Goal: Transaction & Acquisition: Purchase product/service

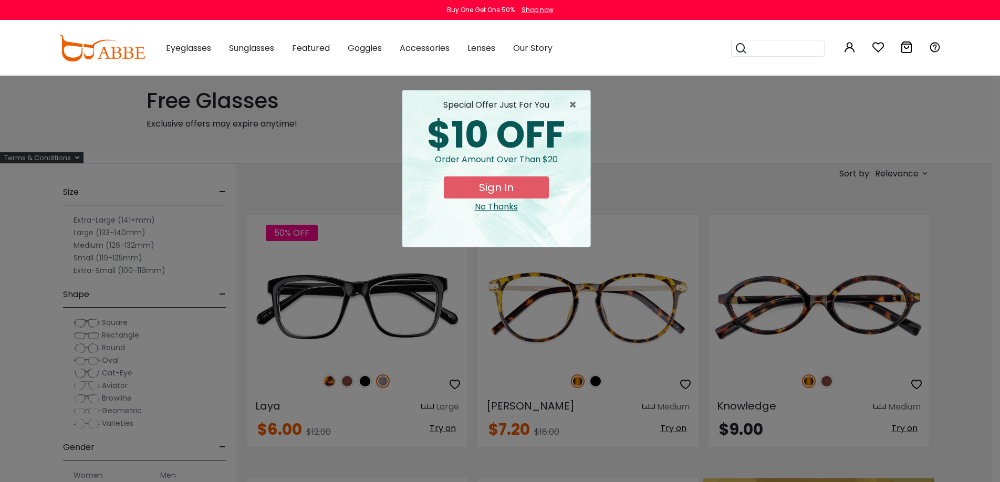
click at [652, 123] on div "× special offer just for you $10 OFF Order amount over than $20 Sign In No Than…" at bounding box center [500, 241] width 1000 height 482
click at [576, 104] on span "×" at bounding box center [575, 105] width 13 height 13
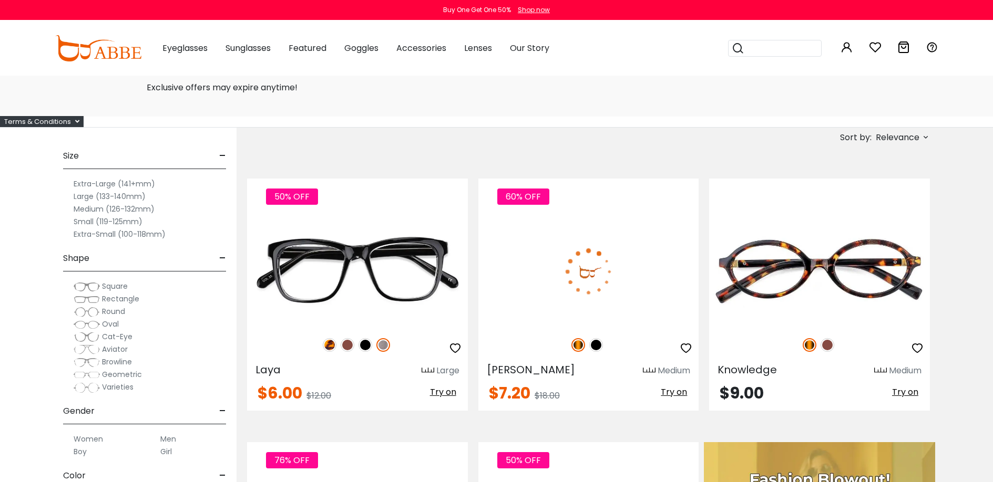
scroll to position [351, 0]
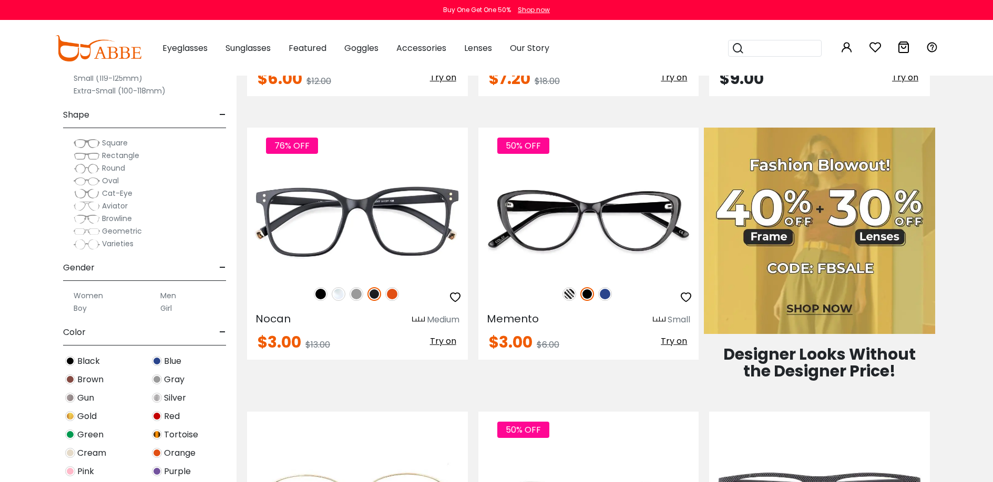
click at [90, 299] on label "Women" at bounding box center [88, 296] width 29 height 13
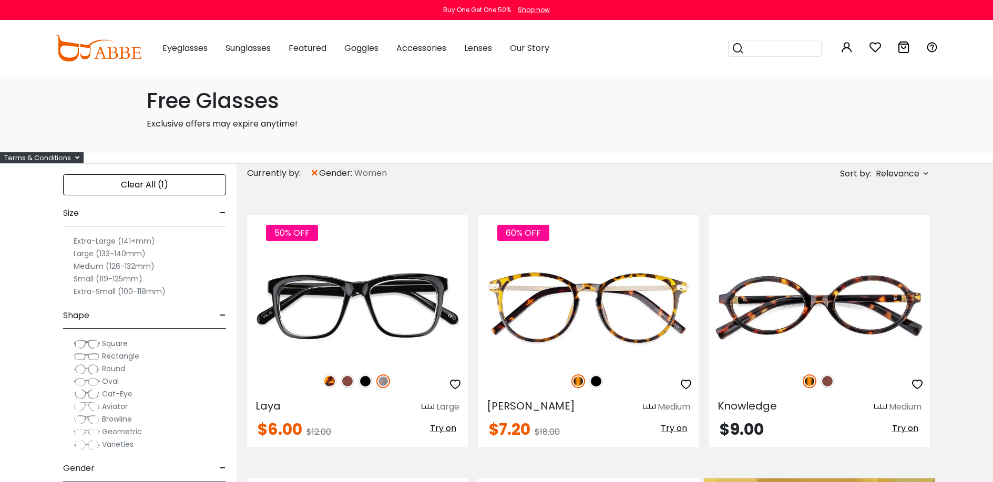
click at [95, 285] on label "Small (119-125mm)" at bounding box center [108, 279] width 69 height 13
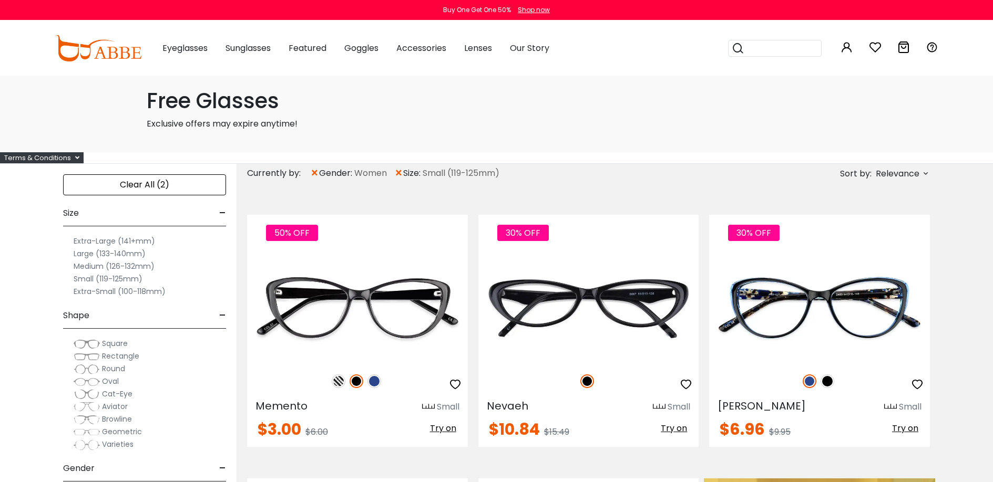
click at [100, 273] on label "Medium (126-132mm)" at bounding box center [114, 266] width 81 height 13
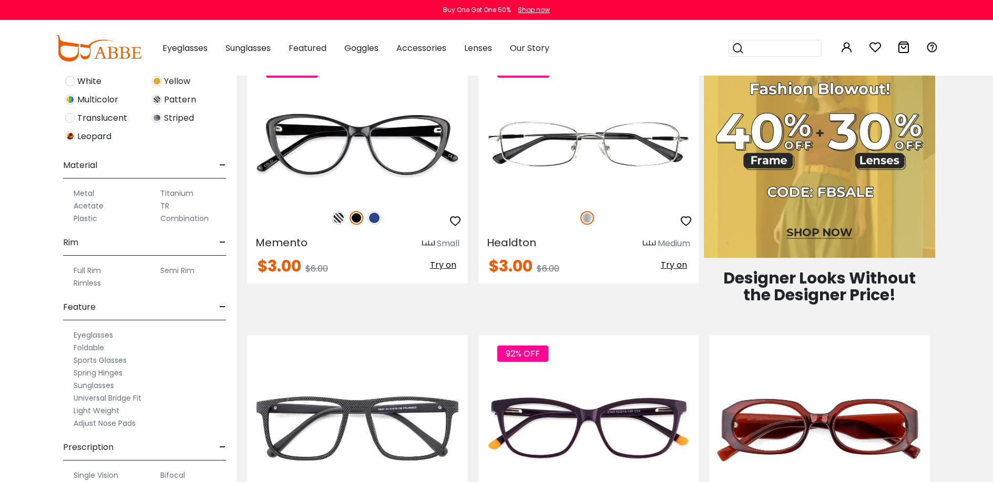
scroll to position [469, 0]
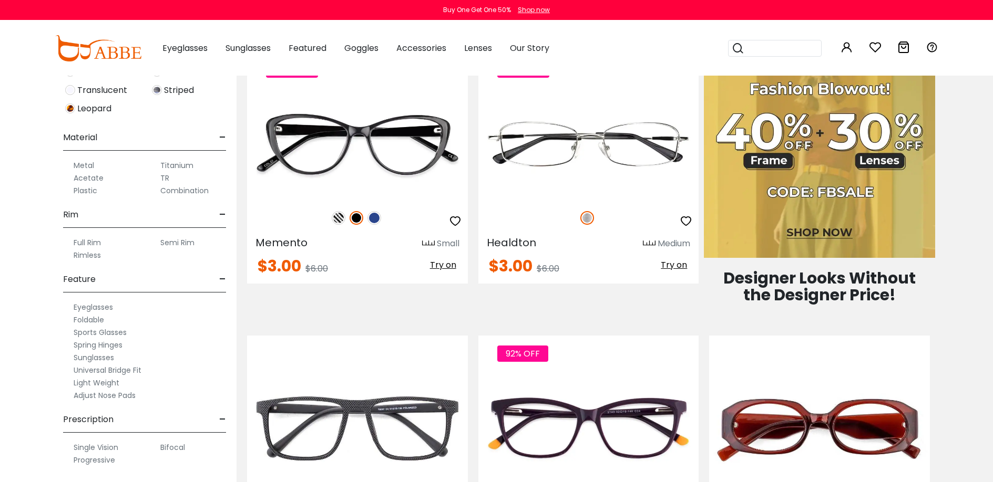
click at [94, 249] on label "Full Rim" at bounding box center [87, 242] width 27 height 13
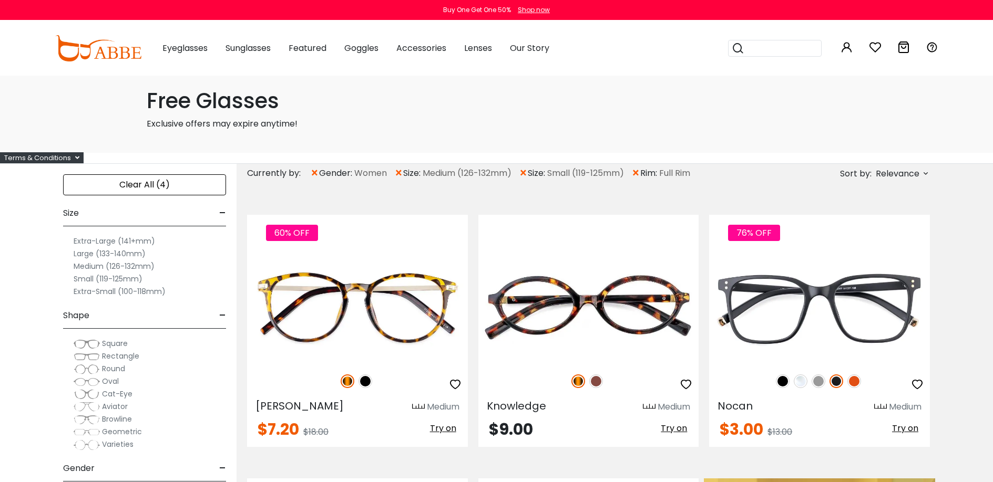
click at [115, 362] on span "Rectangle" at bounding box center [120, 356] width 37 height 11
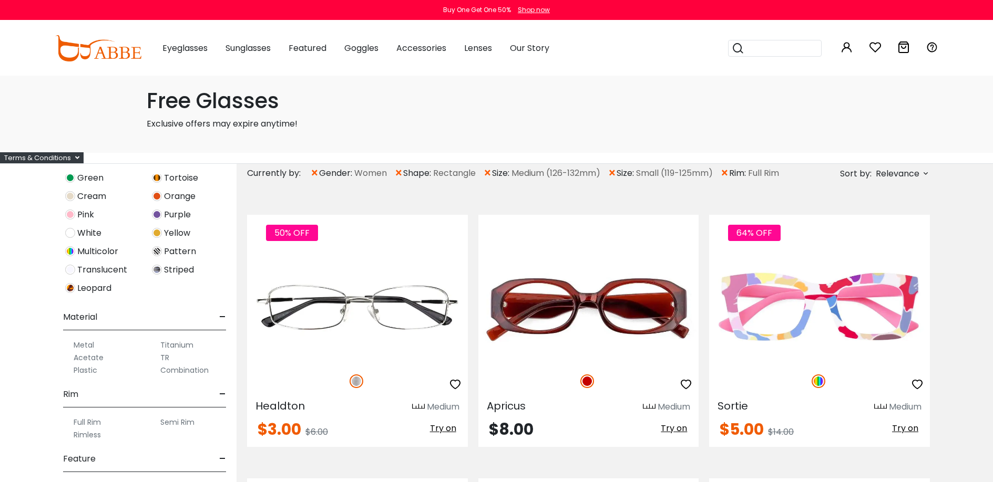
scroll to position [478, 0]
click at [896, 178] on span "Relevance" at bounding box center [897, 173] width 44 height 19
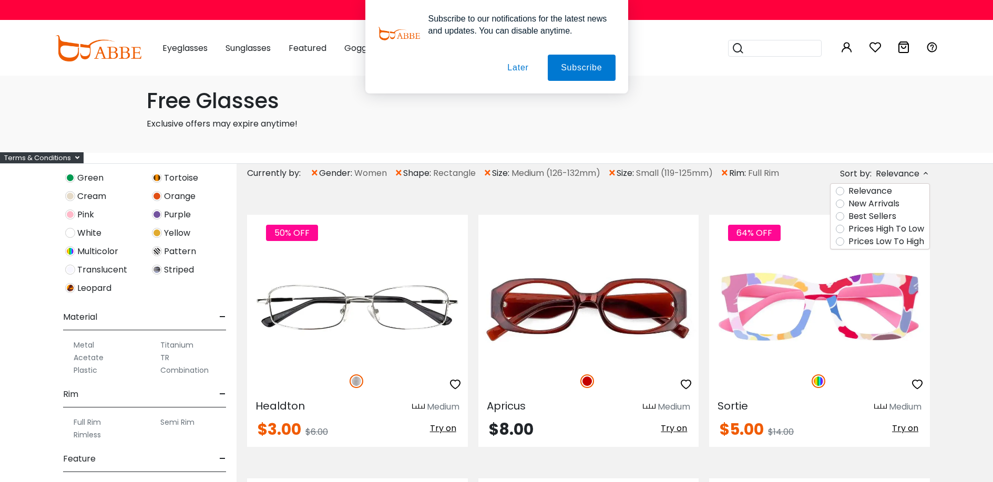
click at [878, 248] on label "Prices Low To High" at bounding box center [886, 241] width 76 height 13
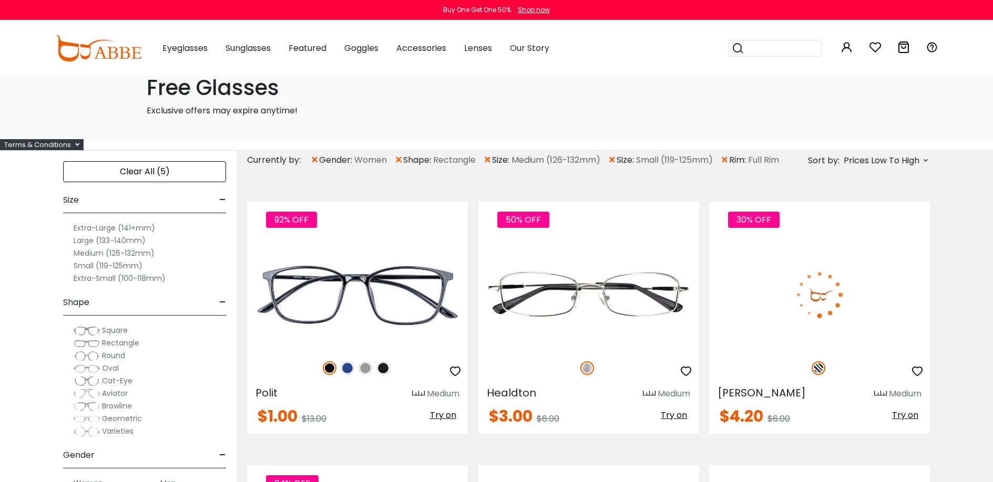
scroll to position [34, 0]
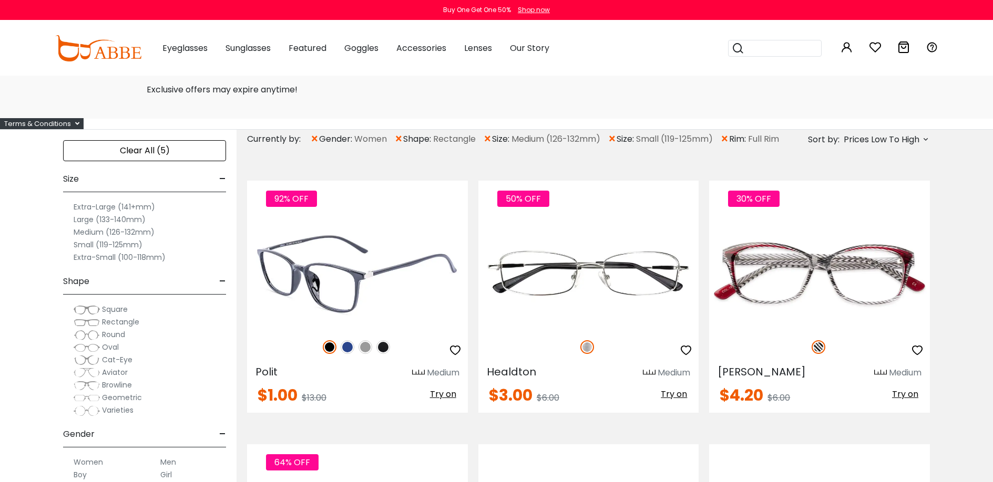
click at [367, 297] on img at bounding box center [357, 274] width 221 height 110
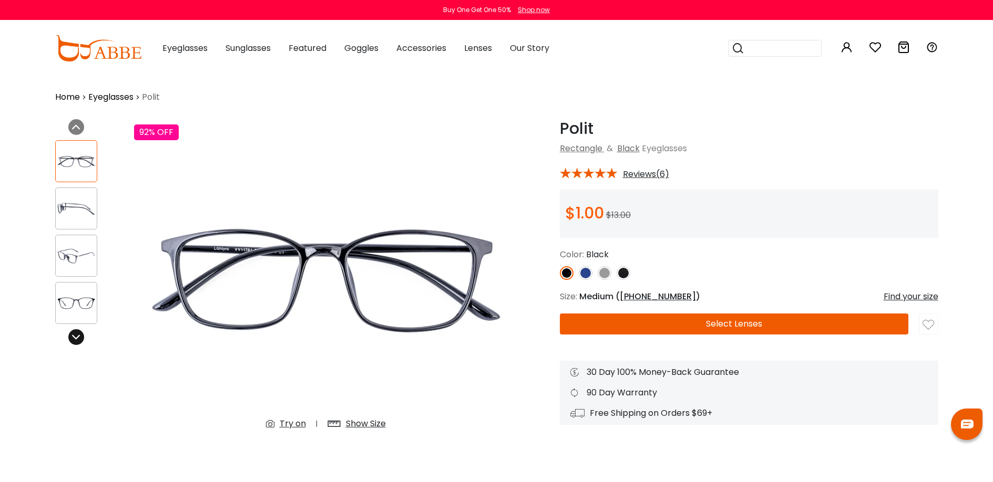
click at [79, 344] on div at bounding box center [76, 337] width 16 height 16
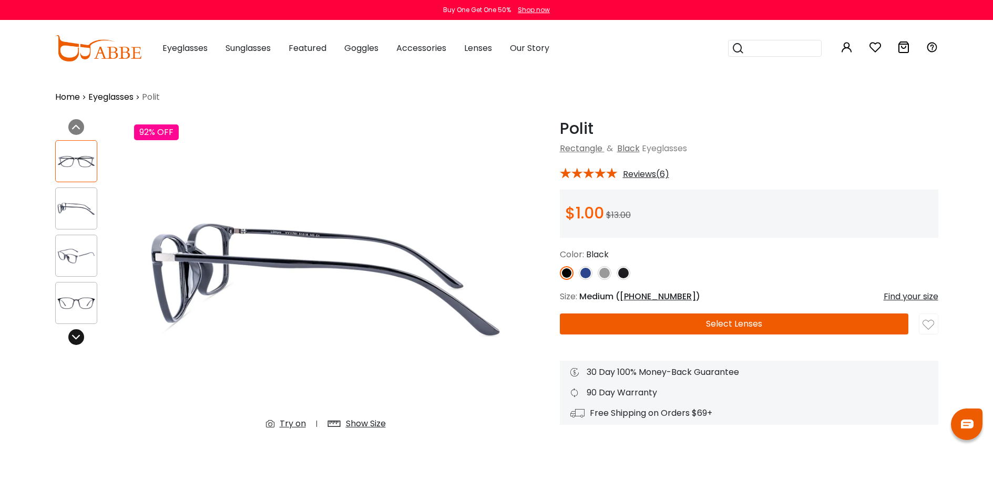
click at [78, 339] on icon at bounding box center [76, 337] width 8 height 8
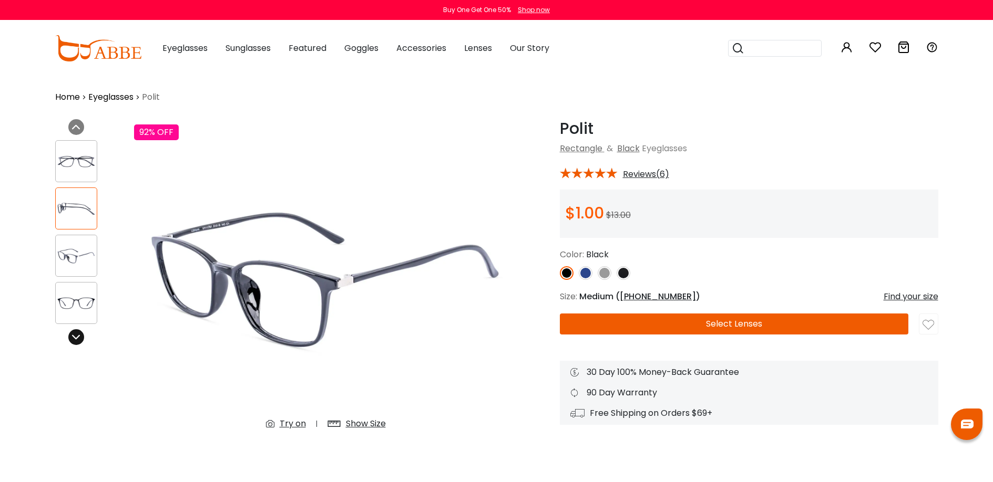
click at [78, 339] on icon at bounding box center [76, 337] width 8 height 8
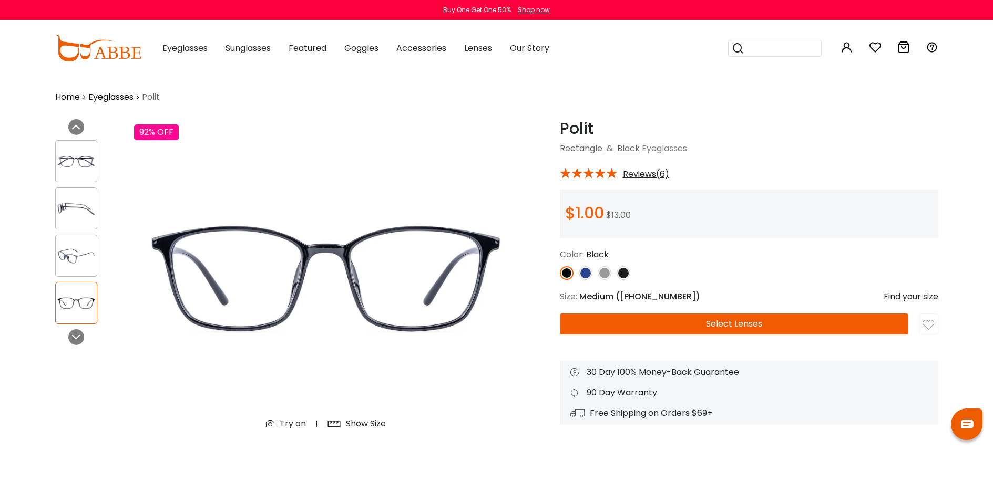
click at [590, 276] on img at bounding box center [586, 273] width 14 height 14
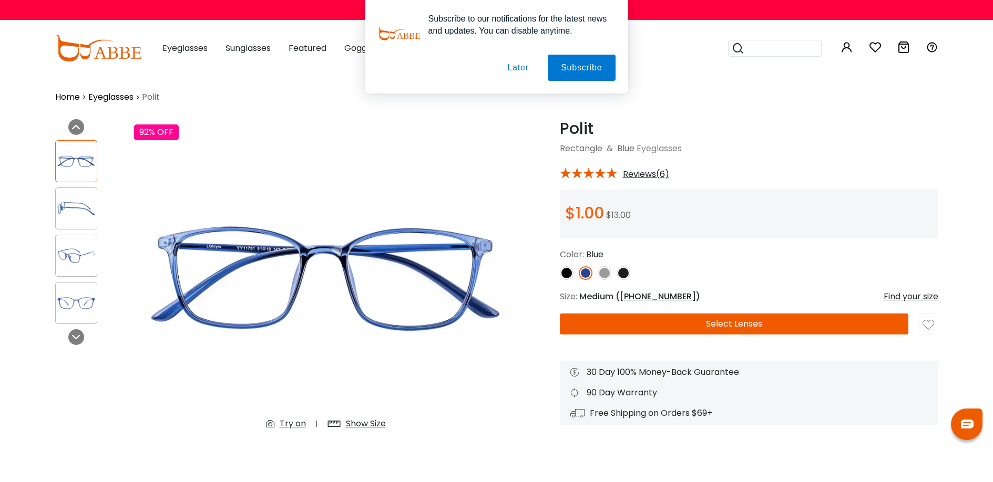
click at [610, 276] on img at bounding box center [604, 273] width 14 height 14
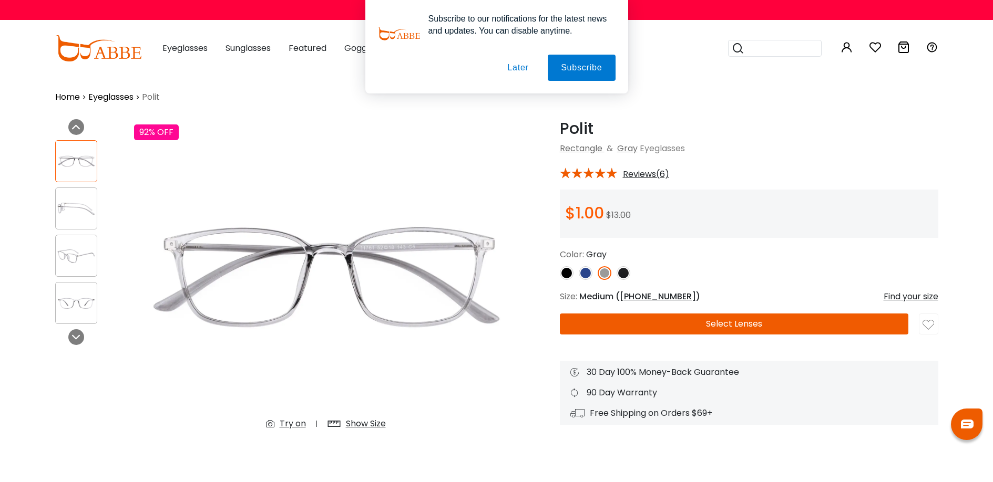
click at [622, 276] on img at bounding box center [623, 273] width 14 height 14
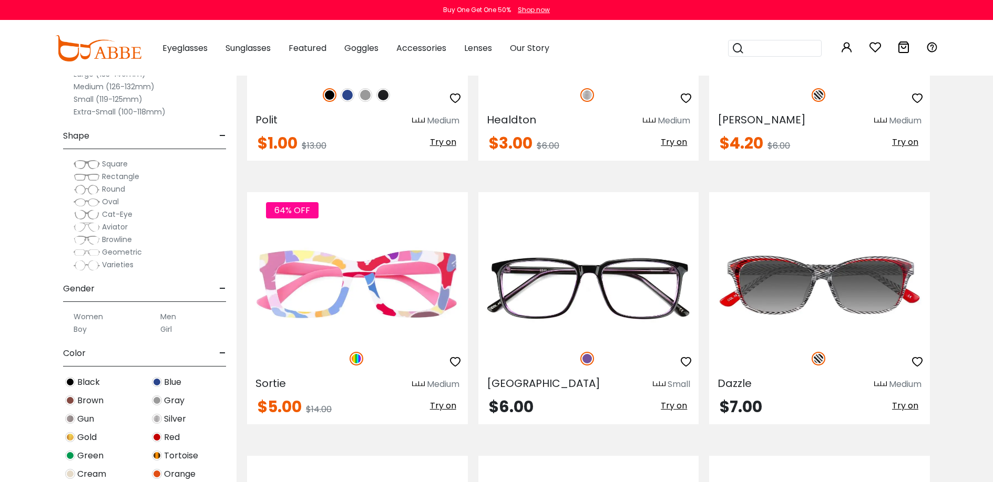
scroll to position [289, 0]
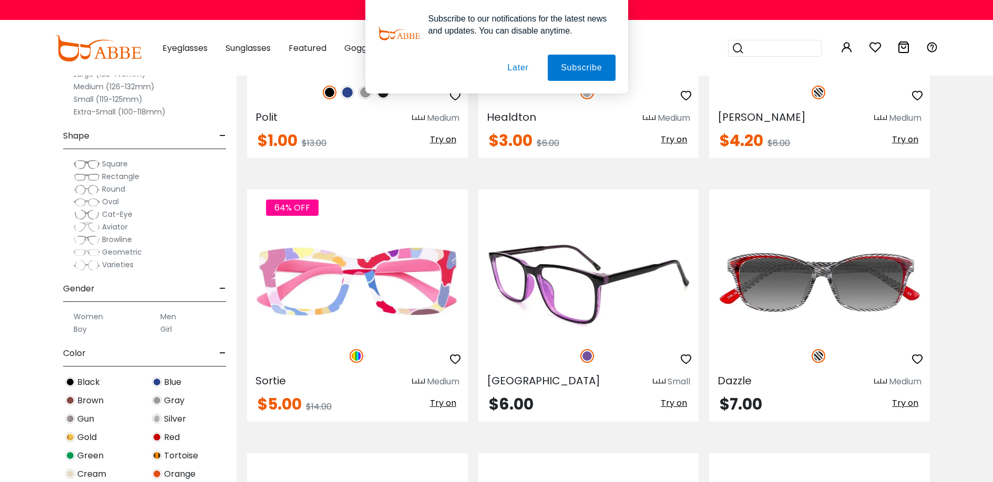
click at [578, 338] on img at bounding box center [588, 283] width 221 height 110
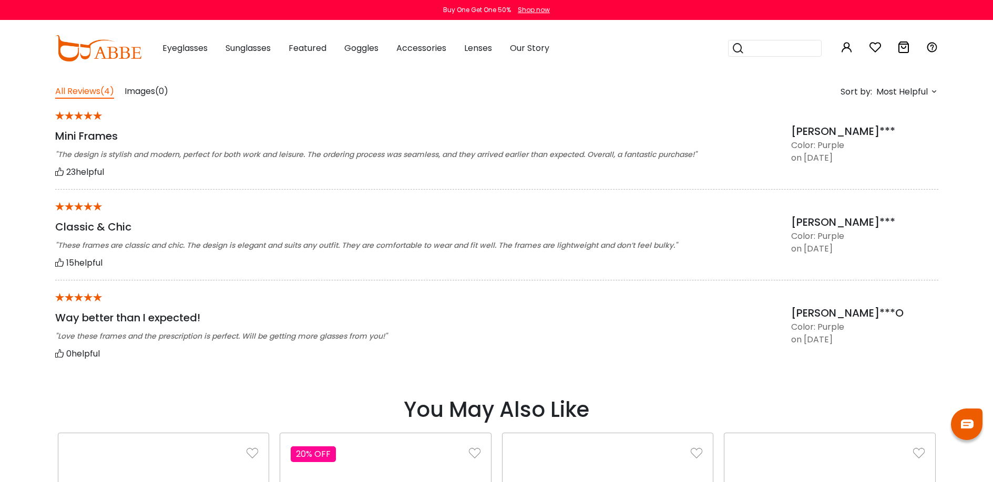
scroll to position [844, 0]
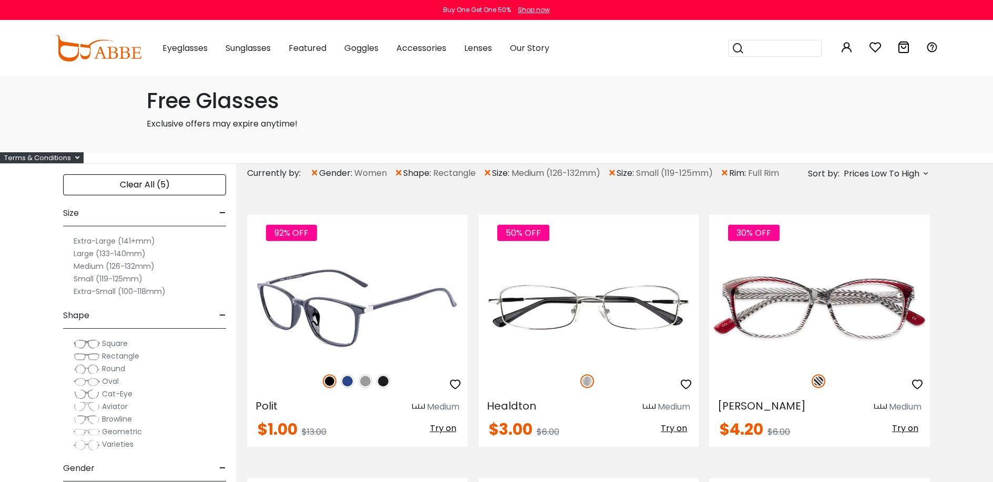
click at [391, 345] on img at bounding box center [357, 308] width 221 height 110
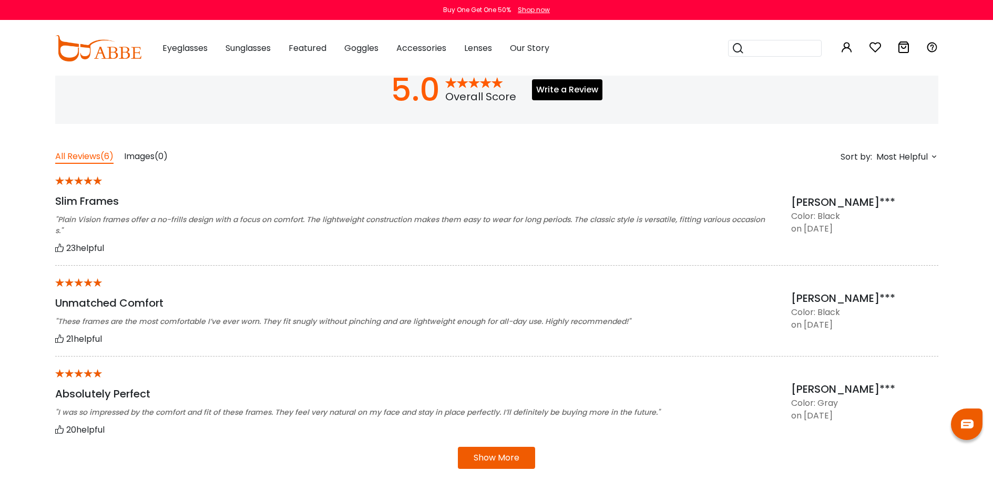
scroll to position [797, 0]
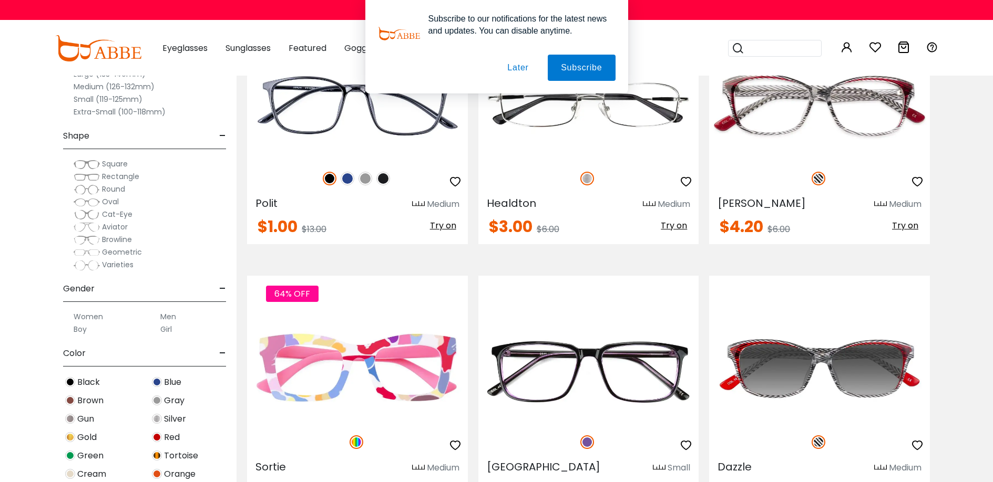
scroll to position [322, 0]
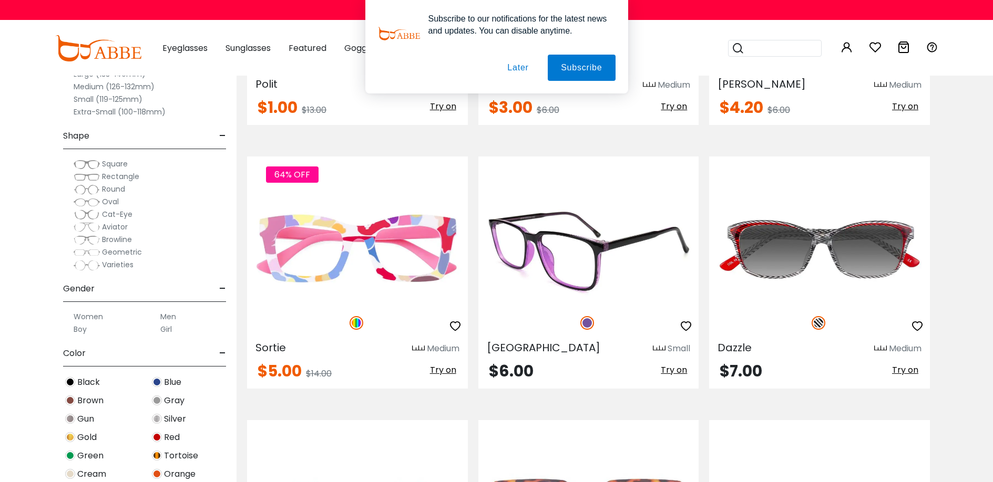
click at [610, 269] on img at bounding box center [588, 249] width 221 height 110
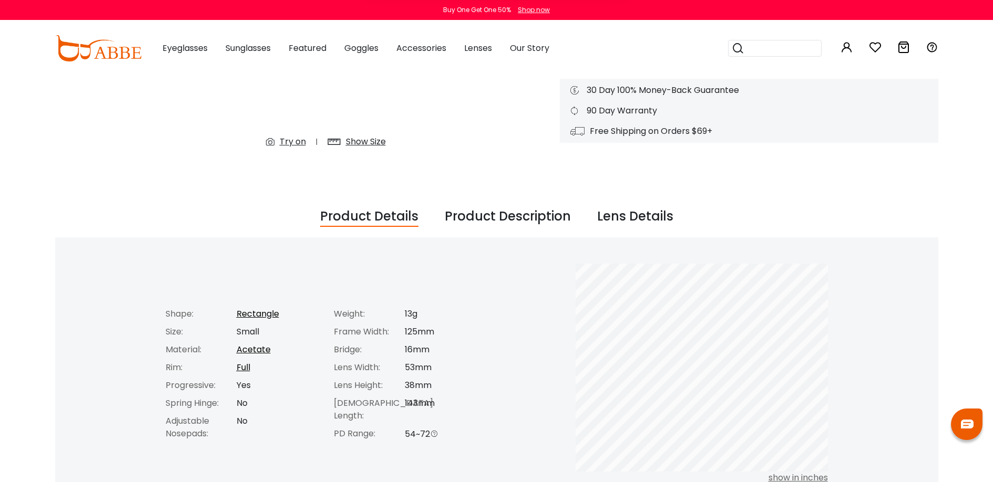
scroll to position [311, 0]
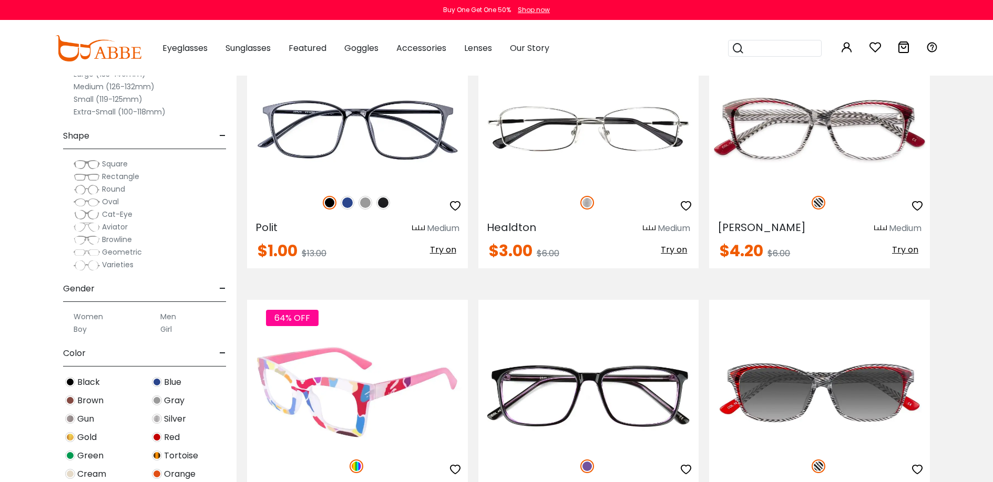
scroll to position [123, 0]
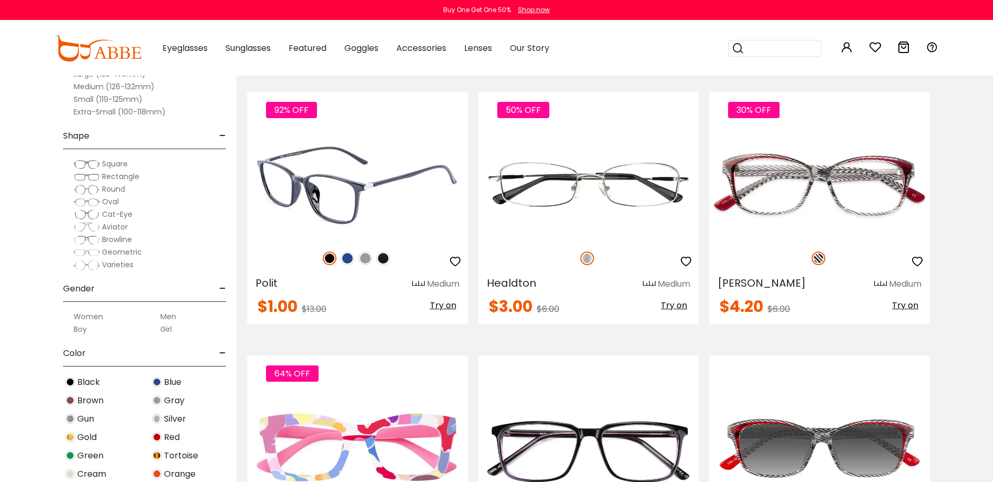
click at [393, 233] on img at bounding box center [357, 185] width 221 height 110
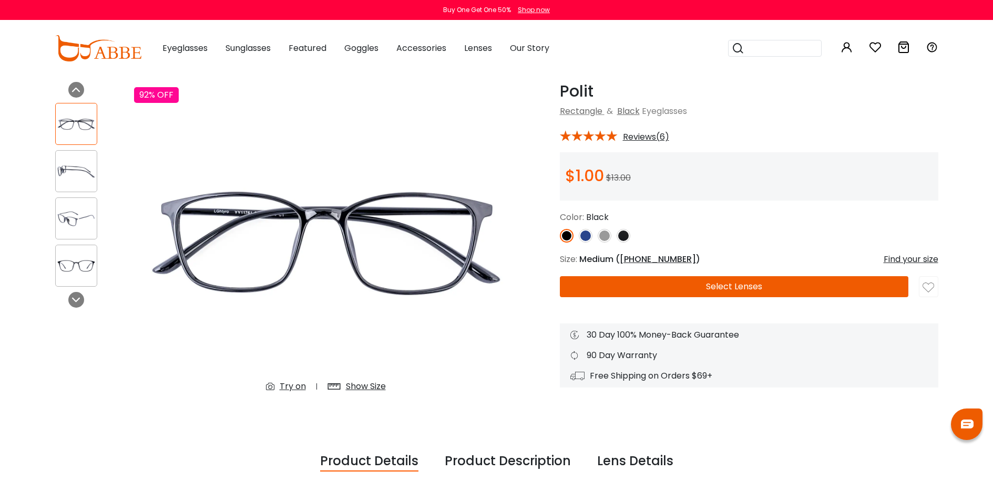
scroll to position [382, 0]
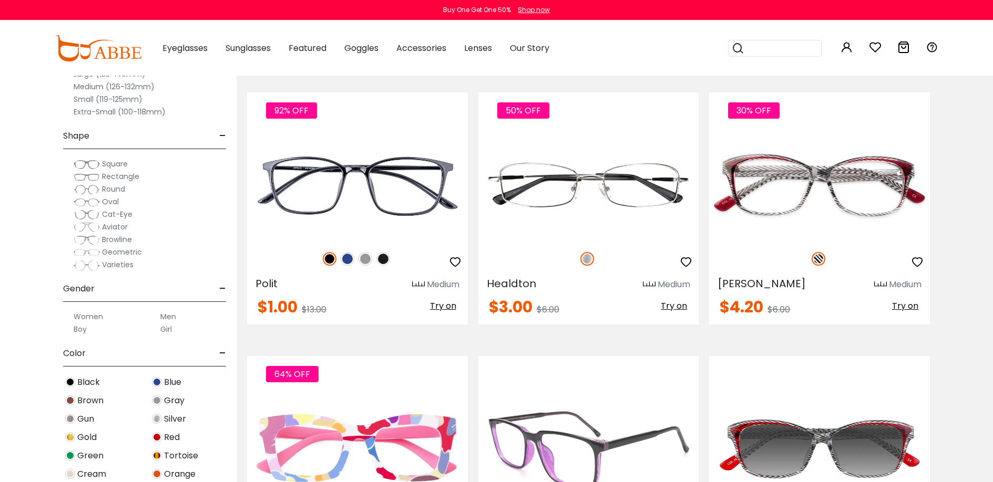
click at [575, 436] on div at bounding box center [588, 443] width 221 height 148
click at [575, 456] on img at bounding box center [588, 449] width 221 height 110
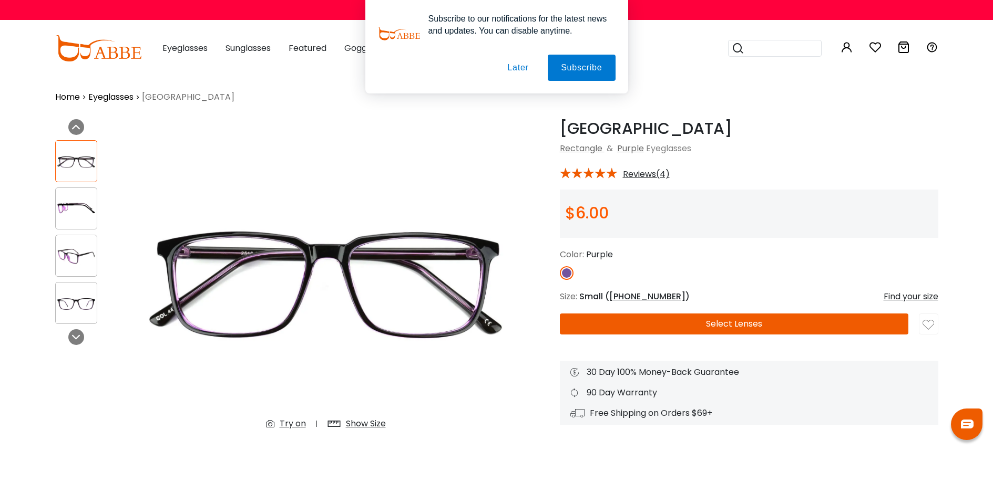
click at [0, 0] on button "Later" at bounding box center [0, 0] width 0 height 0
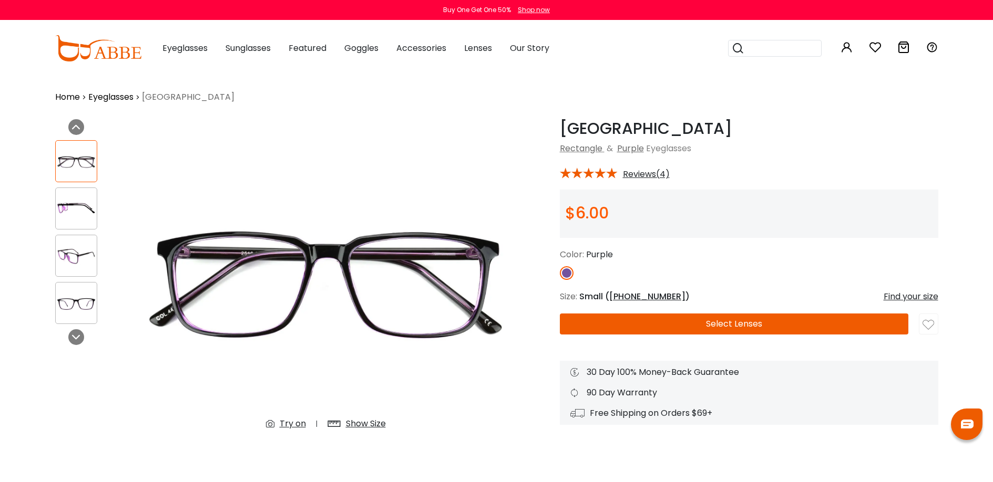
click at [115, 48] on img at bounding box center [98, 48] width 86 height 26
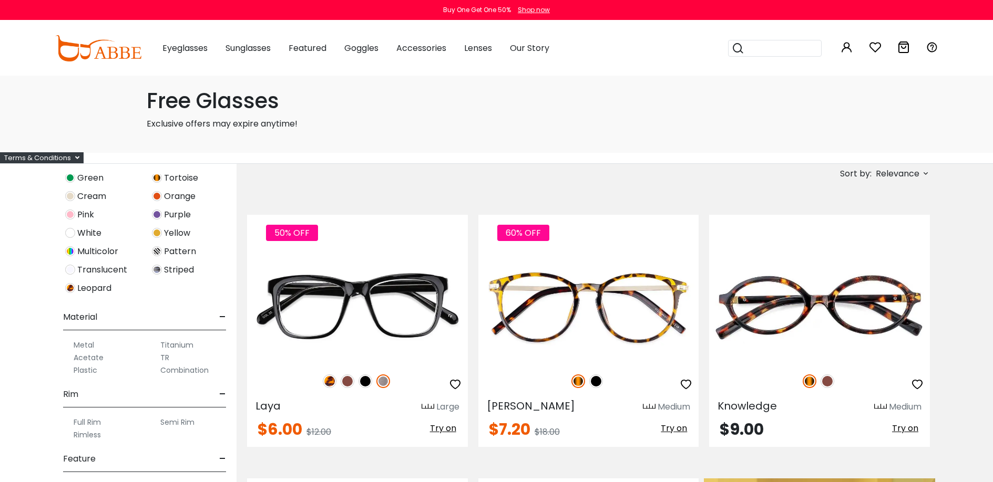
click at [912, 179] on span "Relevance" at bounding box center [897, 173] width 44 height 19
click at [885, 248] on label "Prices Low To High" at bounding box center [886, 241] width 76 height 13
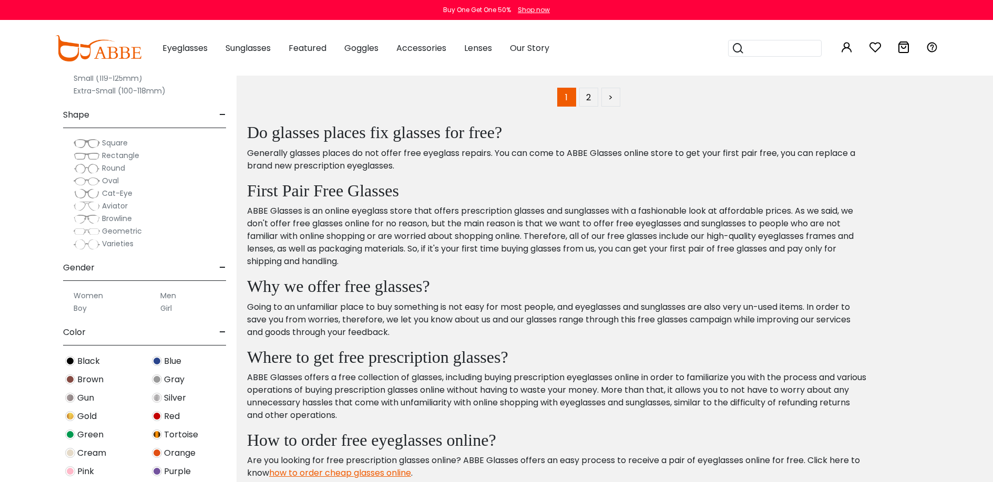
scroll to position [5551, 0]
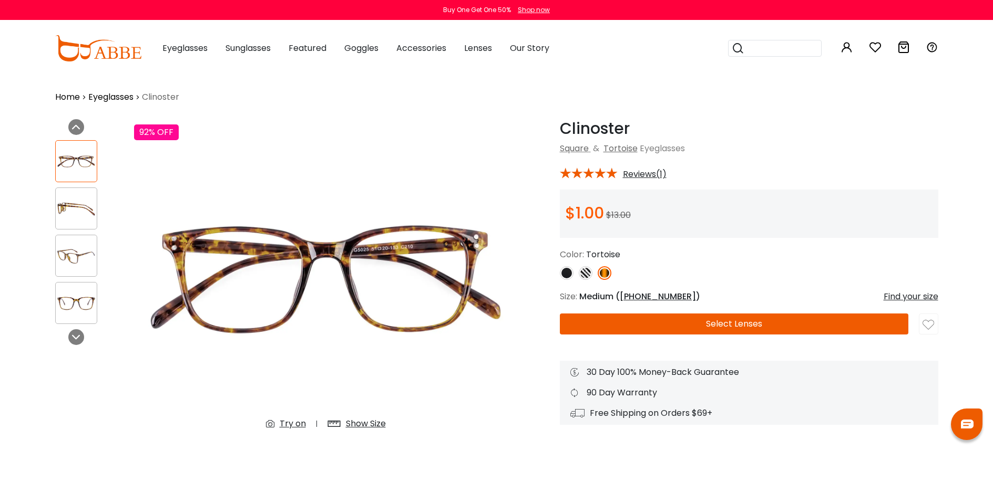
click at [86, 263] on img at bounding box center [76, 256] width 41 height 20
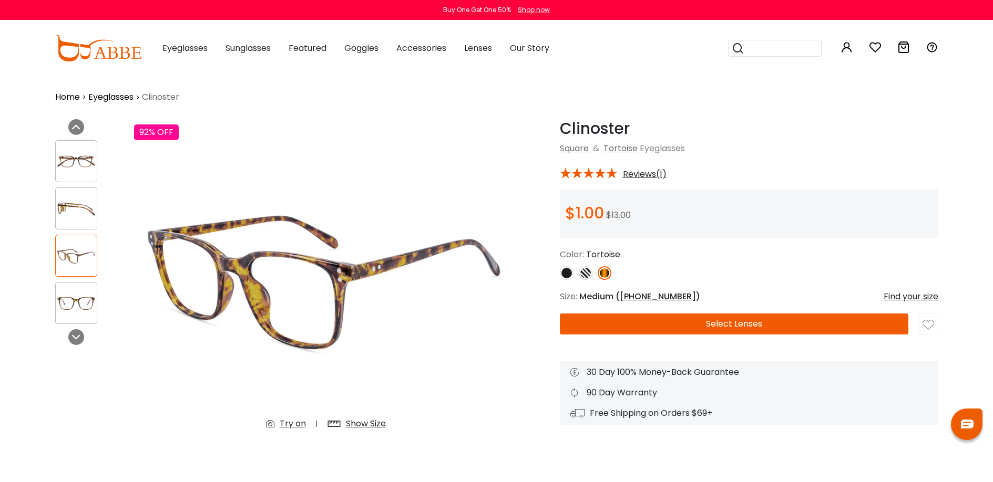
click at [581, 280] on img at bounding box center [586, 273] width 14 height 14
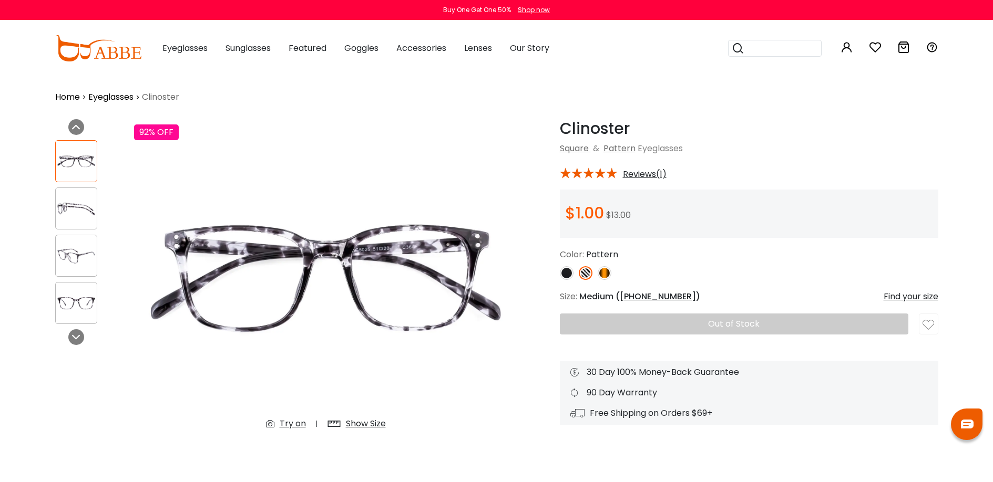
click at [570, 278] on img at bounding box center [567, 273] width 14 height 14
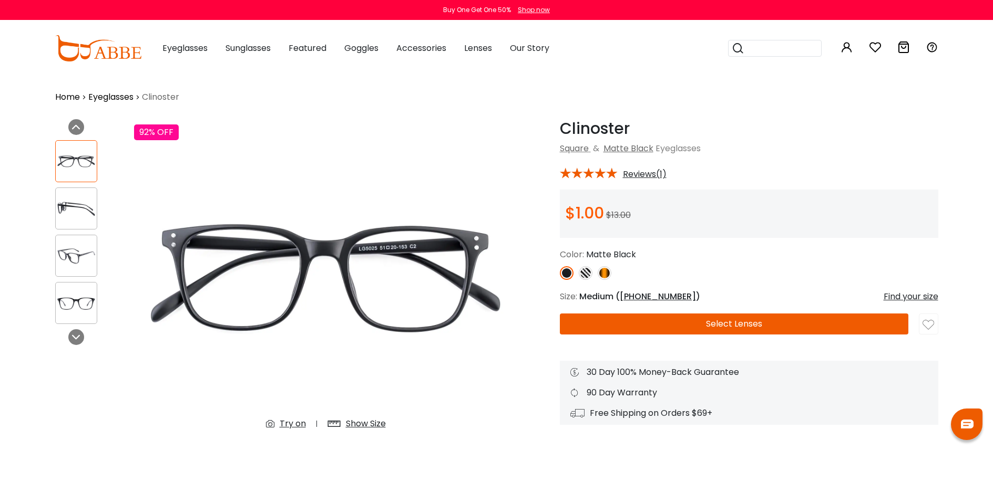
click at [602, 276] on img at bounding box center [604, 273] width 14 height 14
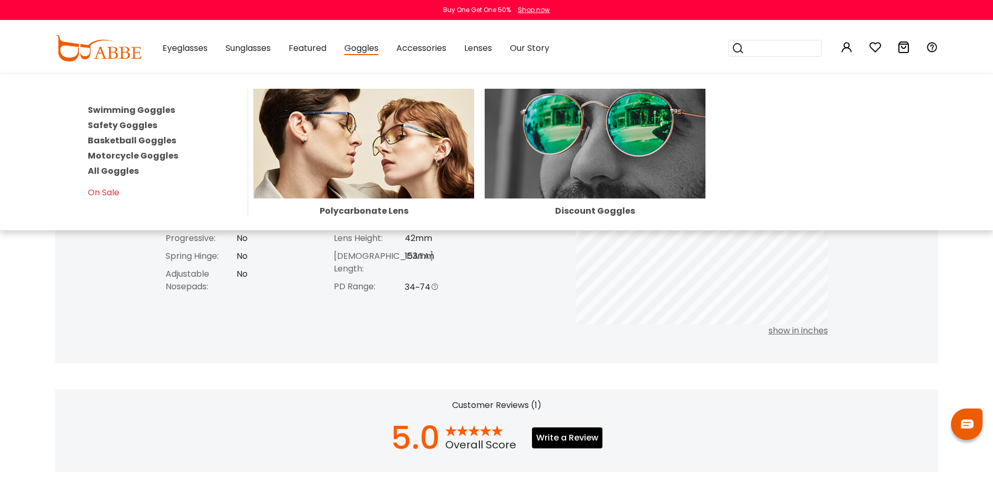
scroll to position [427, 0]
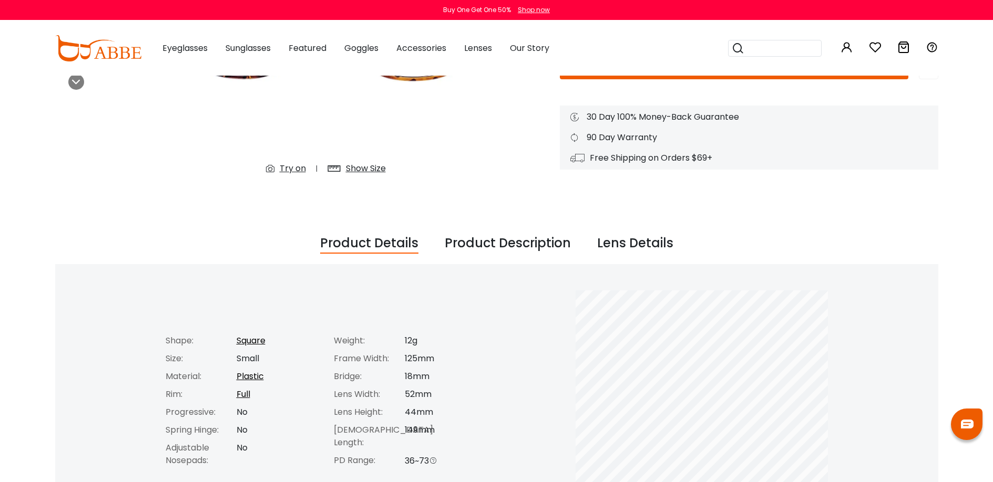
scroll to position [260, 0]
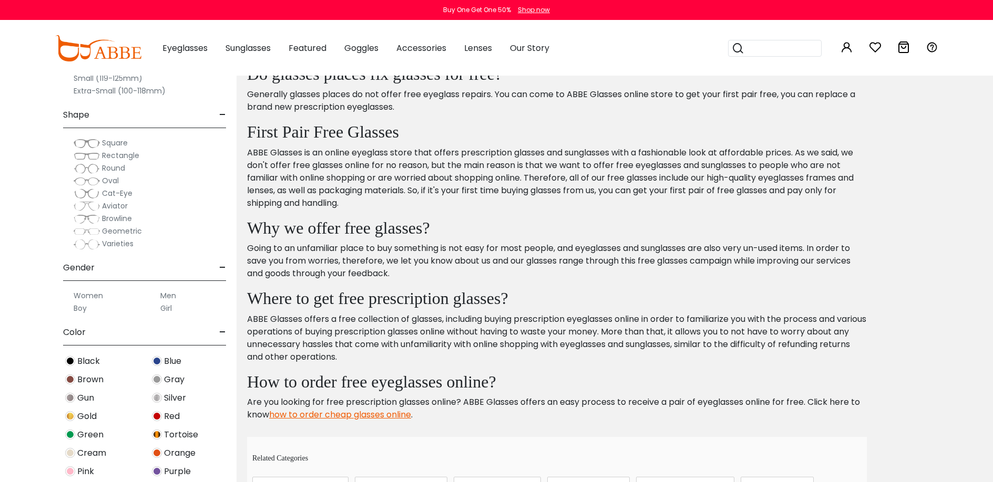
scroll to position [4664, 0]
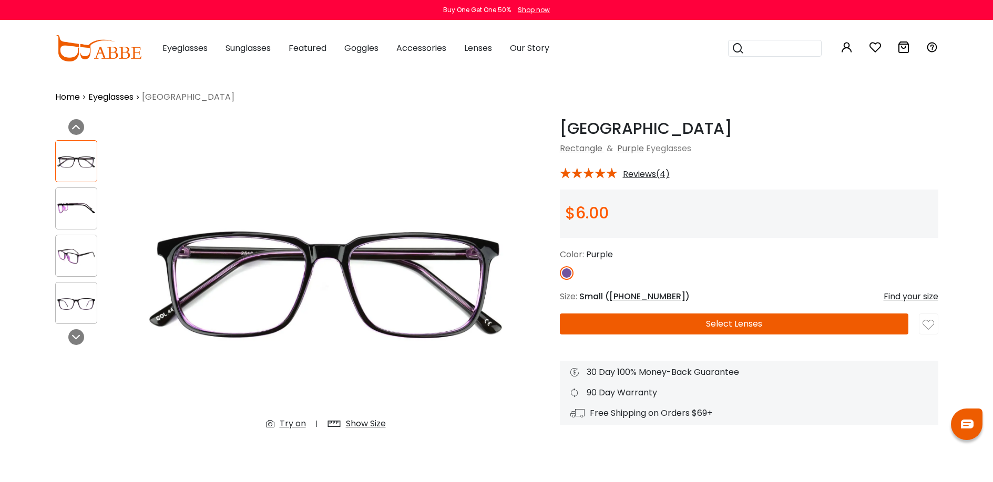
click at [723, 331] on button "Select Lenses" at bounding box center [734, 324] width 348 height 21
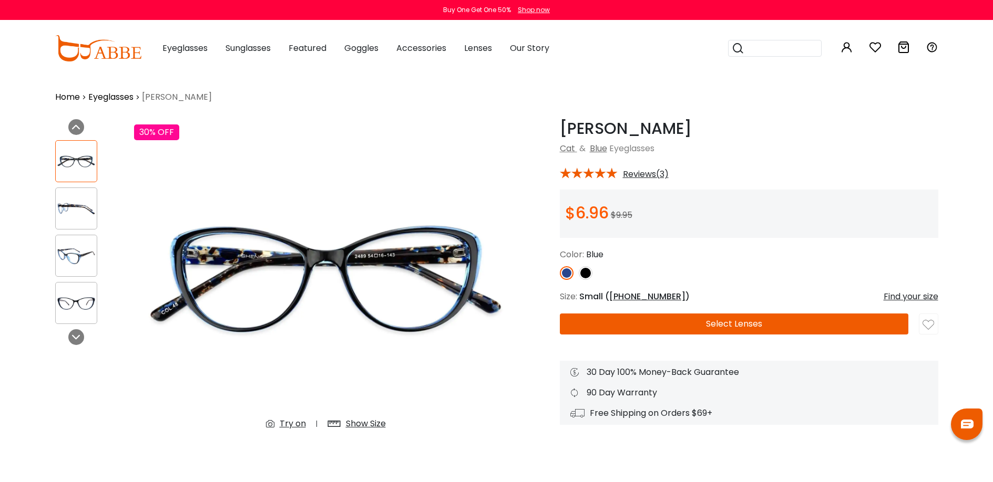
click at [75, 256] on img at bounding box center [76, 256] width 41 height 20
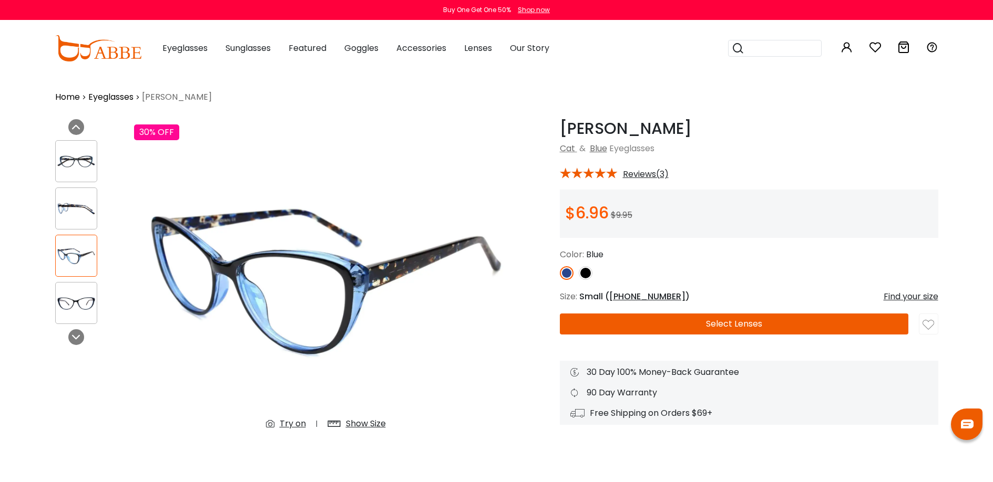
click at [73, 293] on div at bounding box center [76, 303] width 42 height 42
click at [589, 279] on img at bounding box center [586, 273] width 14 height 14
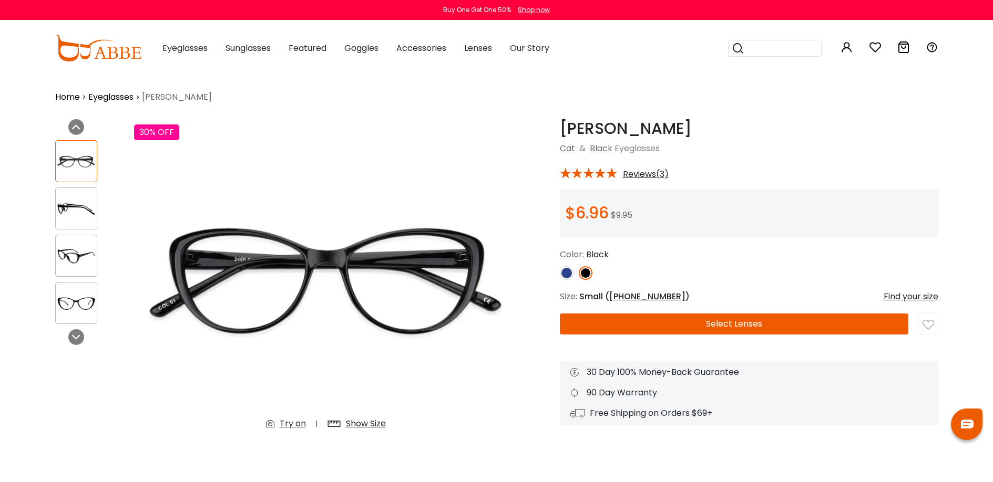
scroll to position [438, 0]
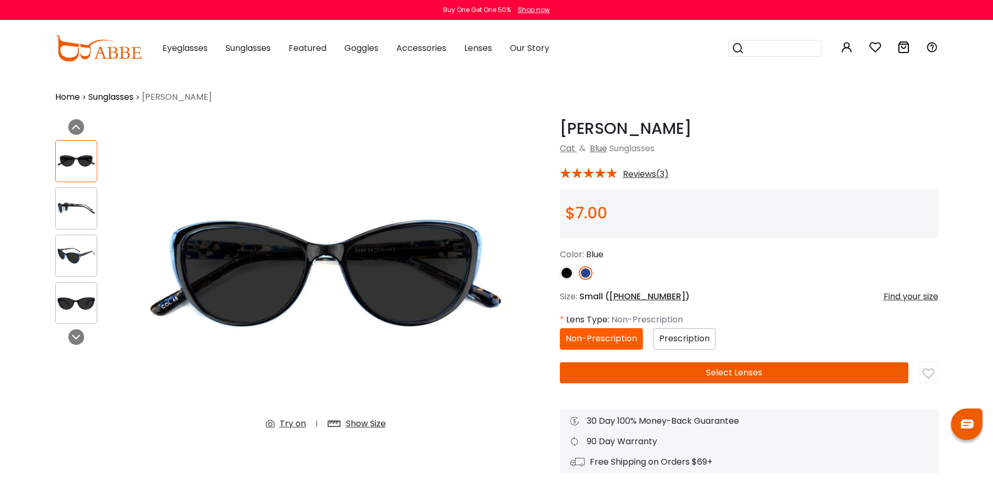
click at [565, 277] on img at bounding box center [567, 273] width 14 height 14
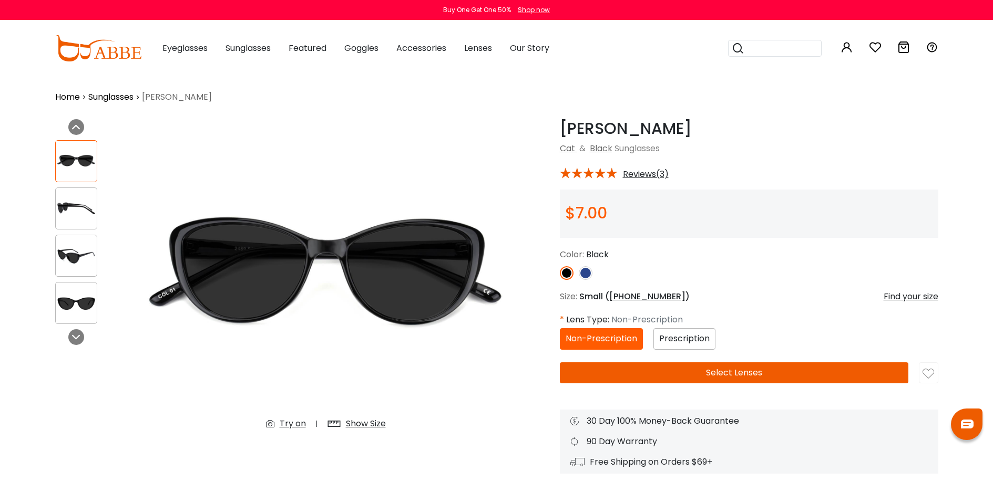
click at [72, 261] on img at bounding box center [76, 256] width 41 height 20
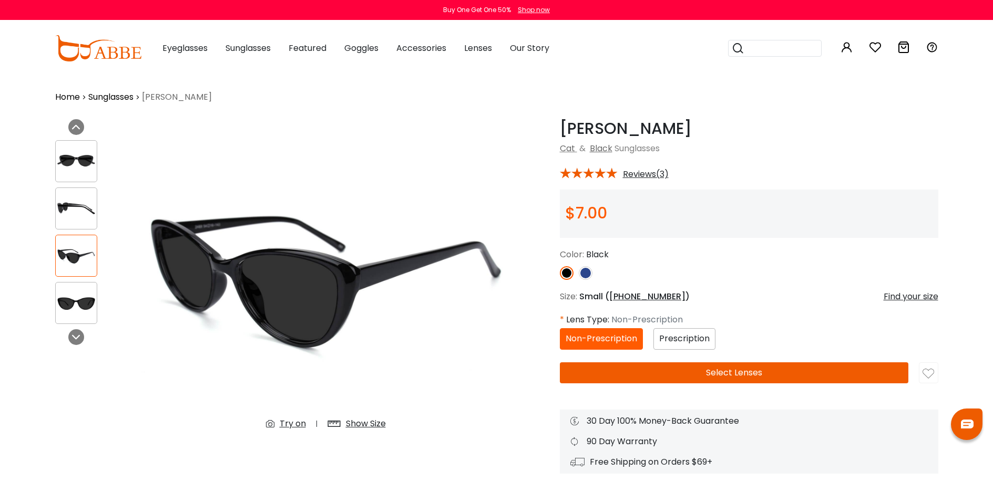
click at [80, 205] on img at bounding box center [76, 209] width 41 height 20
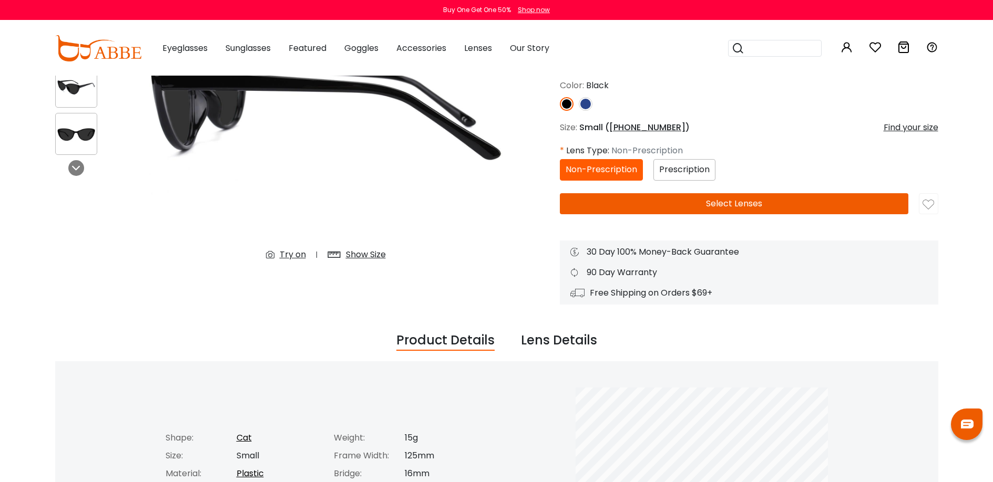
scroll to position [467, 0]
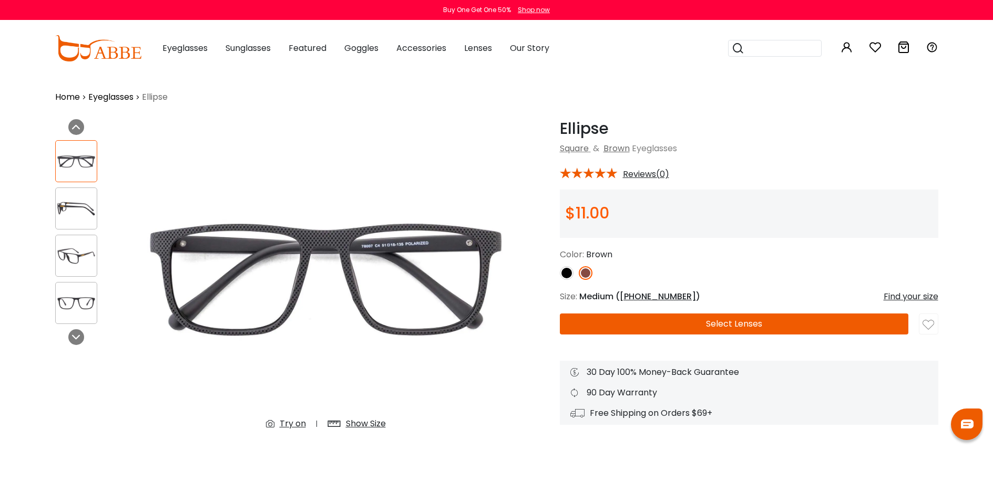
click at [82, 246] on div at bounding box center [76, 256] width 42 height 42
click at [81, 294] on img at bounding box center [76, 303] width 41 height 20
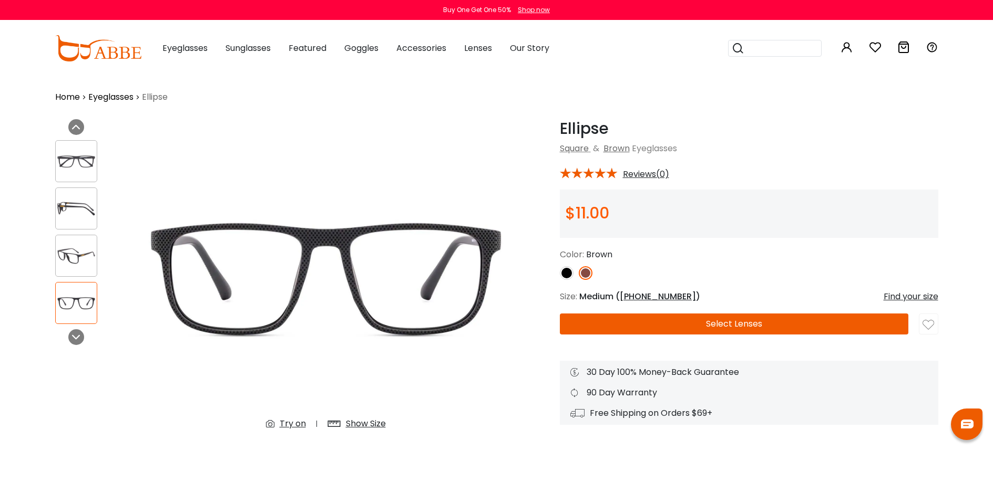
click at [567, 280] on img at bounding box center [567, 273] width 14 height 14
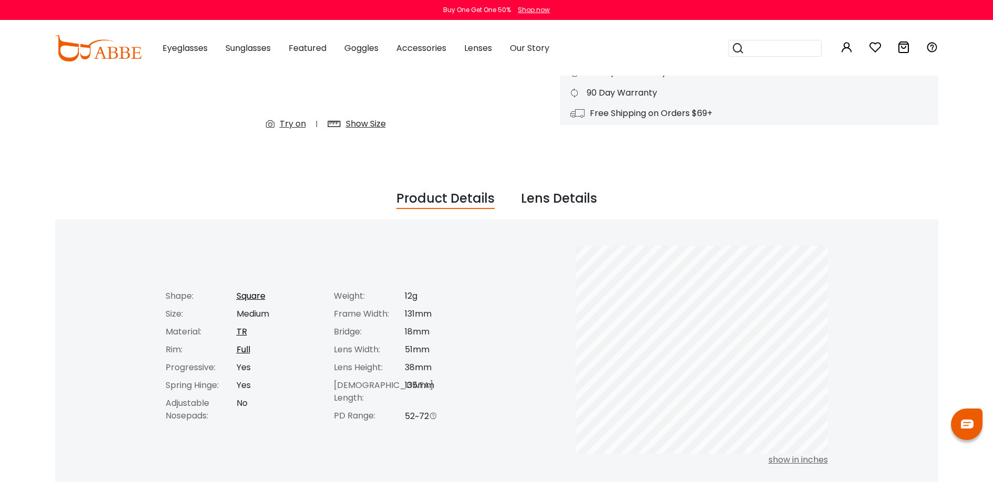
scroll to position [523, 0]
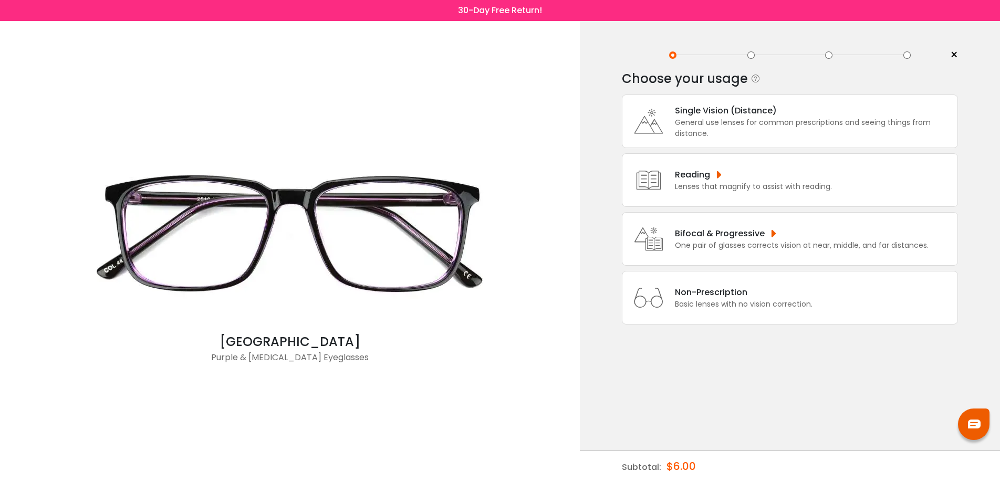
click at [745, 121] on div "General use lenses for common prescriptions and seeing things from distance." at bounding box center [813, 128] width 277 height 22
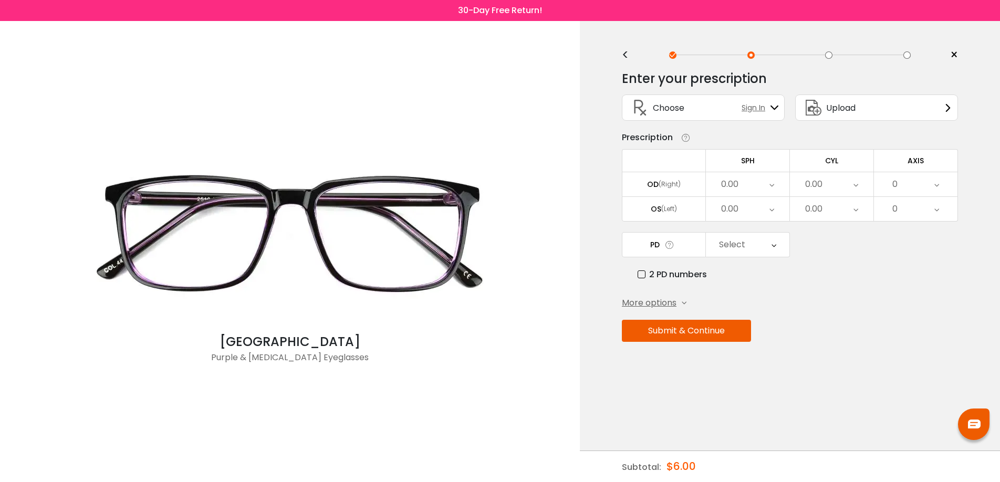
click at [870, 110] on div "Upload" at bounding box center [877, 108] width 163 height 26
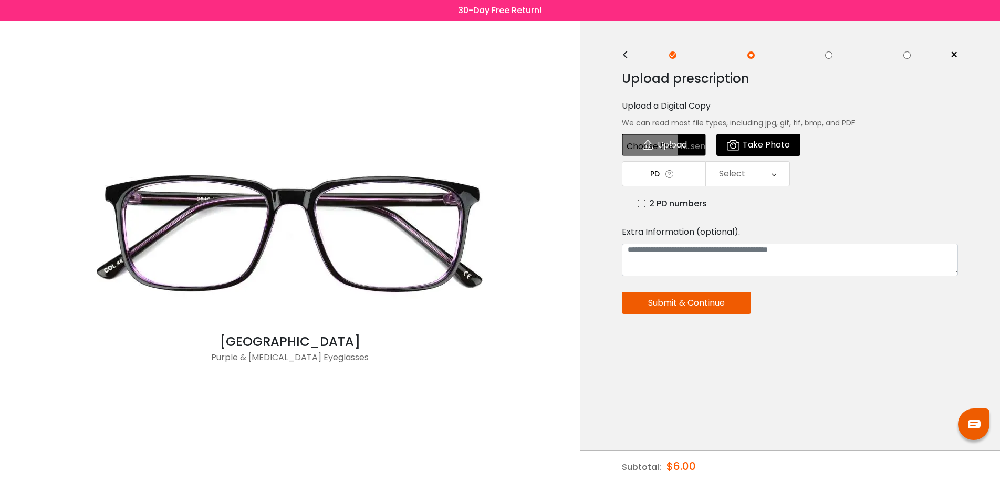
click at [628, 57] on div "<" at bounding box center [630, 55] width 16 height 8
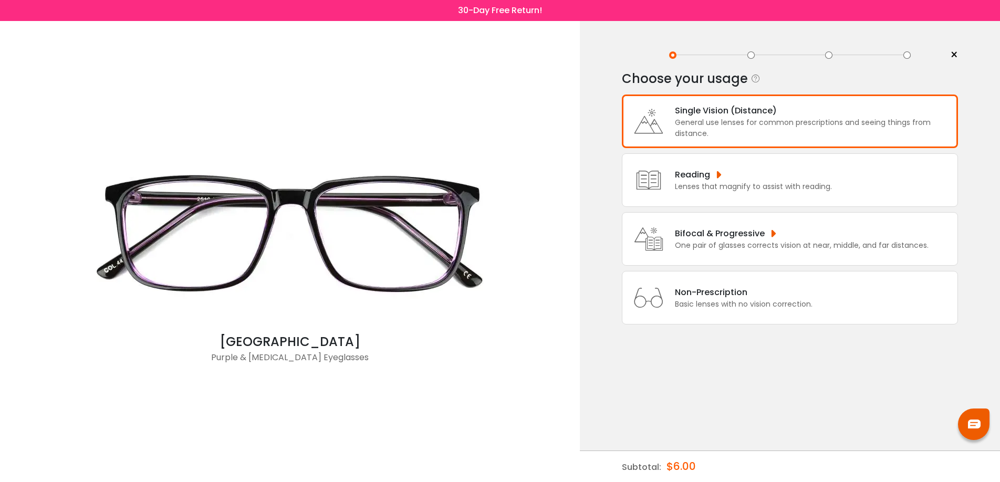
click at [769, 121] on div "General use lenses for common prescriptions and seeing things from distance." at bounding box center [813, 128] width 277 height 22
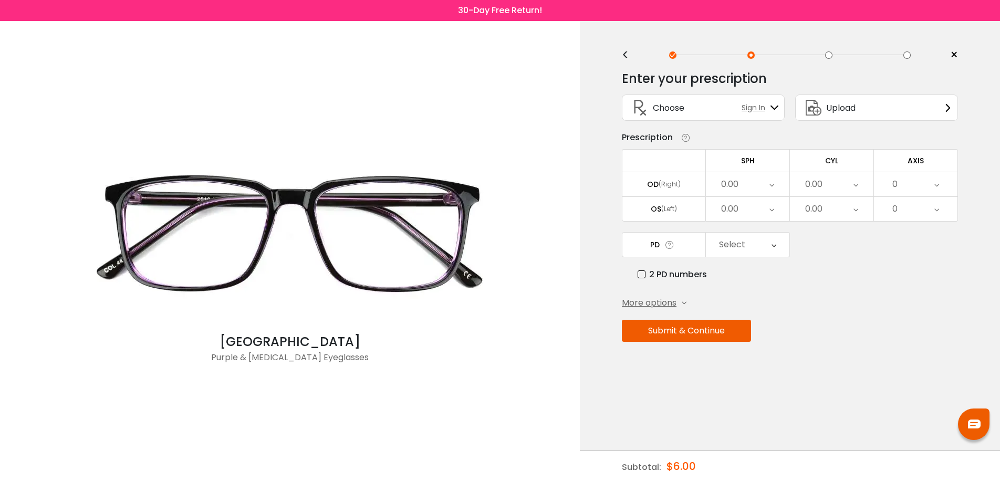
click at [674, 309] on span "More options" at bounding box center [649, 303] width 55 height 13
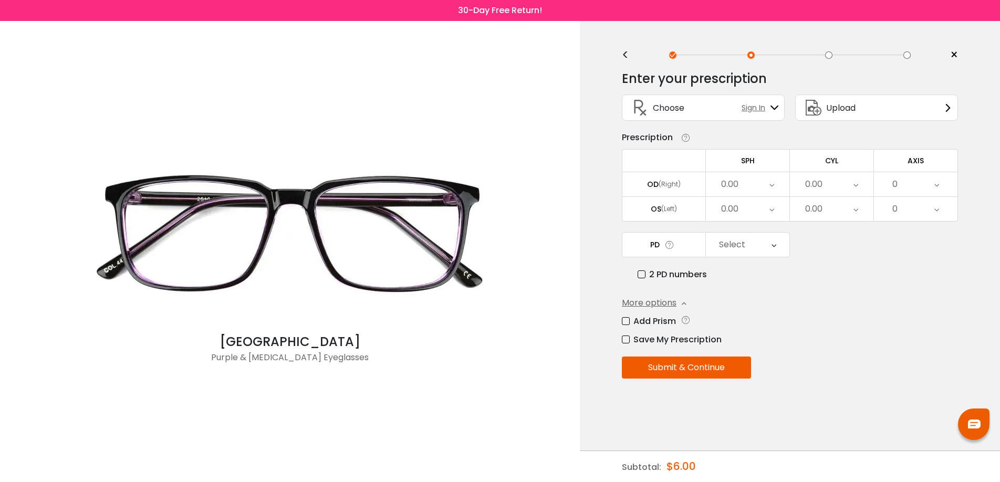
click at [758, 188] on div "0.00" at bounding box center [748, 184] width 84 height 24
click at [762, 266] on li "-2.25" at bounding box center [748, 260] width 84 height 19
click at [757, 210] on div "0.00" at bounding box center [748, 209] width 84 height 24
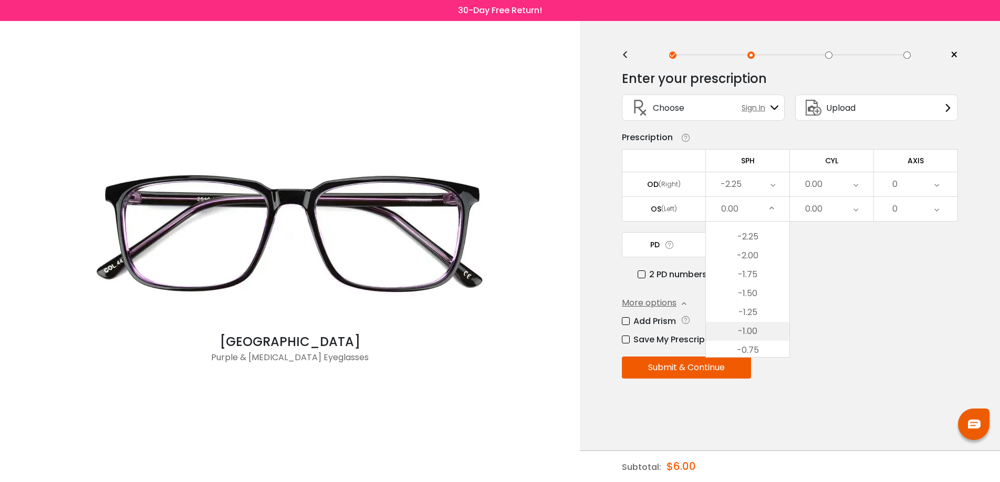
click at [755, 337] on li "-1.00" at bounding box center [748, 331] width 84 height 19
click at [708, 376] on button "Submit & Continue" at bounding box center [686, 368] width 129 height 22
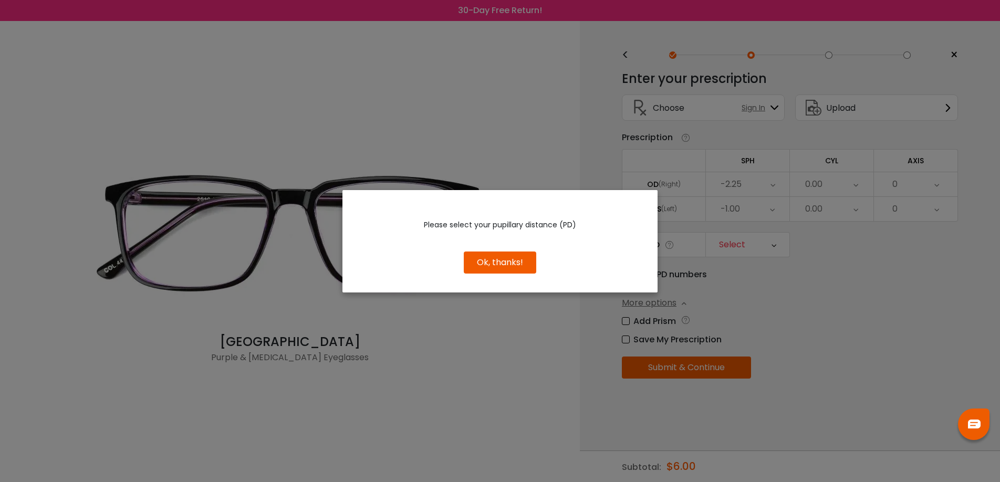
click at [518, 262] on button "Ok, thanks!" at bounding box center [500, 263] width 73 height 22
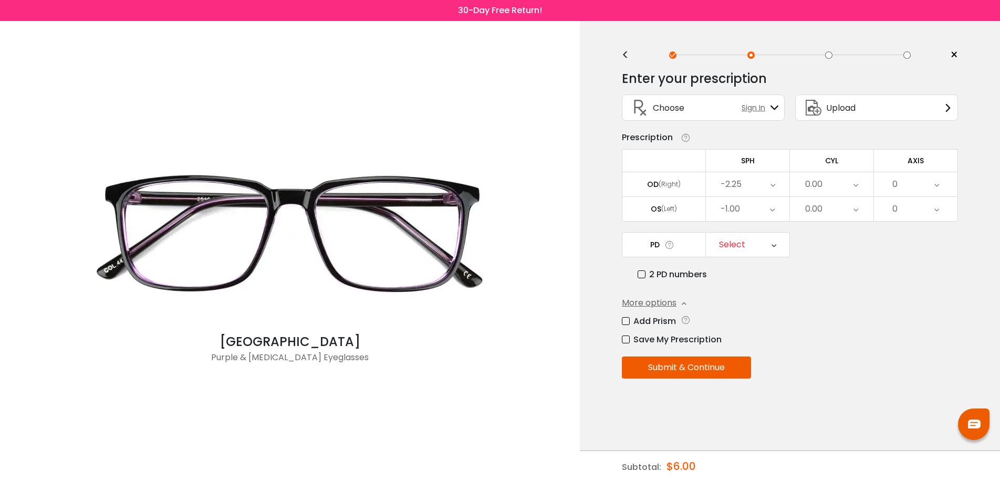
click at [738, 247] on div "Select" at bounding box center [732, 244] width 26 height 21
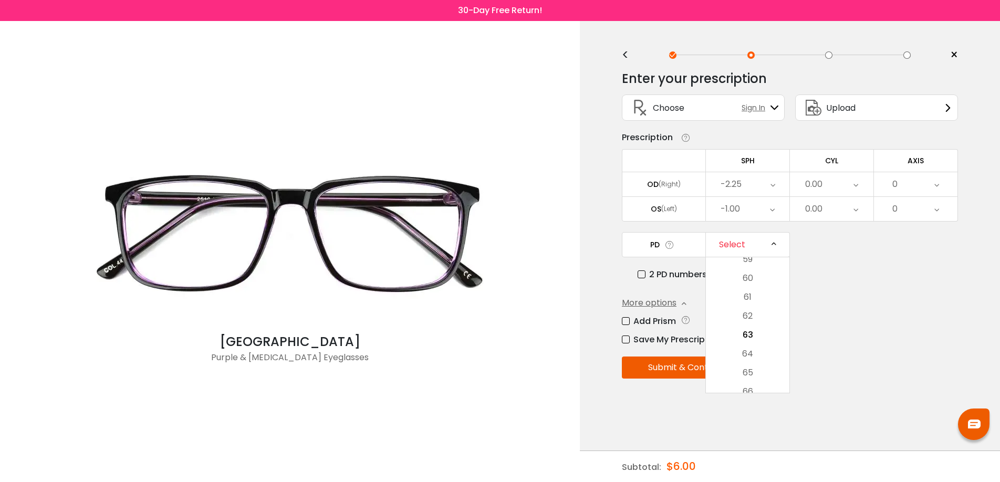
click at [670, 278] on label "2 PD numbers" at bounding box center [672, 274] width 69 height 13
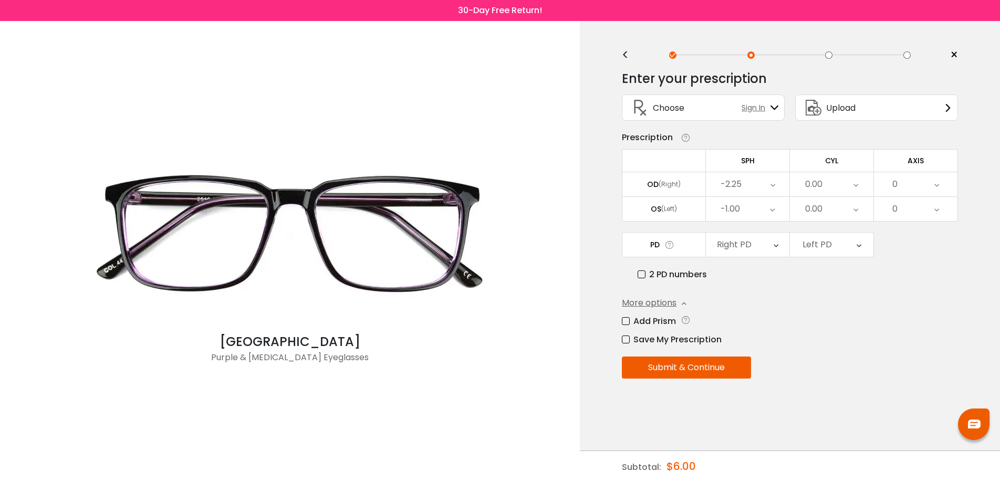
click at [670, 278] on label "2 PD numbers" at bounding box center [672, 274] width 69 height 13
click at [736, 255] on div "Select" at bounding box center [732, 244] width 26 height 21
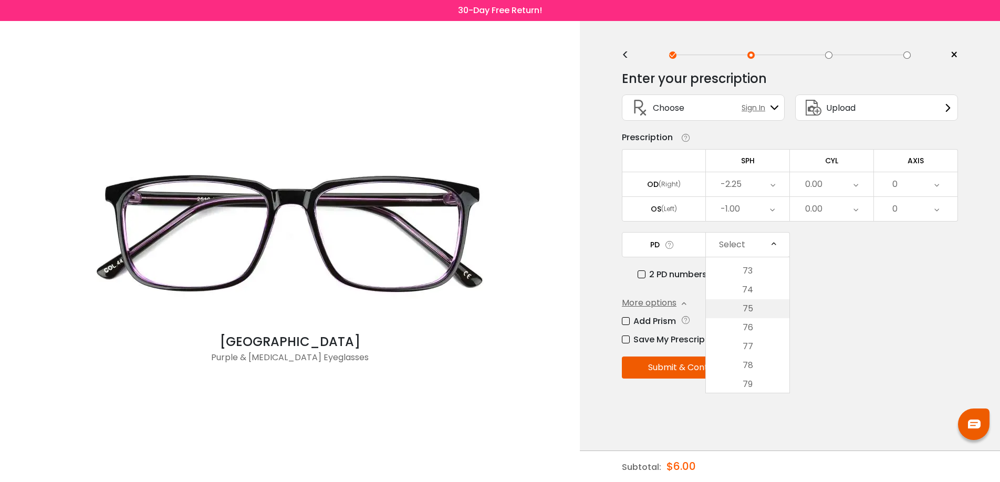
scroll to position [508, 0]
click at [762, 312] on li "75" at bounding box center [748, 307] width 84 height 19
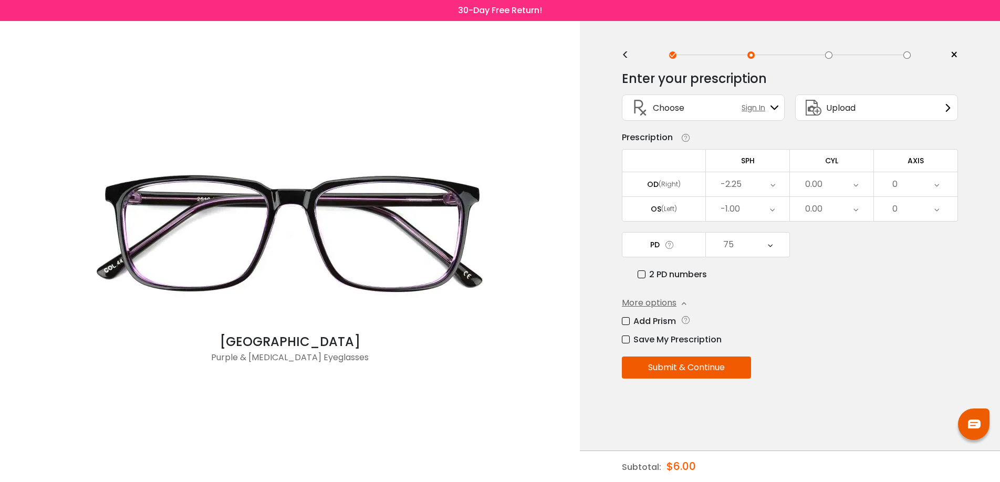
click at [849, 327] on div "Add Prism" at bounding box center [790, 321] width 336 height 13
click at [705, 379] on button "Submit & Continue" at bounding box center [686, 368] width 129 height 22
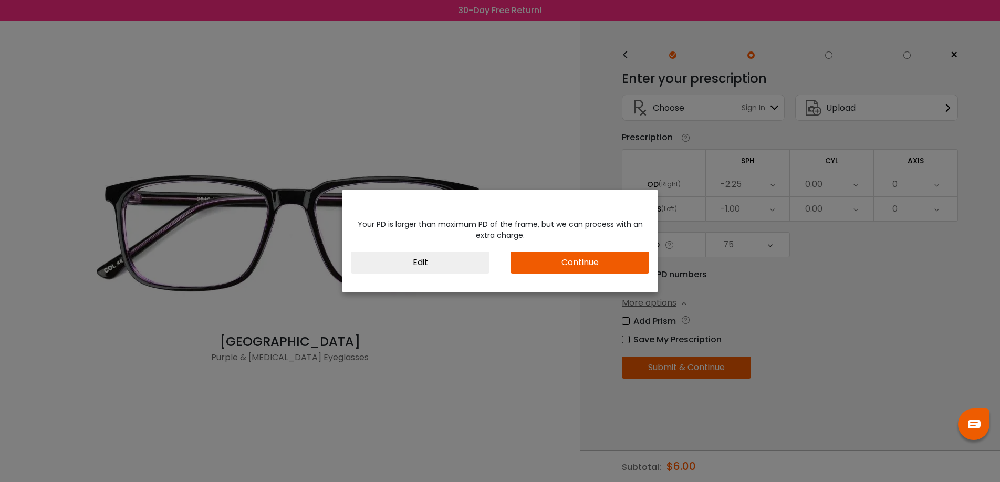
click at [456, 265] on button "Edit" at bounding box center [420, 263] width 139 height 22
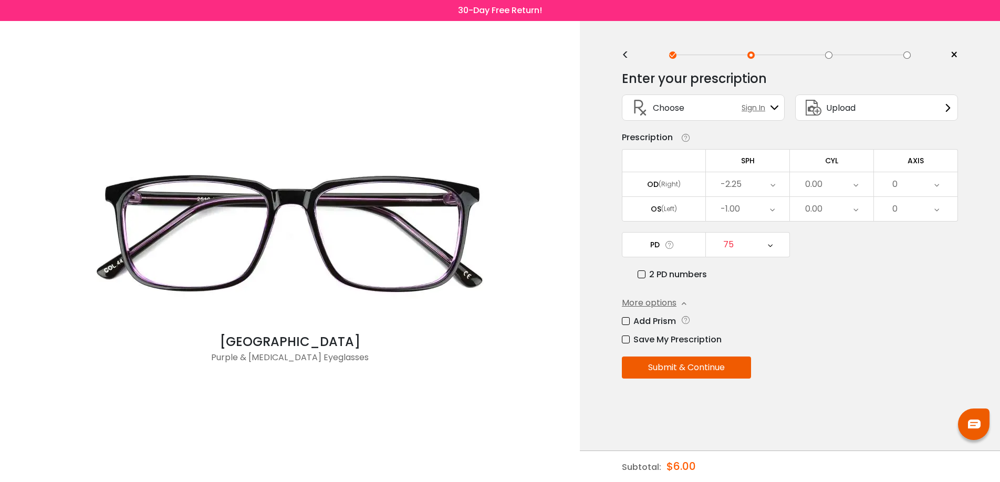
click at [771, 245] on icon at bounding box center [770, 245] width 5 height 24
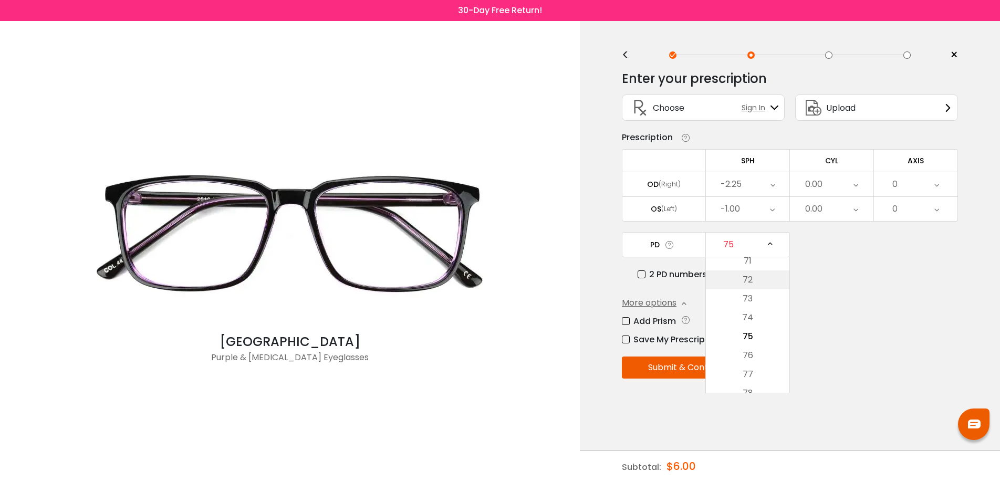
scroll to position [439, 0]
click at [754, 288] on li "70" at bounding box center [748, 281] width 84 height 19
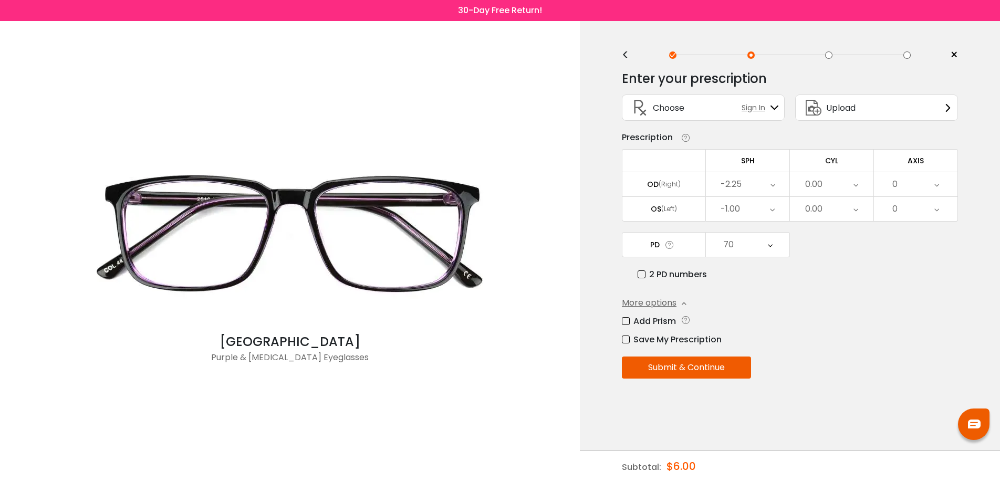
click at [724, 377] on button "Submit & Continue" at bounding box center [686, 368] width 129 height 22
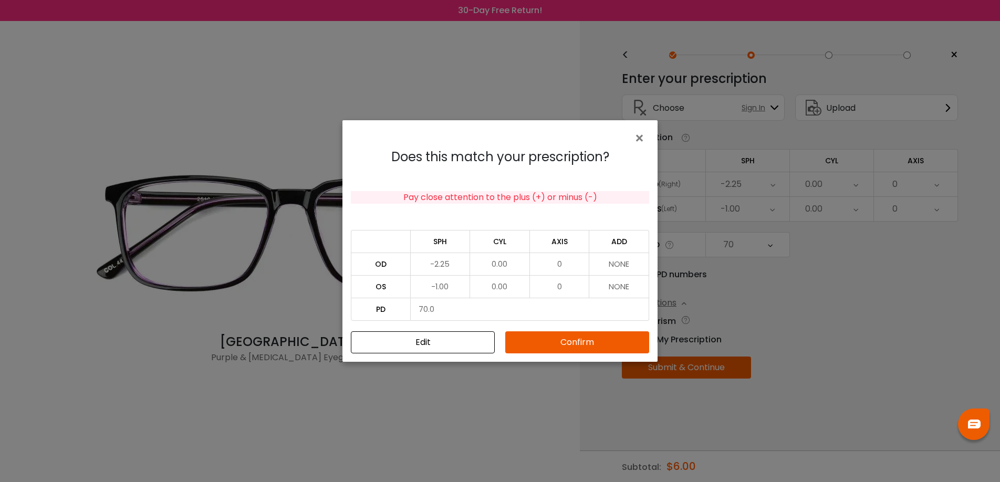
click at [567, 342] on button "Confirm" at bounding box center [577, 343] width 144 height 22
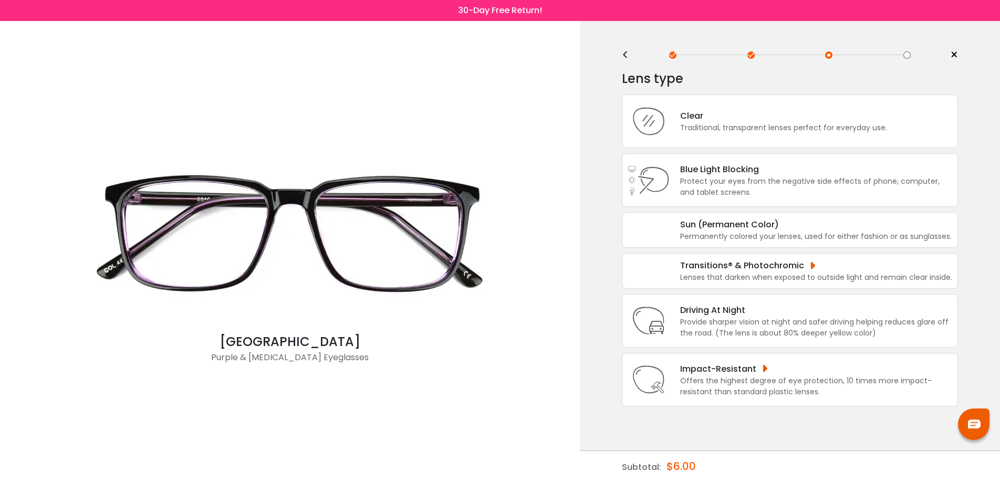
scroll to position [17, 0]
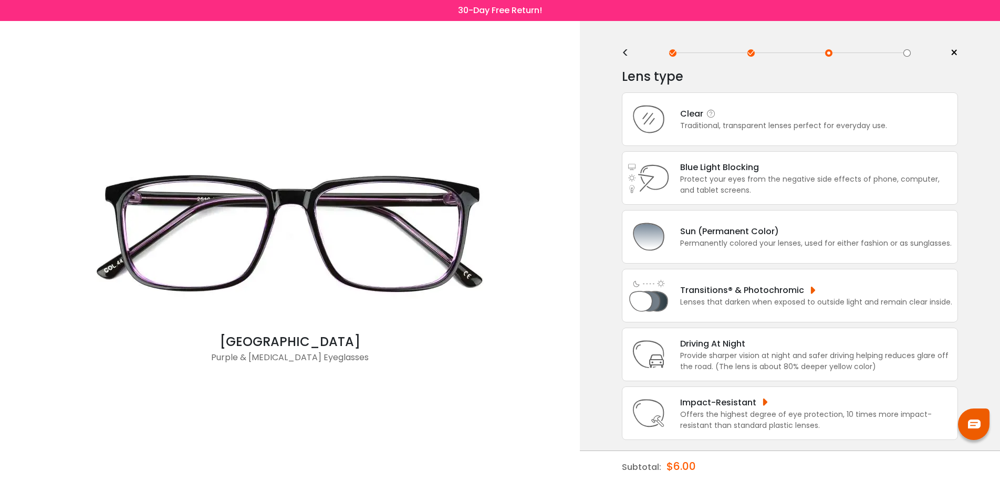
click at [802, 120] on div "Traditional, transparent lenses perfect for everyday use." at bounding box center [783, 125] width 207 height 11
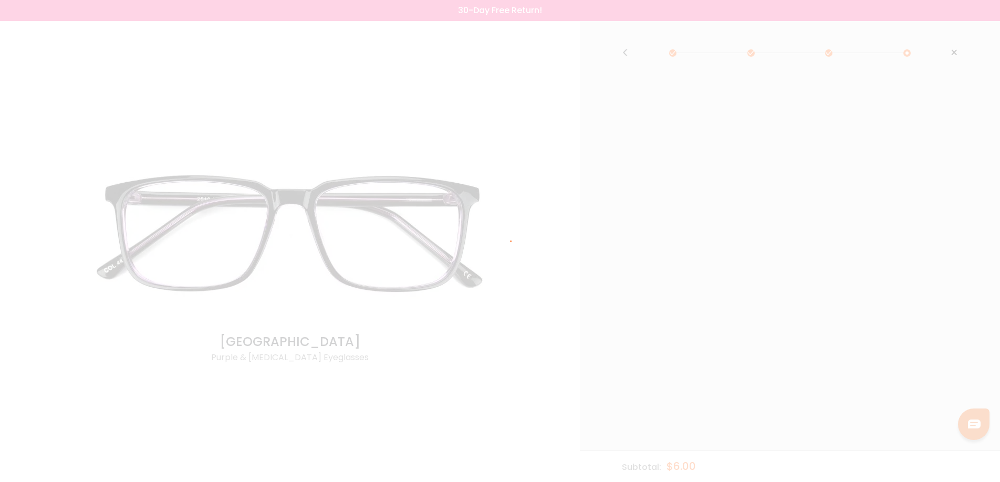
scroll to position [0, 0]
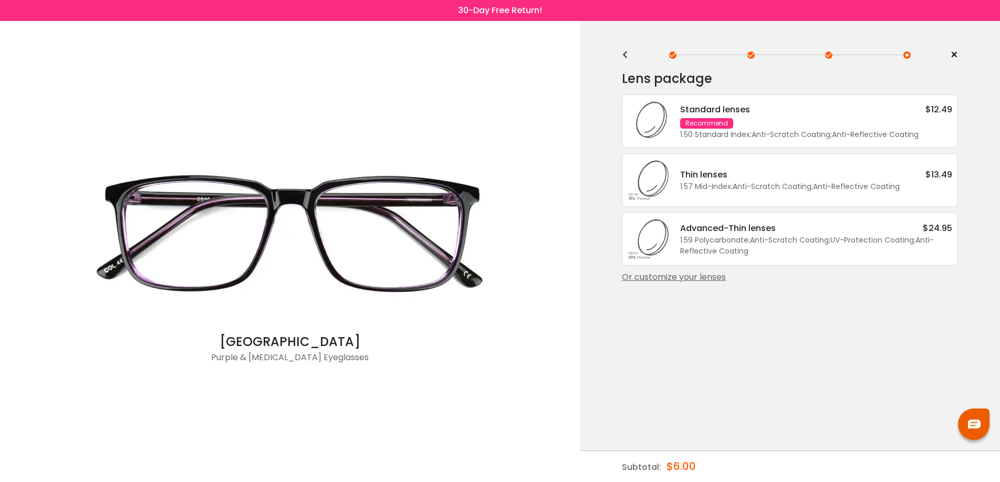
click at [759, 140] on div "1.50 Standard Index ; Anti-Scratch Coating ; Anti-Reflective Coating ;" at bounding box center [816, 134] width 272 height 11
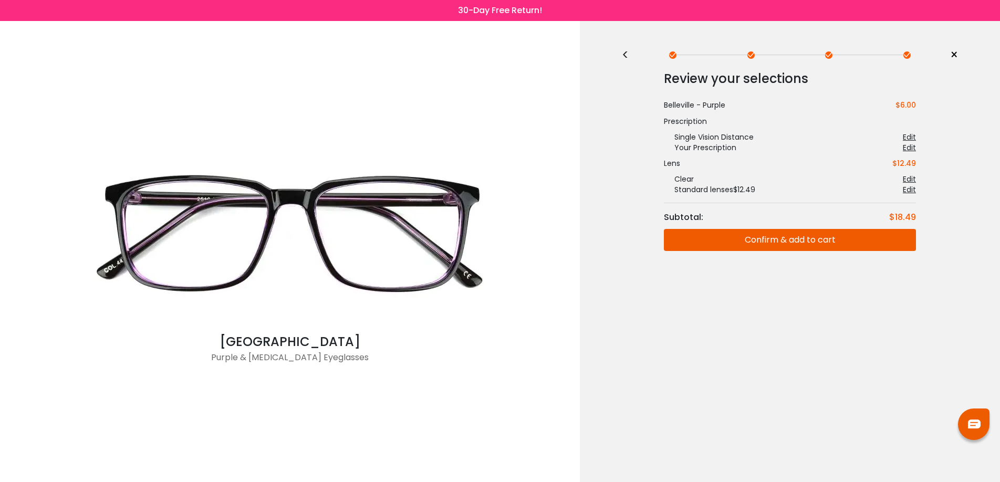
click at [789, 245] on button "Confirm & add to cart" at bounding box center [790, 240] width 252 height 22
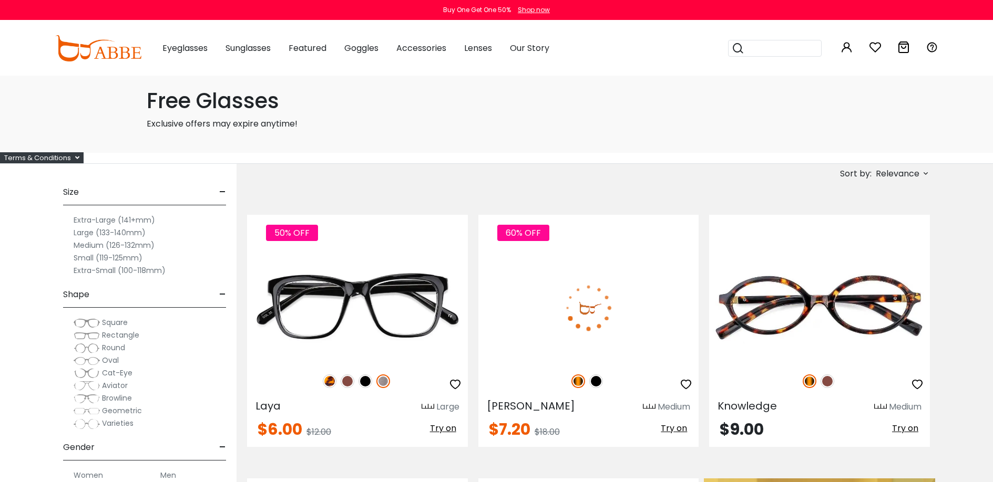
click at [78, 161] on icon at bounding box center [77, 157] width 4 height 7
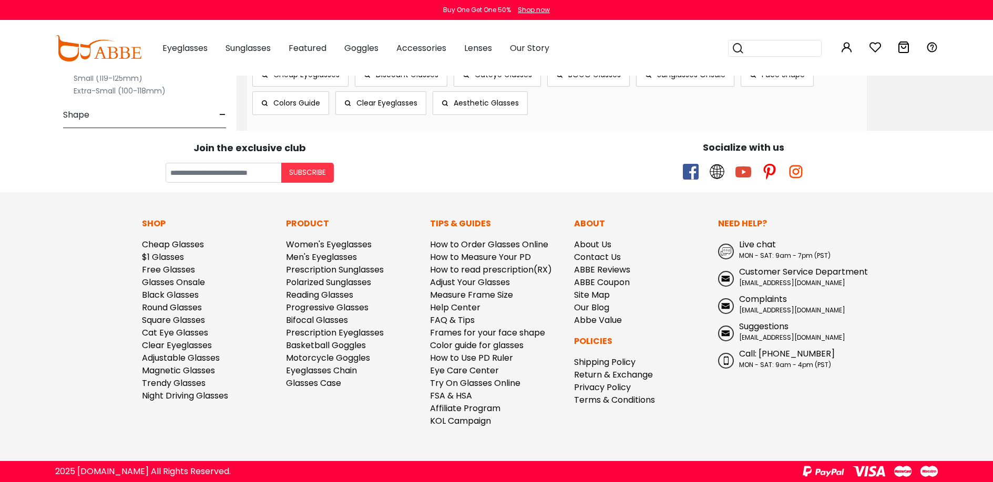
scroll to position [6105, 0]
click at [395, 7] on link "how to order cheap glasses online" at bounding box center [340, 1] width 142 height 12
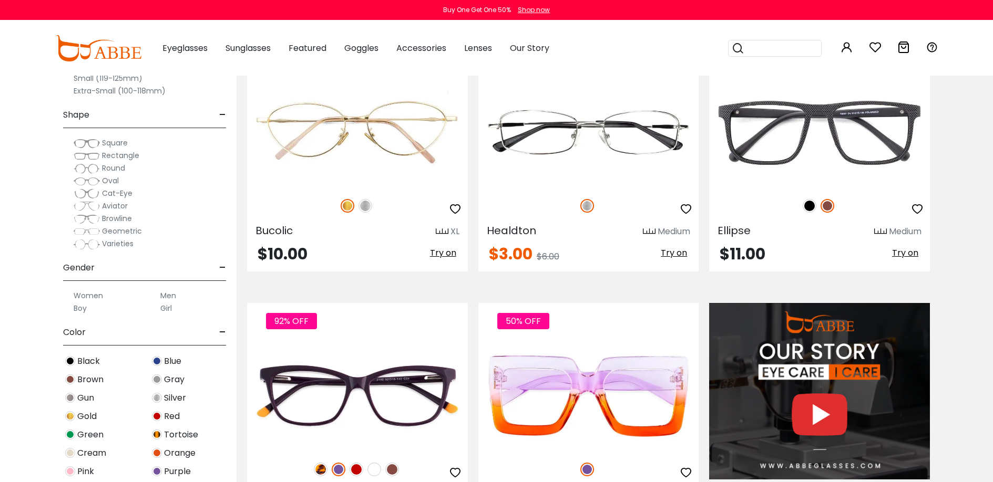
scroll to position [0, 0]
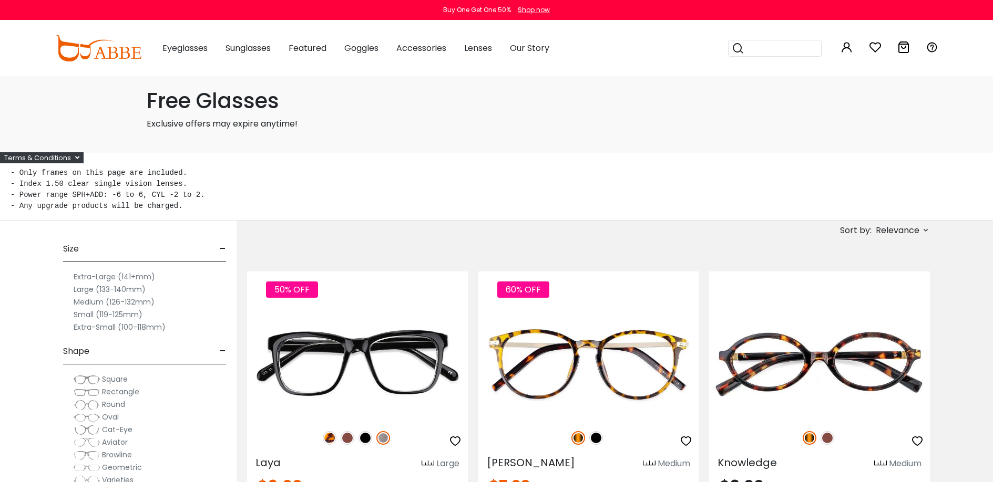
click at [901, 240] on span "Relevance" at bounding box center [897, 230] width 44 height 19
click at [901, 48] on icon at bounding box center [903, 47] width 13 height 13
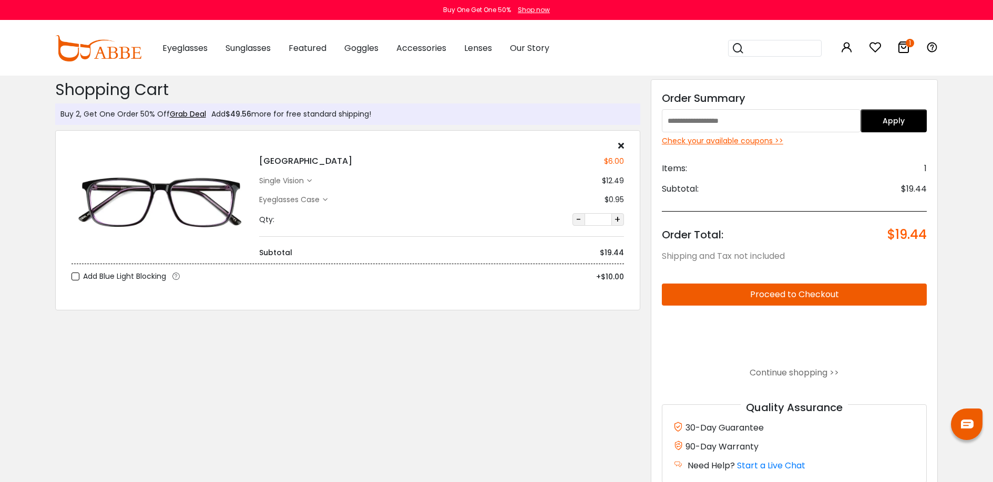
click at [761, 142] on div "Check your available coupons >>" at bounding box center [794, 141] width 265 height 11
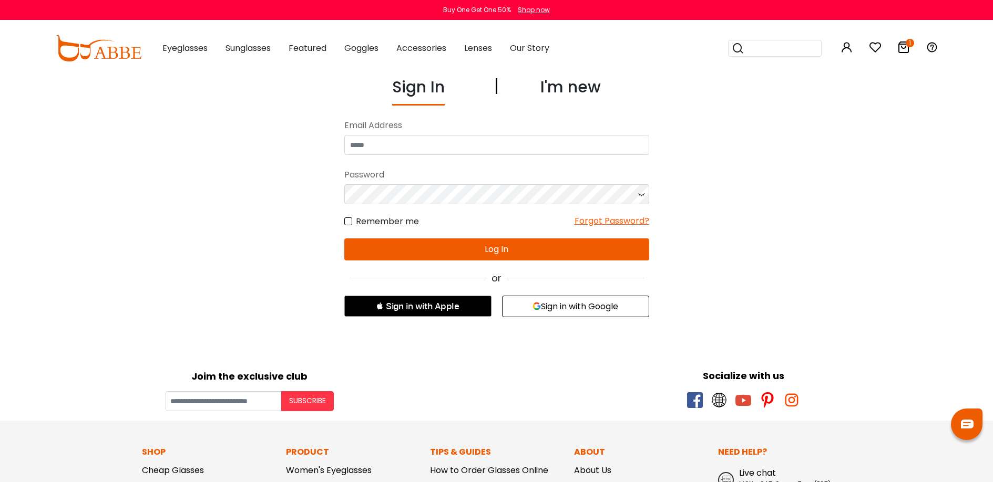
click at [577, 85] on div "I'm new" at bounding box center [570, 90] width 60 height 30
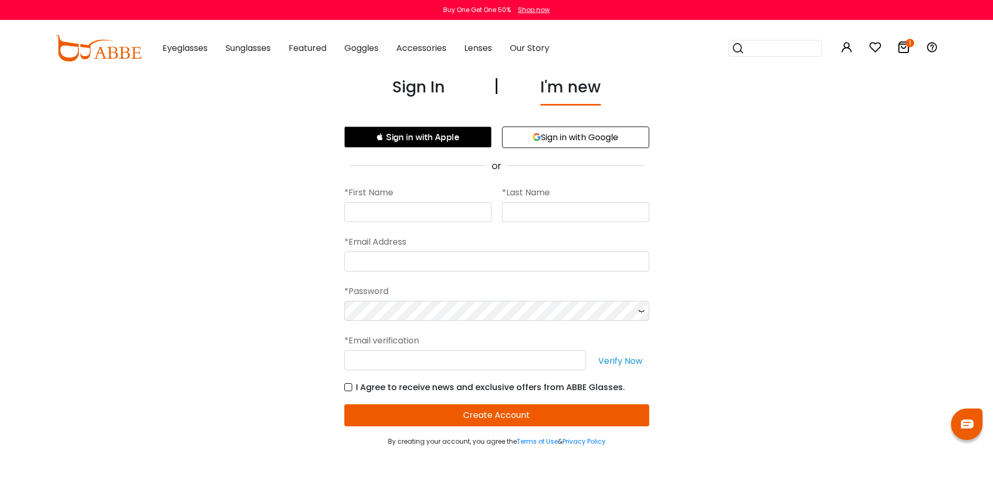
click at [582, 140] on button "Sign in with Google" at bounding box center [575, 138] width 147 height 22
click at [532, 138] on icon "button" at bounding box center [536, 137] width 8 height 8
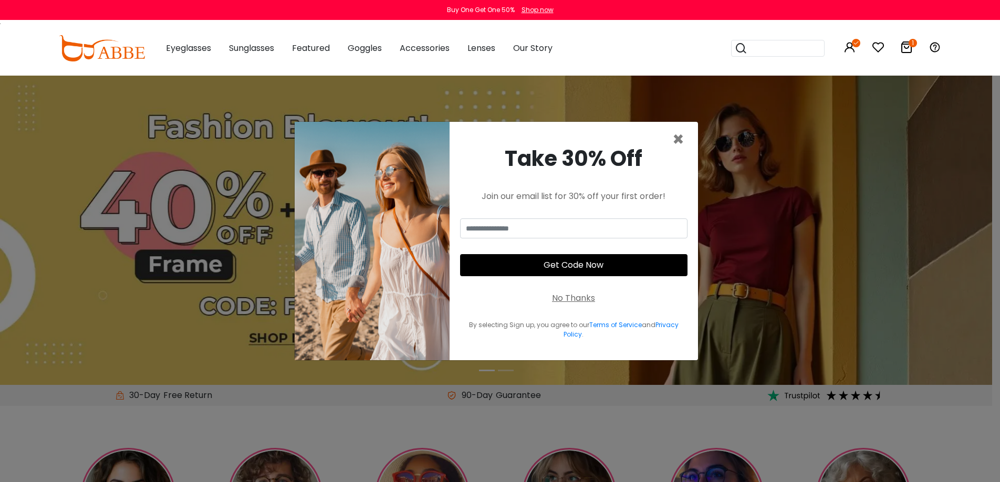
click at [584, 301] on div "No Thanks" at bounding box center [573, 298] width 43 height 13
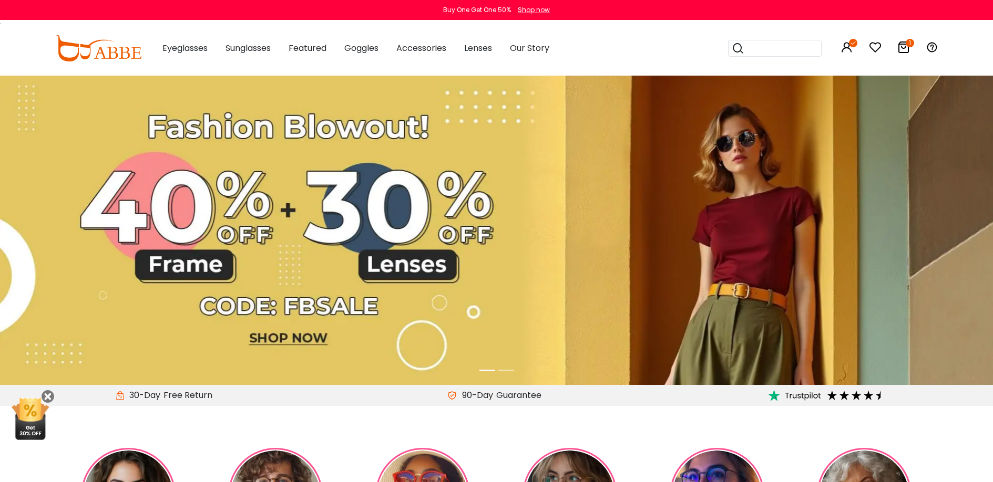
click at [905, 48] on icon at bounding box center [903, 47] width 13 height 13
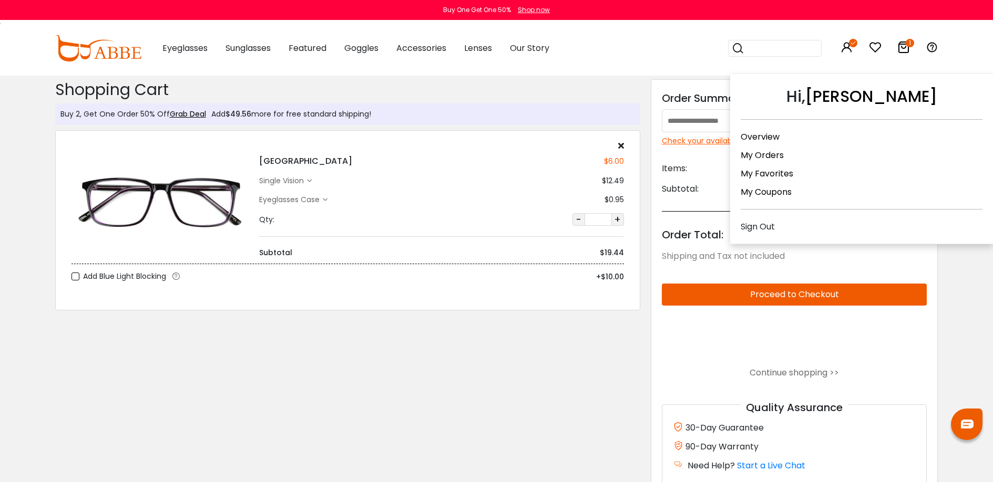
click at [848, 44] on icon at bounding box center [846, 47] width 13 height 13
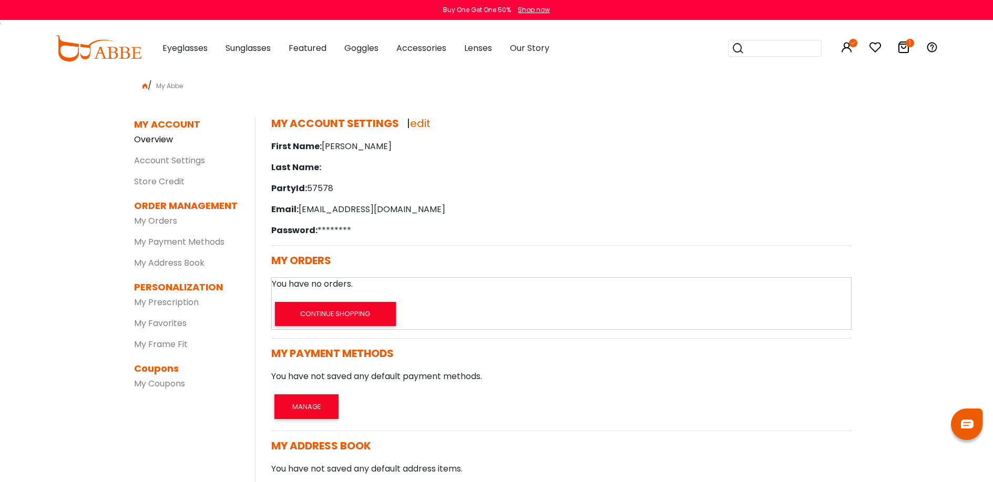
click at [167, 141] on link "Overview" at bounding box center [153, 139] width 39 height 12
click at [900, 52] on icon at bounding box center [903, 47] width 13 height 13
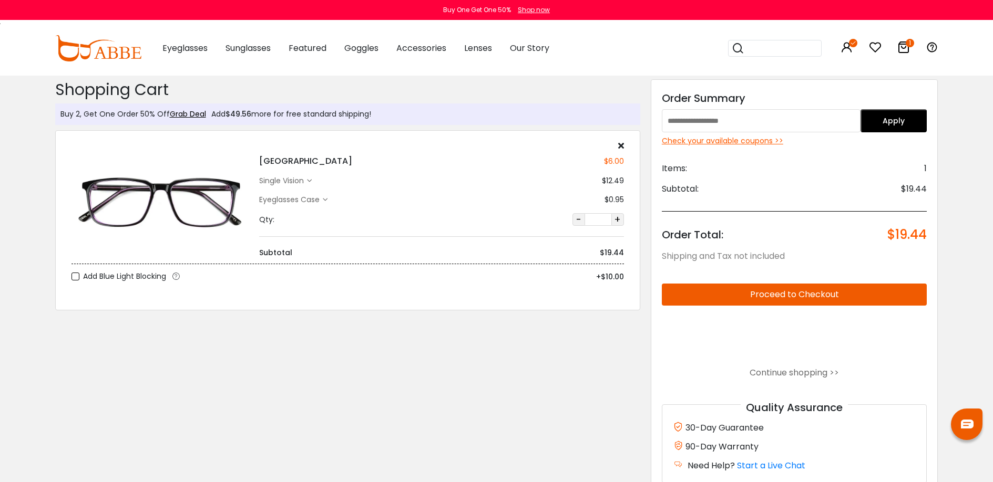
click at [827, 302] on button "Proceed to Checkout" at bounding box center [794, 295] width 265 height 22
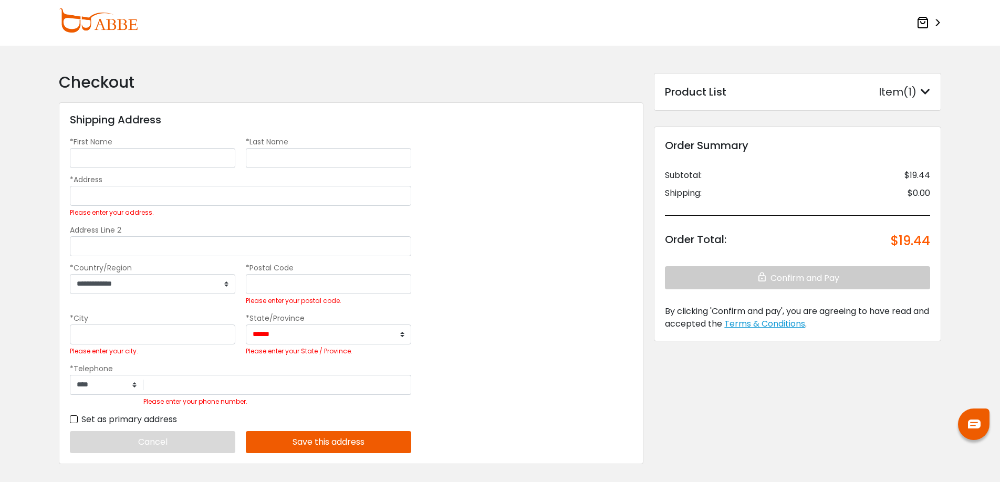
click at [96, 25] on img at bounding box center [98, 20] width 79 height 24
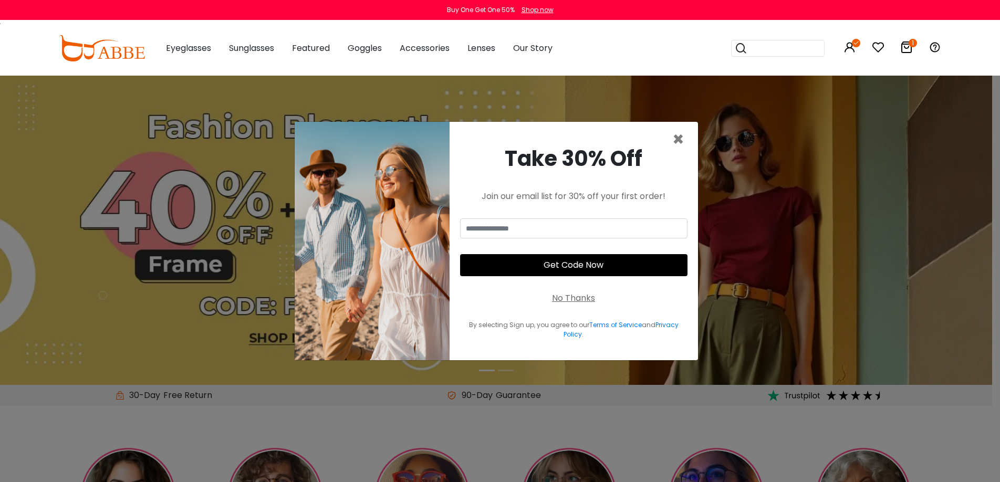
click at [582, 300] on div "No Thanks" at bounding box center [573, 298] width 43 height 13
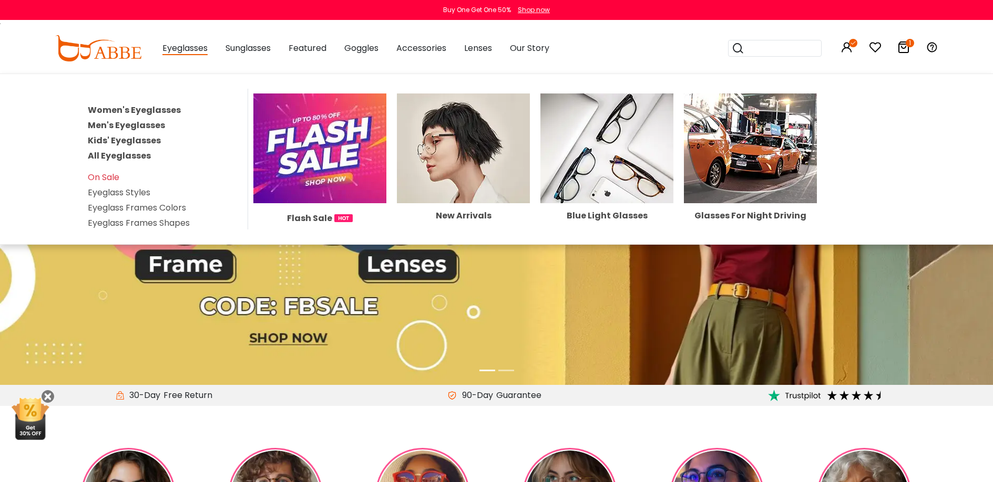
click at [183, 44] on span "Eyeglasses" at bounding box center [184, 48] width 45 height 13
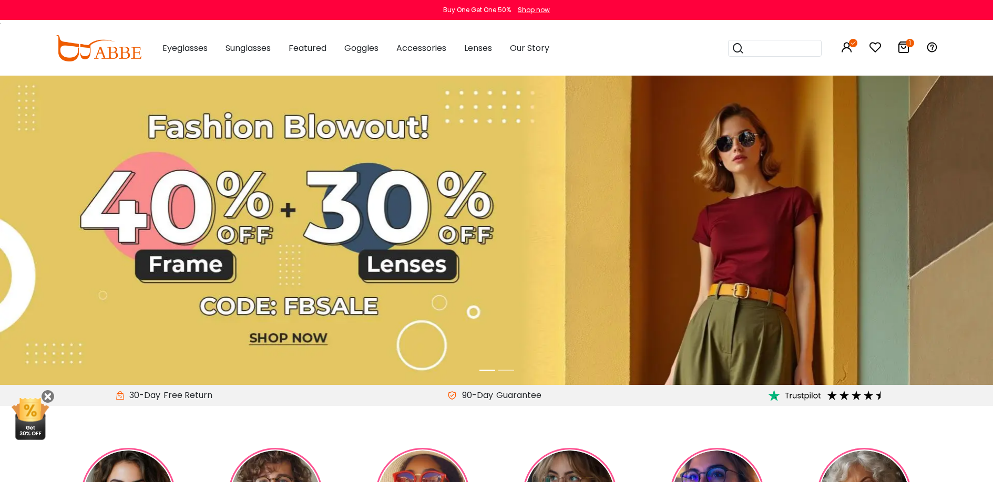
click at [118, 45] on img at bounding box center [98, 48] width 86 height 26
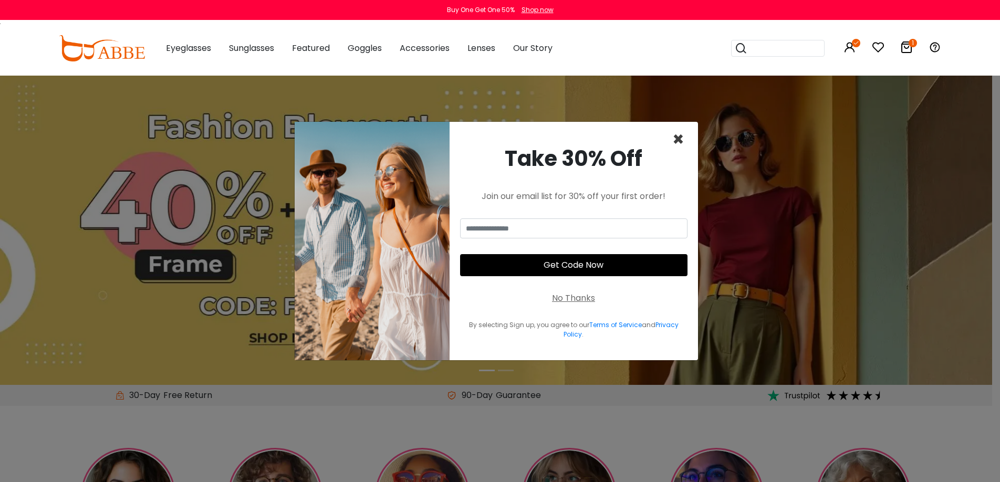
click at [682, 141] on span "×" at bounding box center [679, 139] width 12 height 27
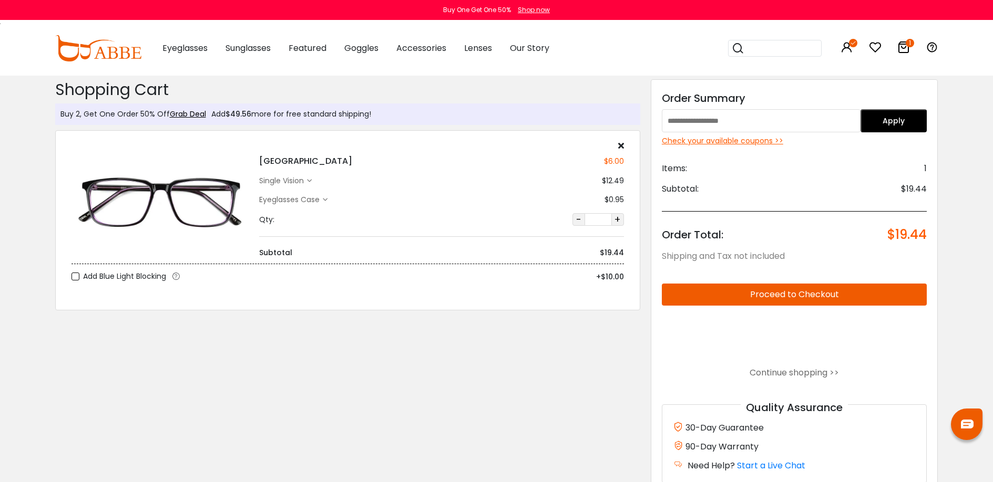
click at [718, 140] on div "Check your available coupons >>" at bounding box center [794, 141] width 265 height 11
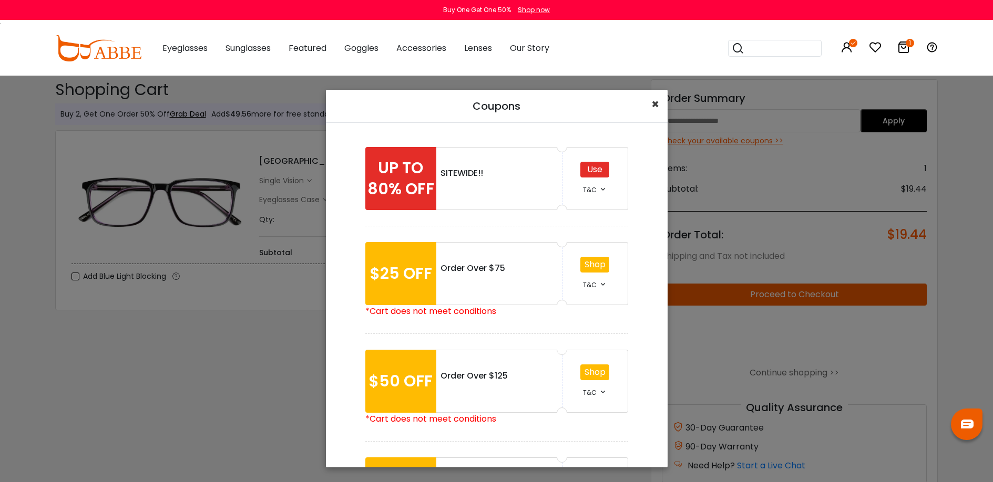
click at [657, 106] on button "×" at bounding box center [655, 104] width 25 height 29
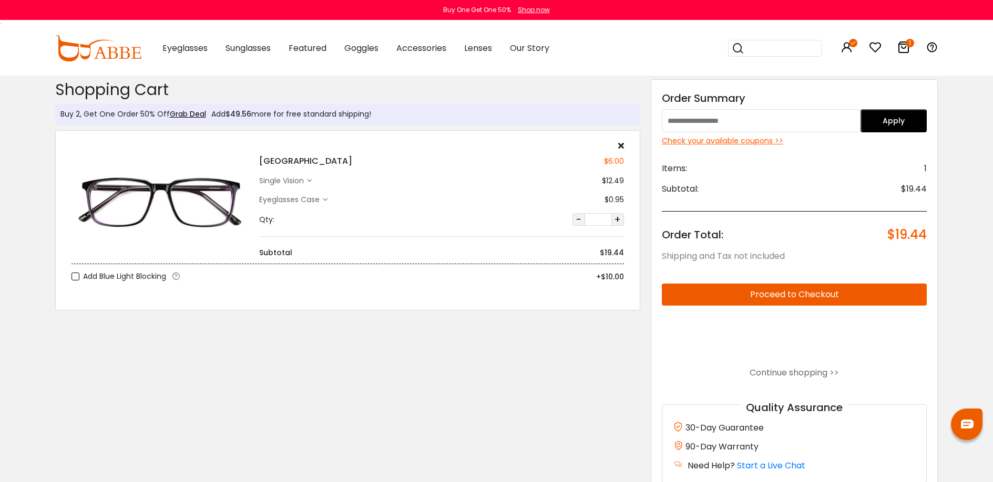
click at [89, 45] on img at bounding box center [98, 48] width 86 height 26
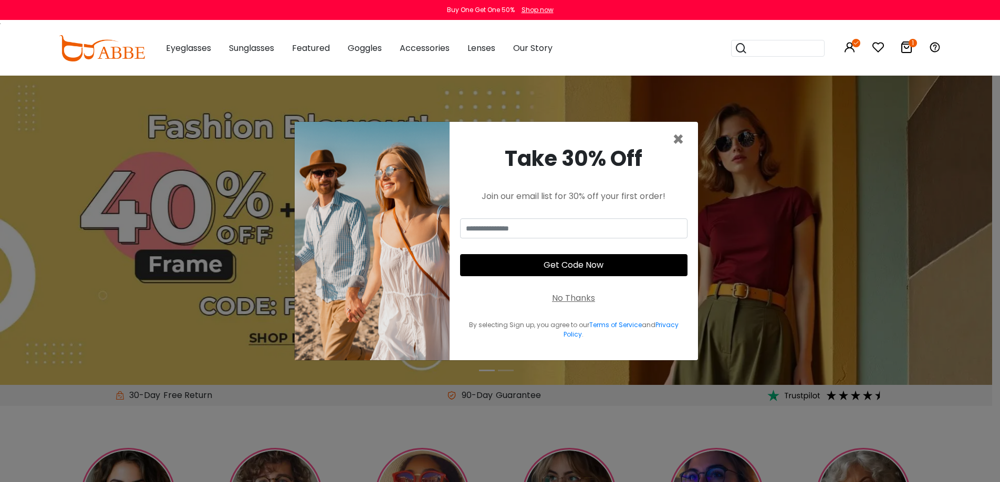
click at [907, 52] on icon at bounding box center [907, 47] width 13 height 13
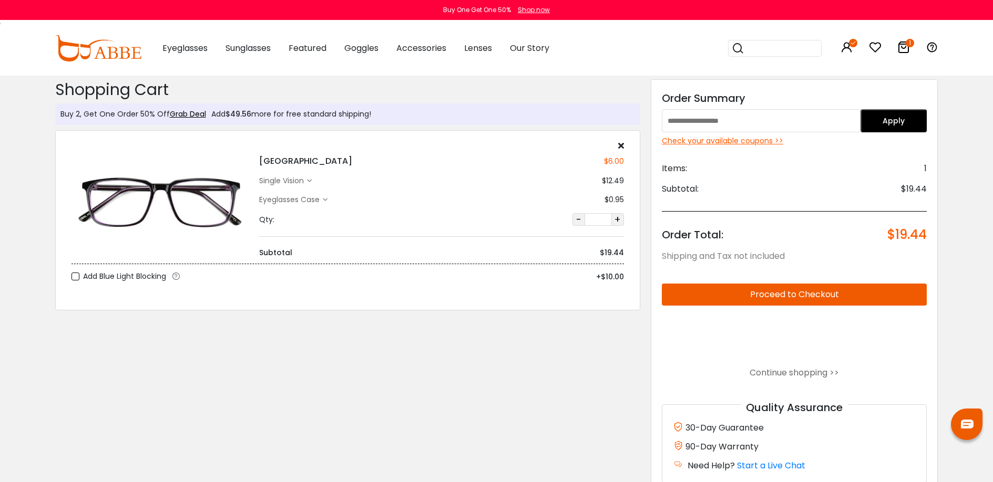
click at [758, 127] on input "text" at bounding box center [761, 120] width 199 height 23
type input "********"
click at [894, 120] on button "Apply" at bounding box center [893, 120] width 66 height 23
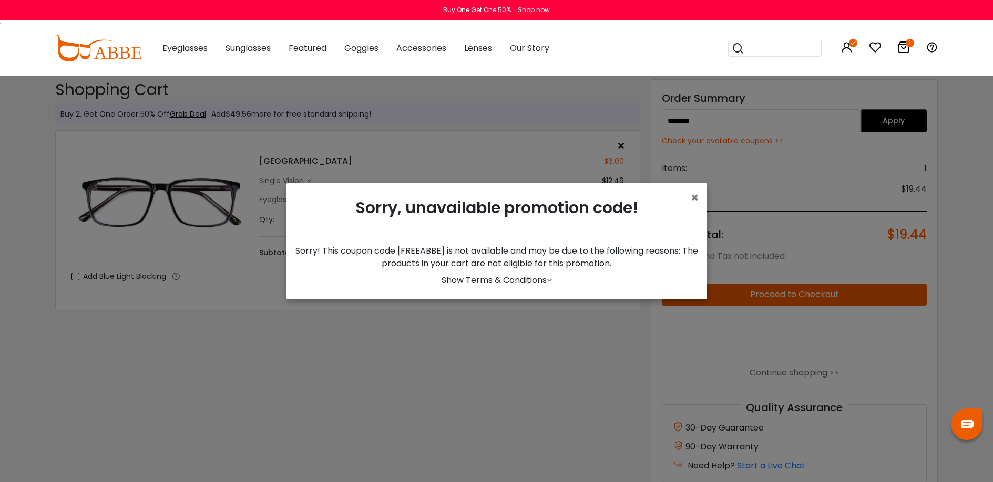
click at [496, 281] on link "Show Terms & Conditions" at bounding box center [496, 280] width 110 height 12
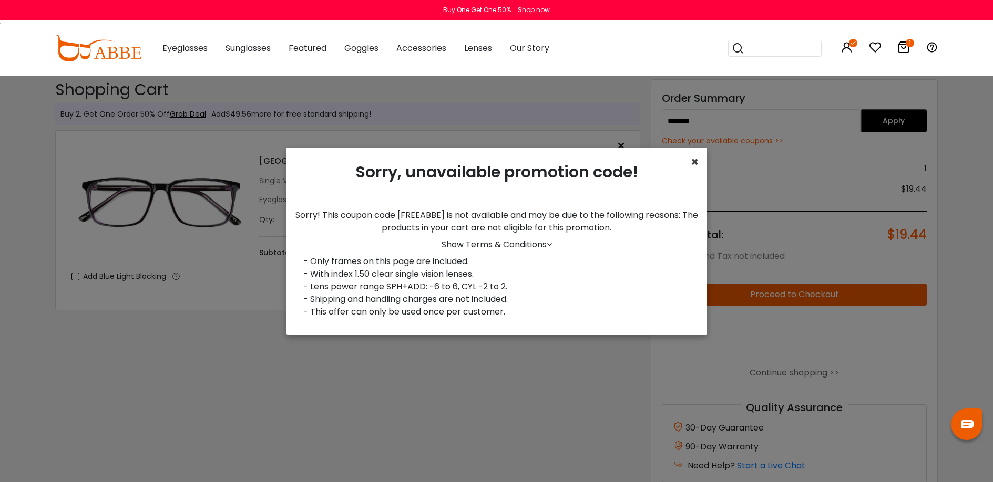
click at [693, 153] on span "×" at bounding box center [694, 161] width 8 height 17
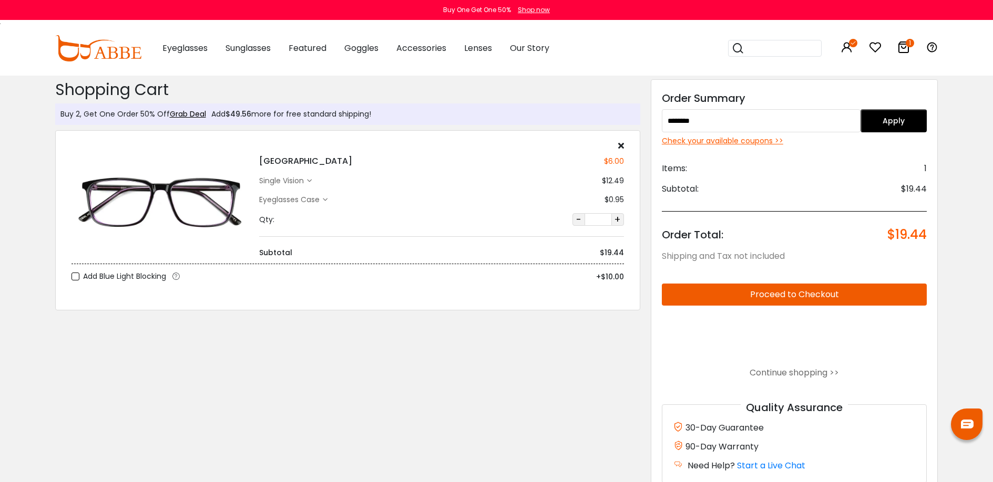
click at [327, 202] on icon at bounding box center [325, 200] width 5 height 5
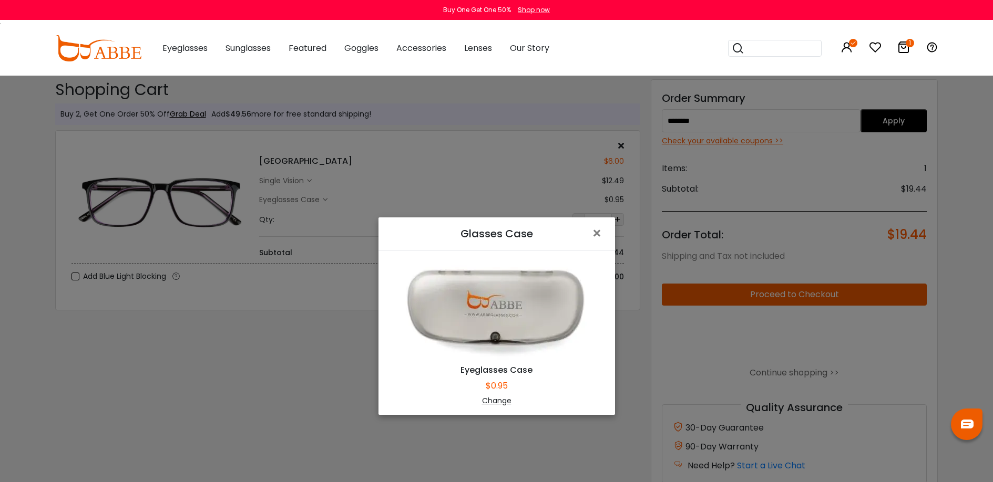
click at [483, 399] on div "Change" at bounding box center [496, 401] width 210 height 11
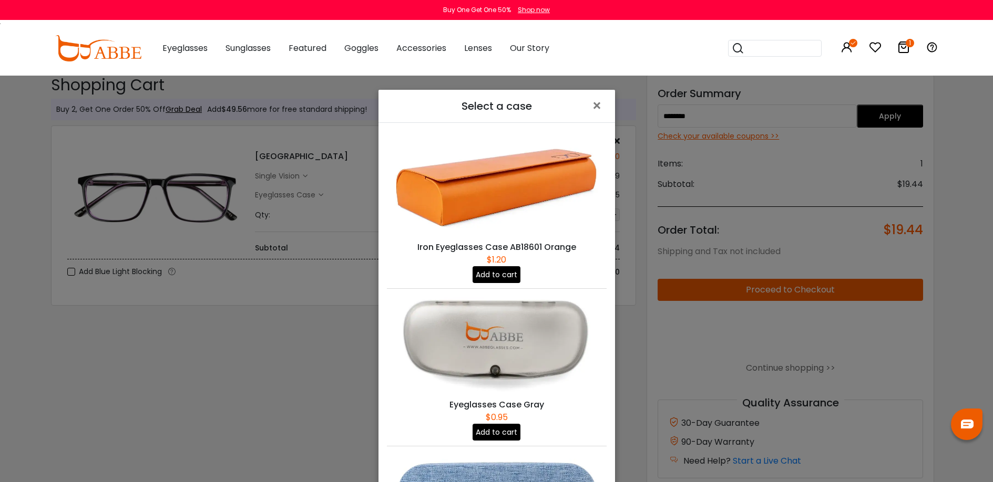
scroll to position [527, 0]
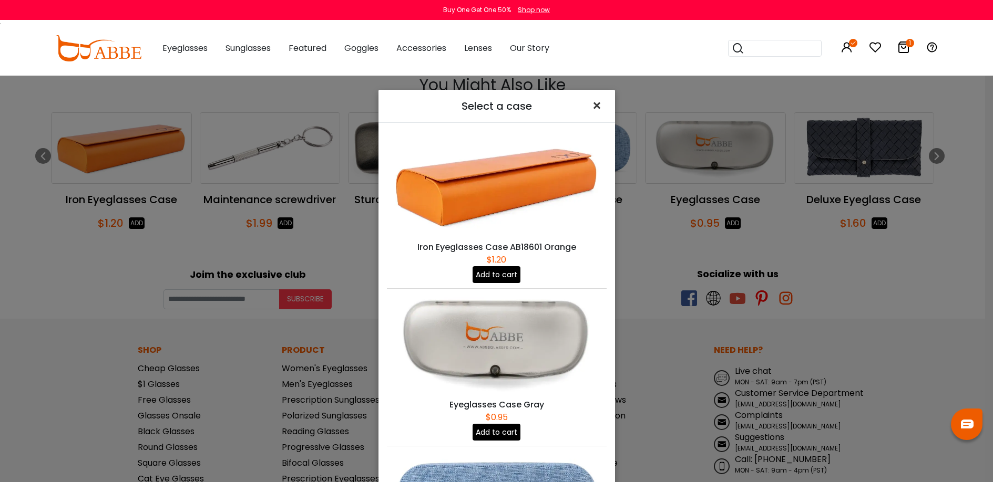
click at [592, 107] on span "×" at bounding box center [598, 106] width 15 height 23
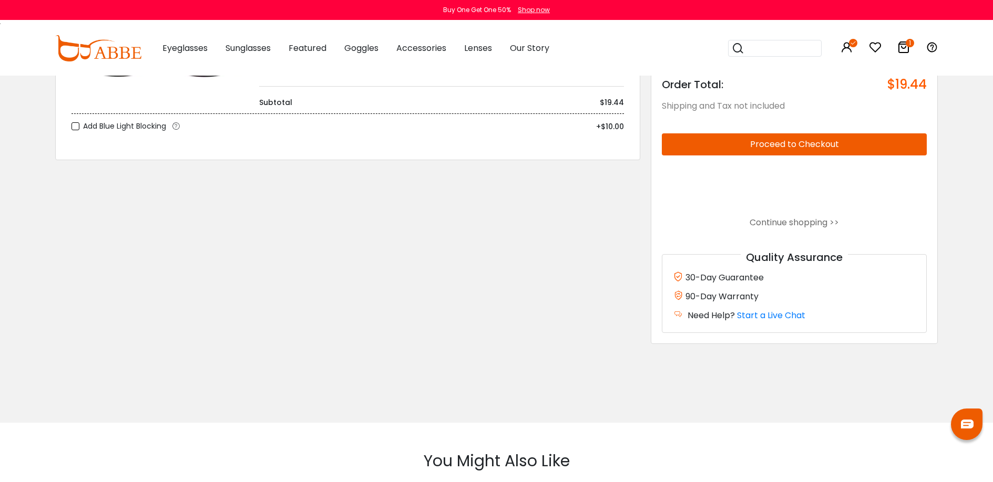
scroll to position [0, 0]
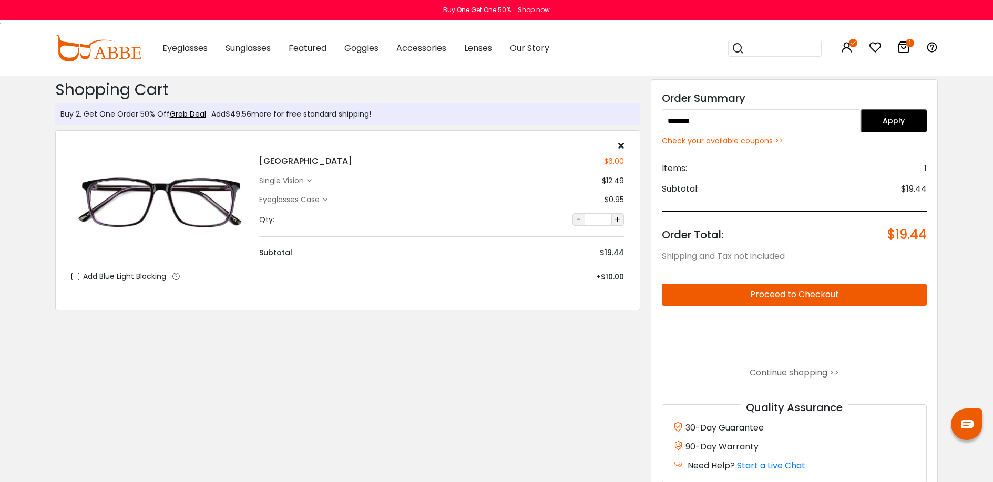
click at [304, 181] on div "single vision" at bounding box center [283, 181] width 48 height 11
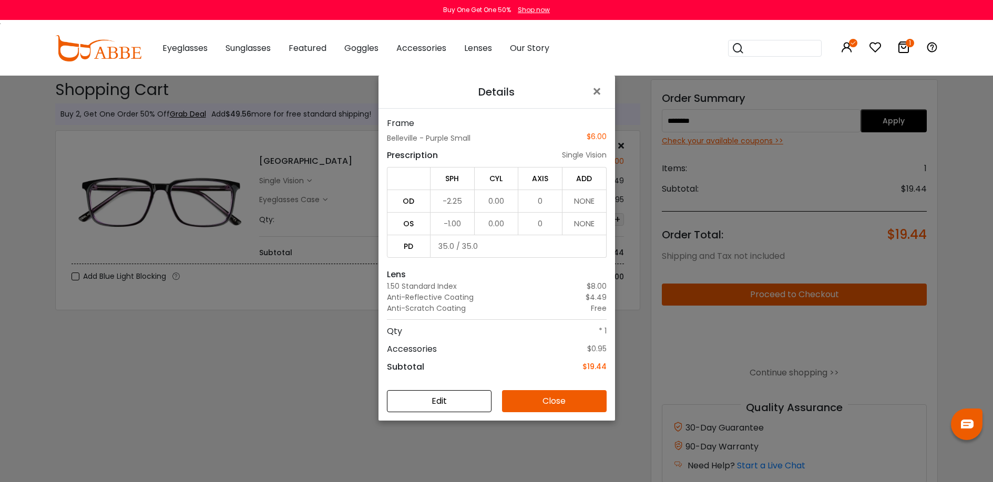
scroll to position [74, 0]
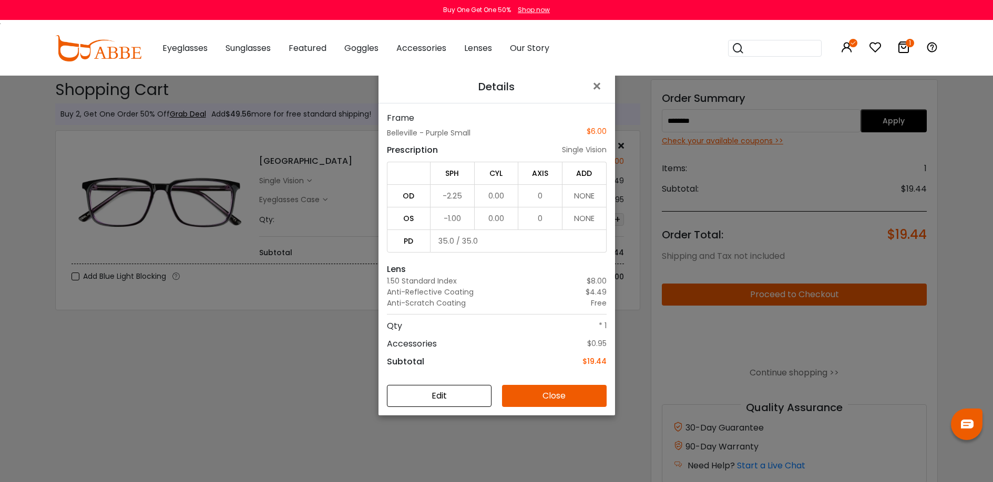
click at [451, 402] on button "Edit" at bounding box center [439, 396] width 105 height 22
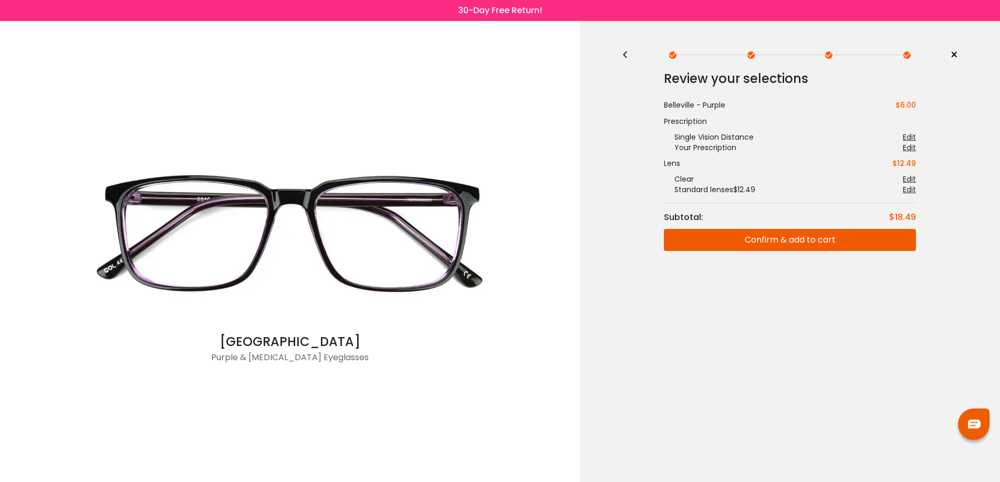
click at [977, 429] on div at bounding box center [974, 425] width 32 height 32
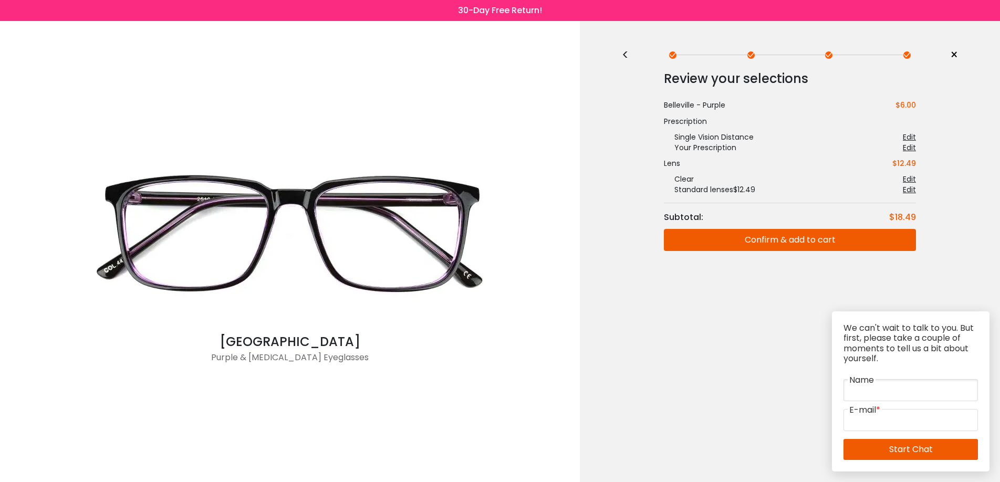
click at [886, 384] on input "text" at bounding box center [911, 390] width 135 height 22
type input "**********"
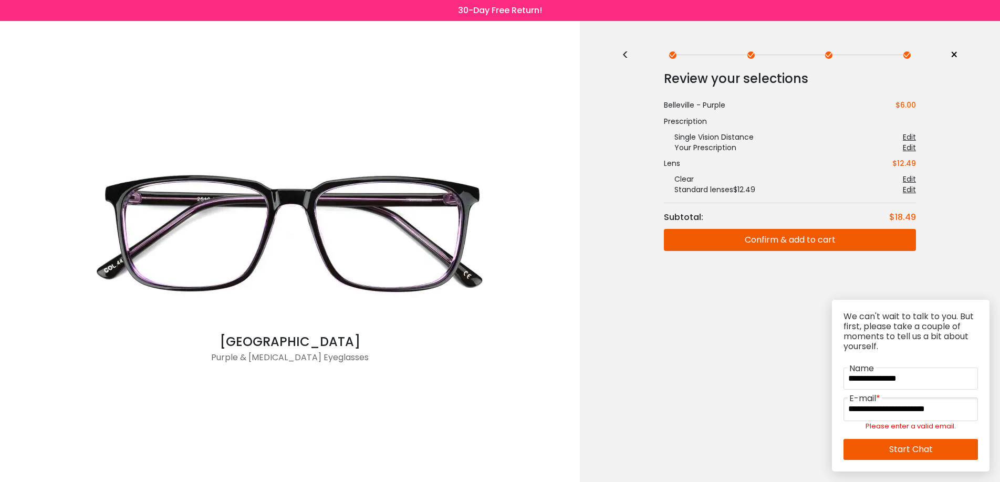
scroll to position [0, 22]
type input "**********"
click at [914, 446] on link "Start Chat" at bounding box center [911, 449] width 135 height 21
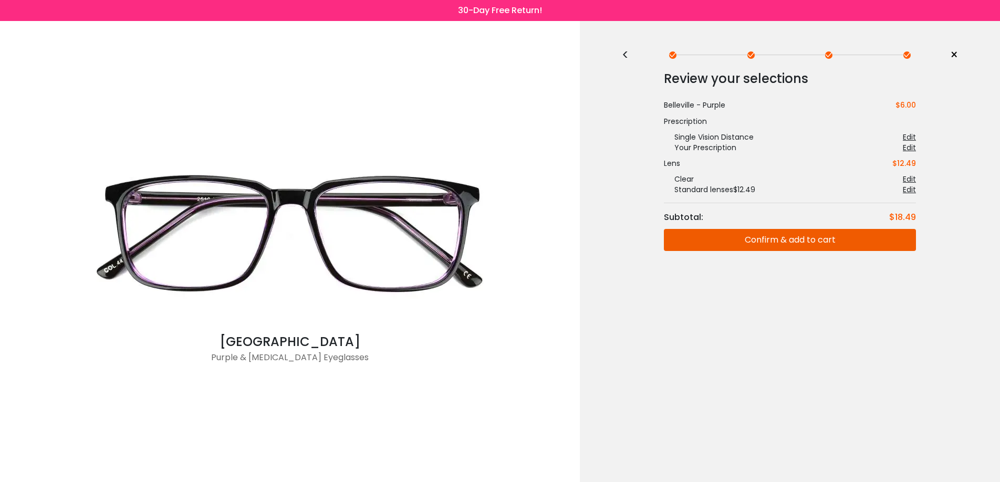
click at [669, 344] on div "< × Choose your usage Single Vision (Distance) This lens helps you see details …" at bounding box center [790, 251] width 420 height 461
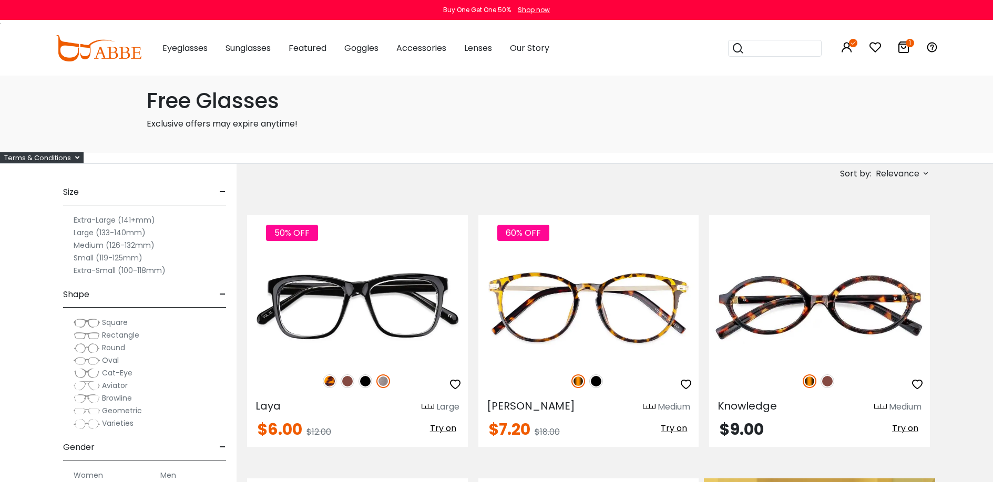
click at [912, 183] on span "Relevance" at bounding box center [897, 173] width 44 height 19
click at [888, 235] on label "Prices High To Low" at bounding box center [886, 229] width 76 height 13
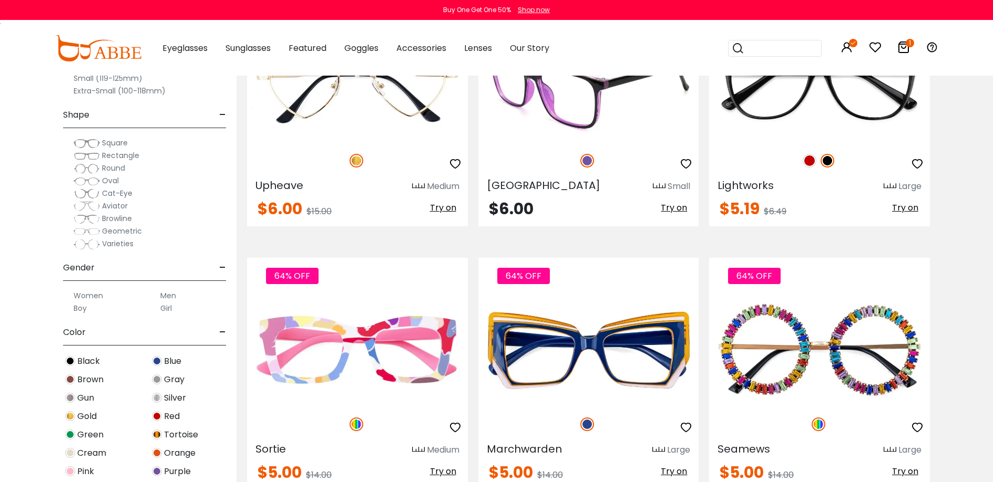
scroll to position [4198, 0]
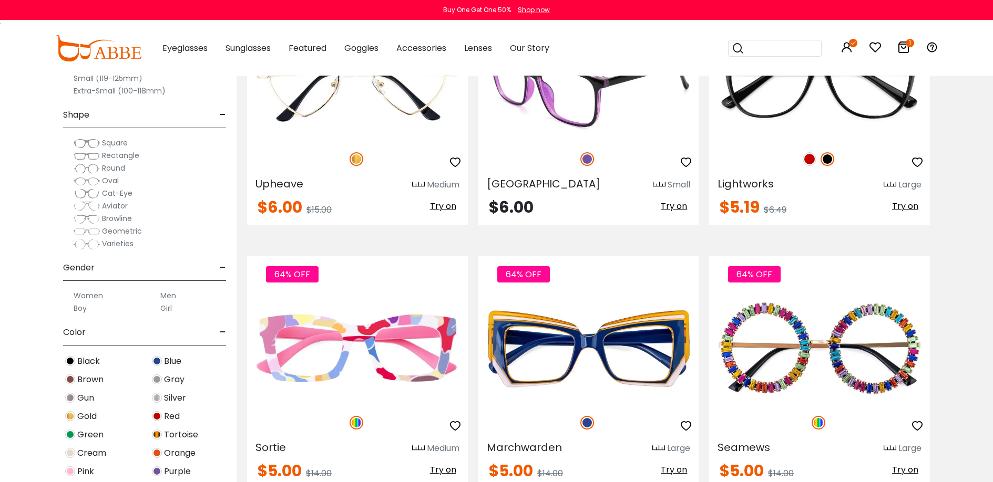
click at [606, 141] on img at bounding box center [588, 85] width 221 height 110
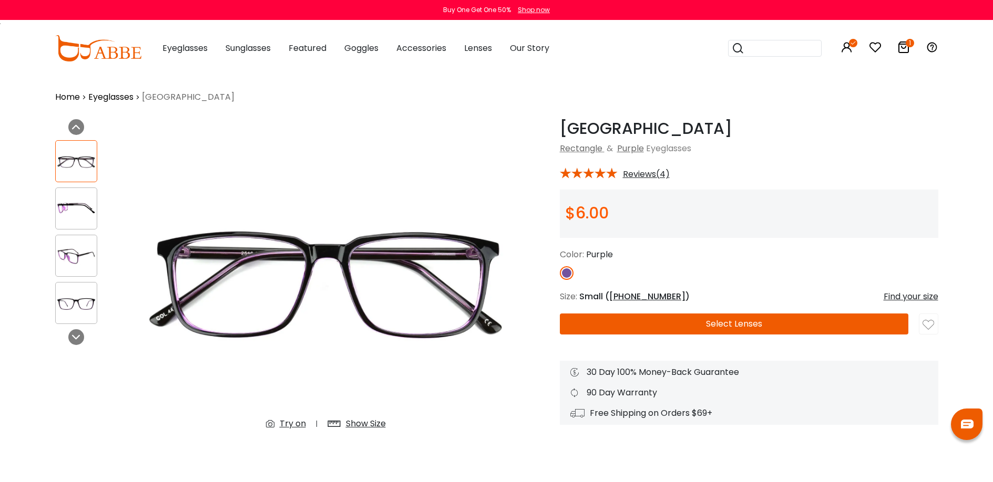
click at [702, 323] on button "Select Lenses" at bounding box center [734, 324] width 348 height 21
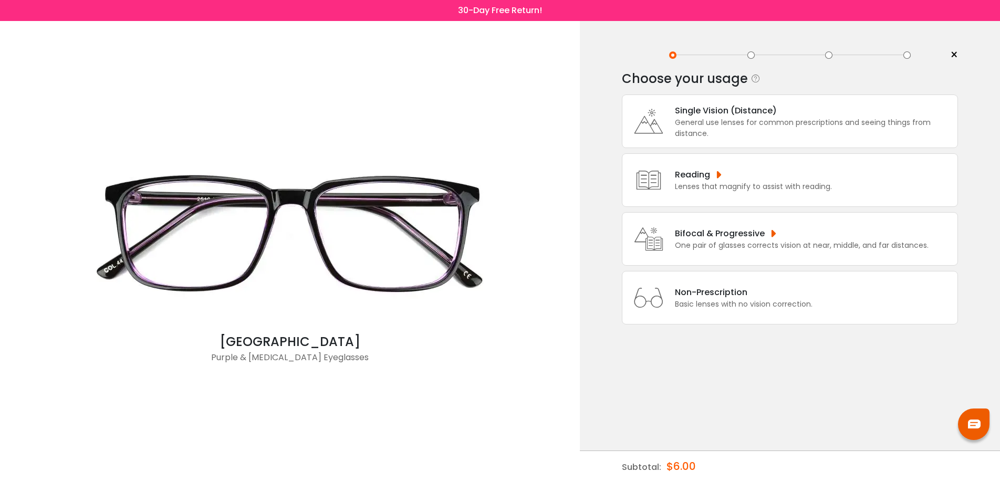
click at [775, 127] on div "General use lenses for common prescriptions and seeing things from distance." at bounding box center [813, 128] width 277 height 22
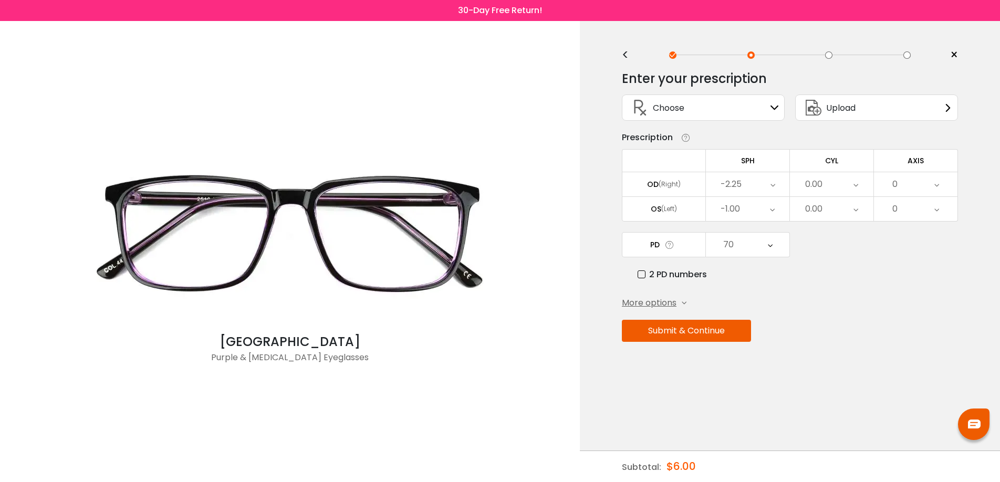
click at [740, 187] on div "-2.25" at bounding box center [731, 184] width 21 height 21
click at [762, 140] on div "Prescription" at bounding box center [790, 137] width 336 height 13
click at [647, 306] on span "More options" at bounding box center [649, 303] width 55 height 13
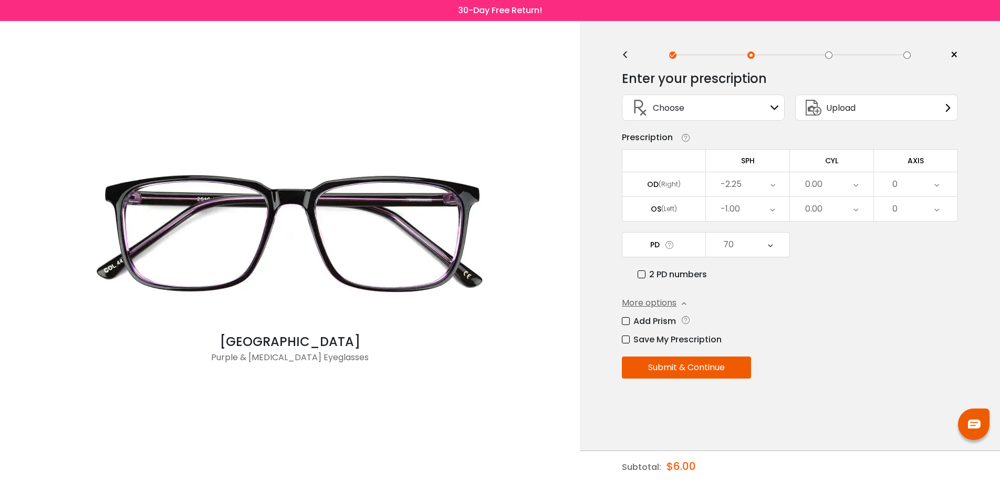
click at [720, 379] on button "Submit & Continue" at bounding box center [686, 368] width 129 height 22
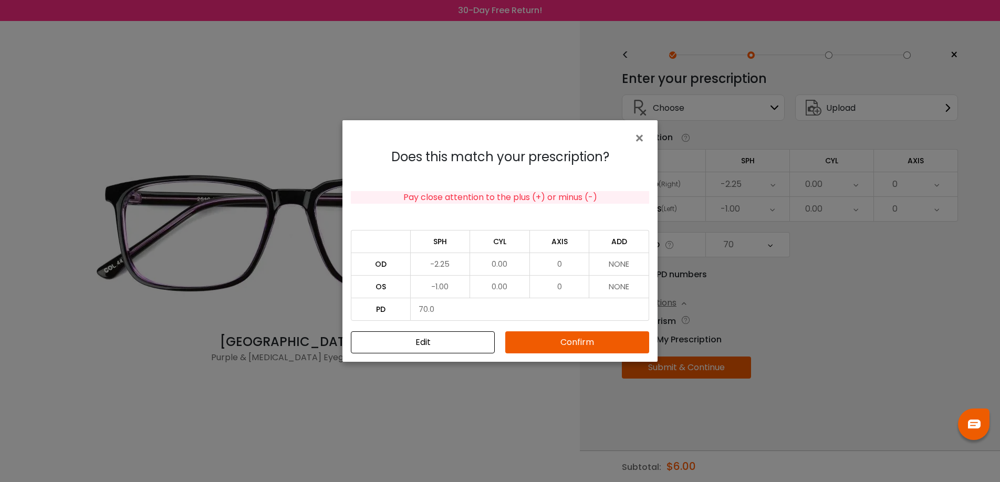
click at [616, 339] on button "Confirm" at bounding box center [577, 343] width 144 height 22
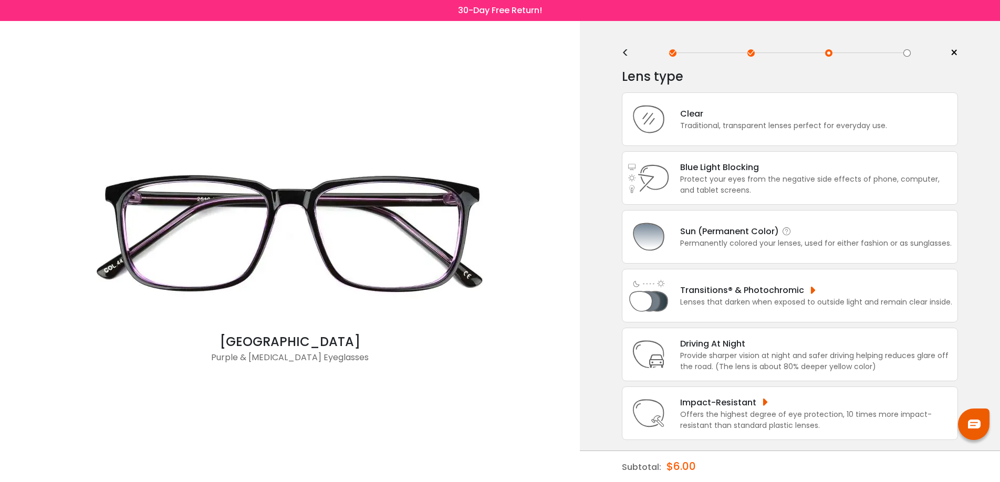
scroll to position [17, 0]
click at [736, 120] on div "Traditional, transparent lenses perfect for everyday use." at bounding box center [783, 125] width 207 height 11
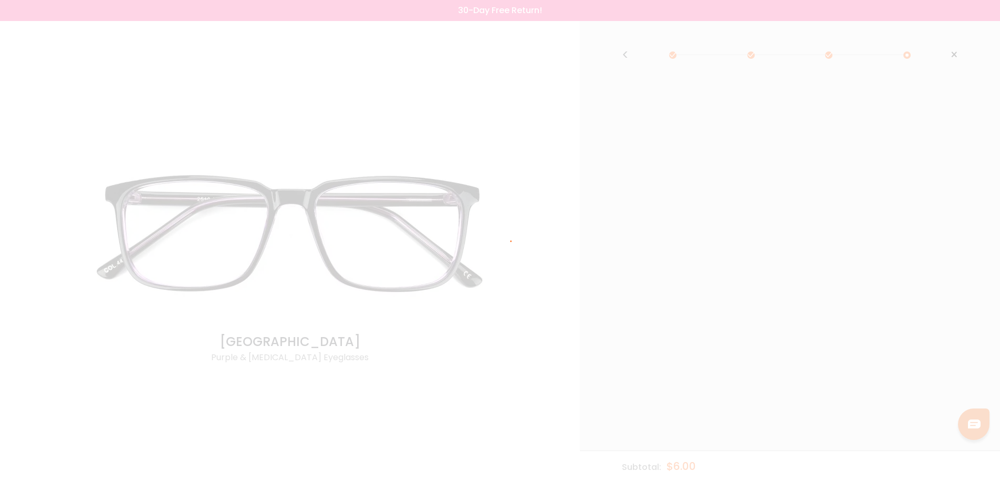
scroll to position [0, 0]
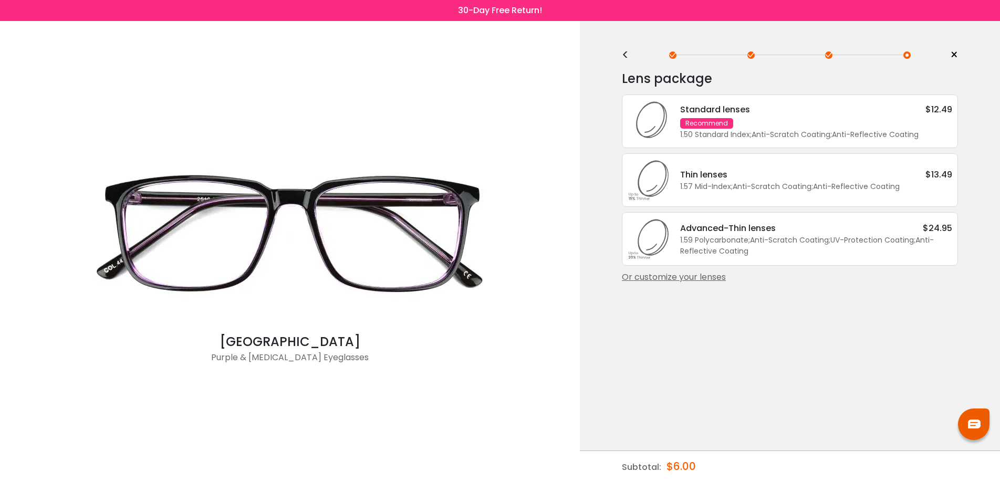
click at [697, 284] on div "Or customize your lenses" at bounding box center [790, 277] width 336 height 13
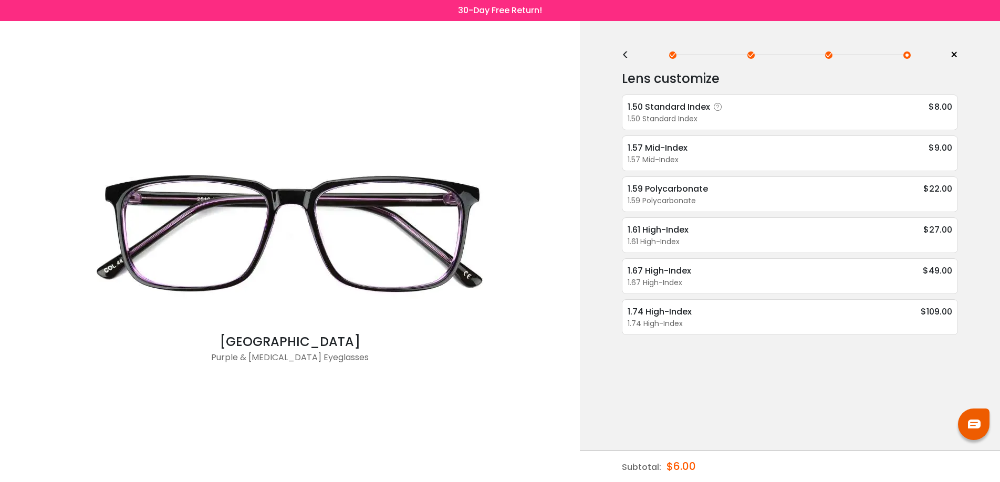
click at [792, 114] on div "1.50 Standard Index" at bounding box center [790, 118] width 325 height 11
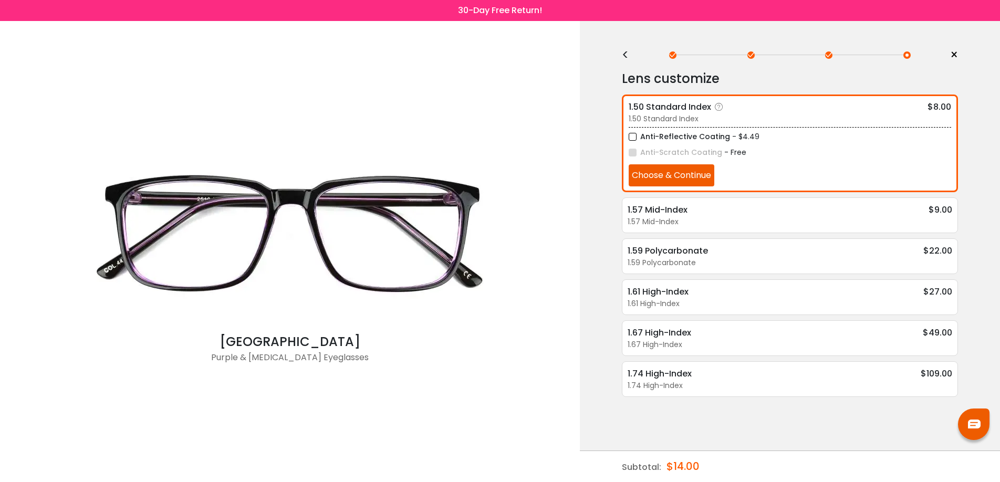
click at [633, 154] on label "Anti-Scratch Coating" at bounding box center [676, 152] width 94 height 13
click at [670, 182] on button "Choose & Continue" at bounding box center [672, 175] width 86 height 22
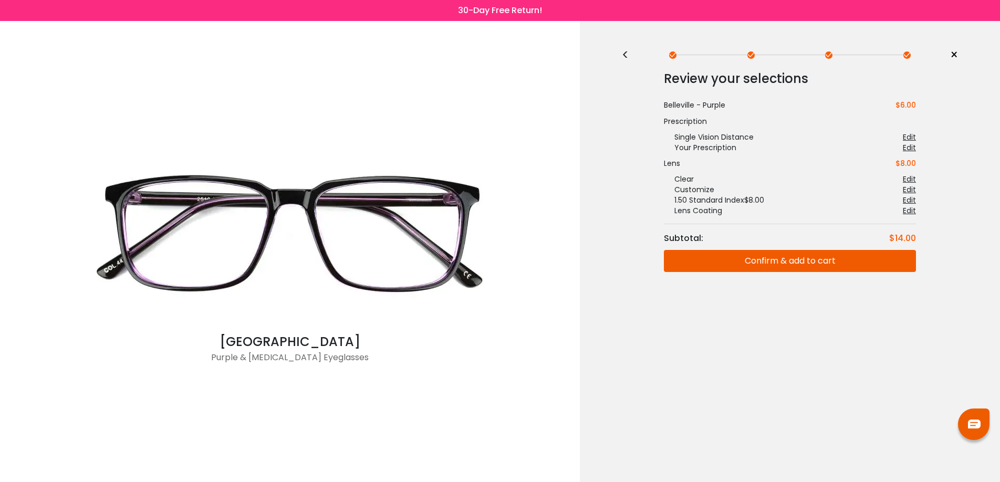
click at [785, 261] on button "Confirm & add to cart" at bounding box center [790, 261] width 252 height 22
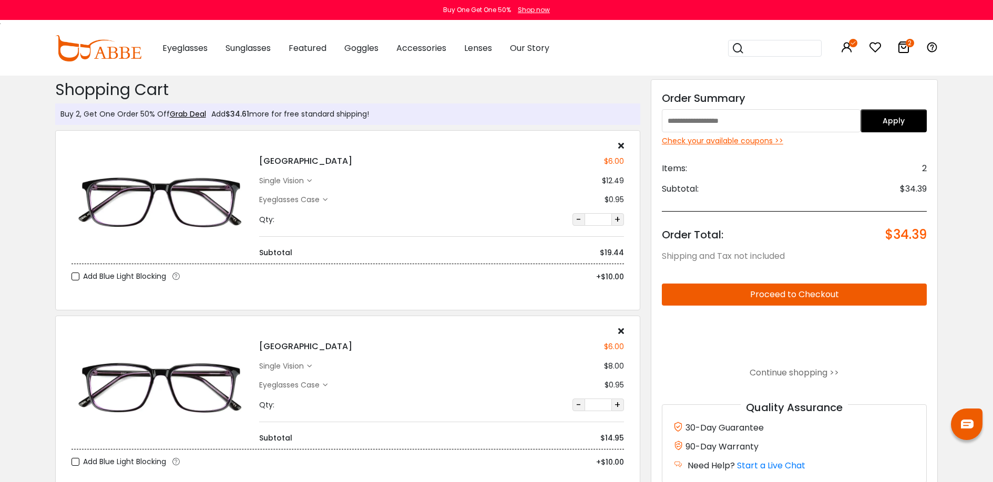
click at [621, 142] on icon at bounding box center [621, 145] width 6 height 8
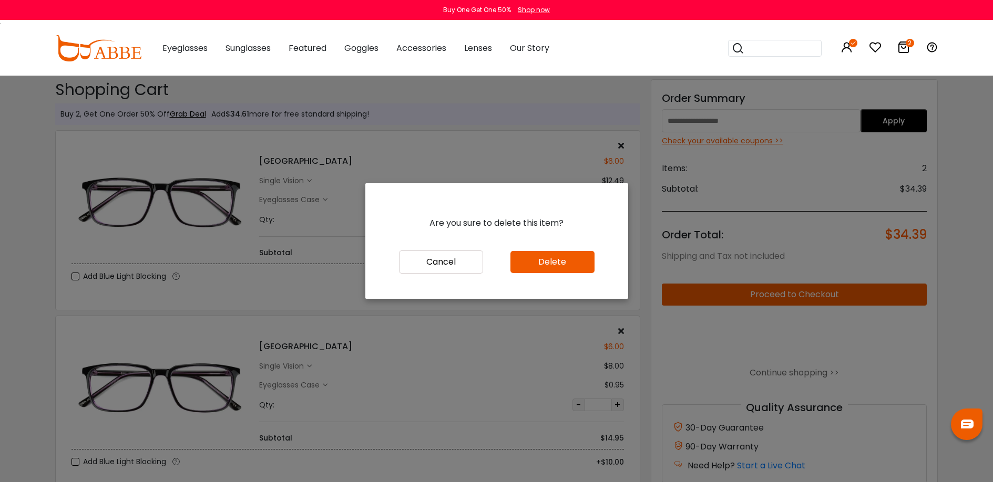
click at [563, 264] on button "Delete" at bounding box center [552, 262] width 84 height 22
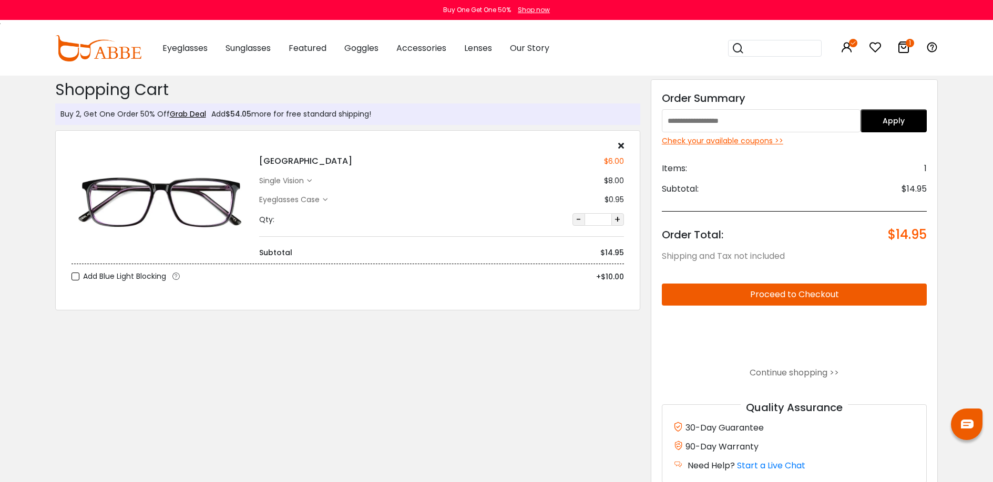
click at [708, 123] on input "text" at bounding box center [761, 120] width 199 height 23
type input "********"
click at [886, 122] on button "Apply" at bounding box center [893, 120] width 66 height 23
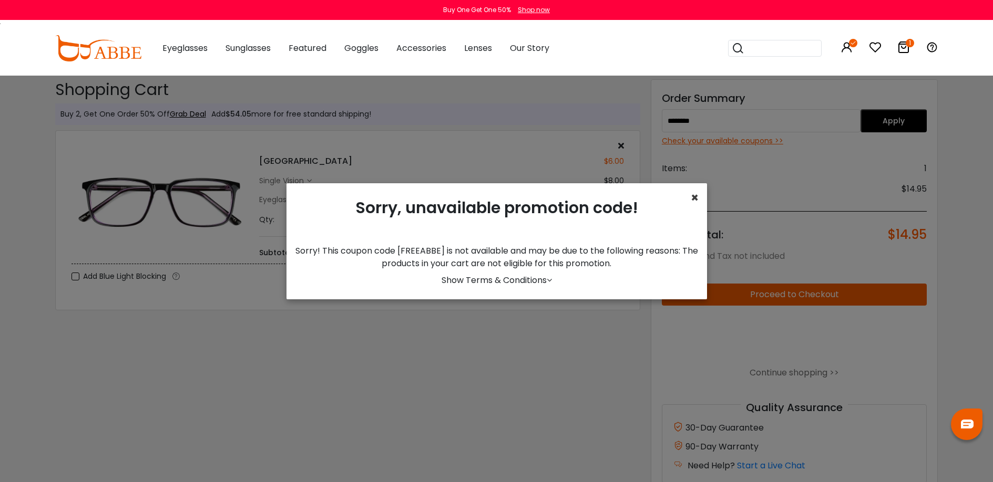
click at [696, 196] on span "×" at bounding box center [694, 197] width 8 height 17
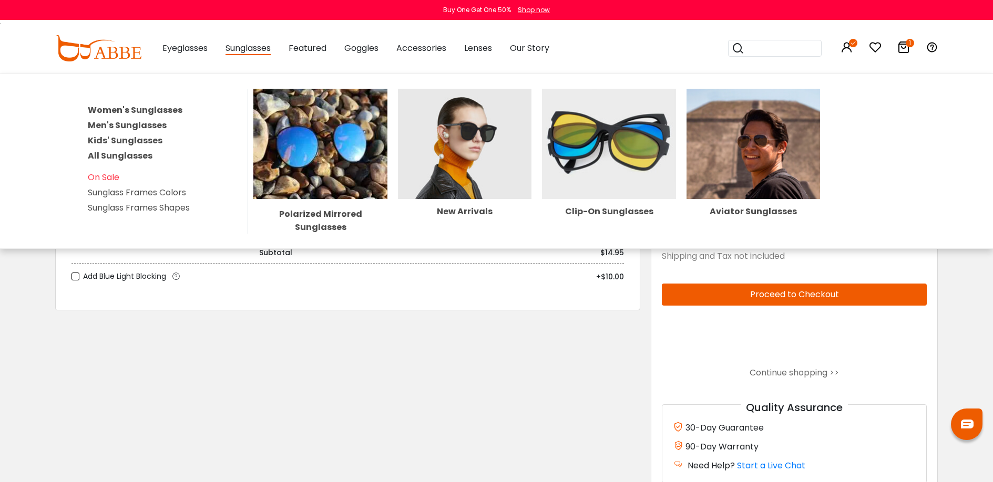
click at [251, 49] on span "Sunglasses" at bounding box center [247, 48] width 45 height 13
click at [153, 111] on link "Women's Sunglasses" at bounding box center [135, 110] width 95 height 12
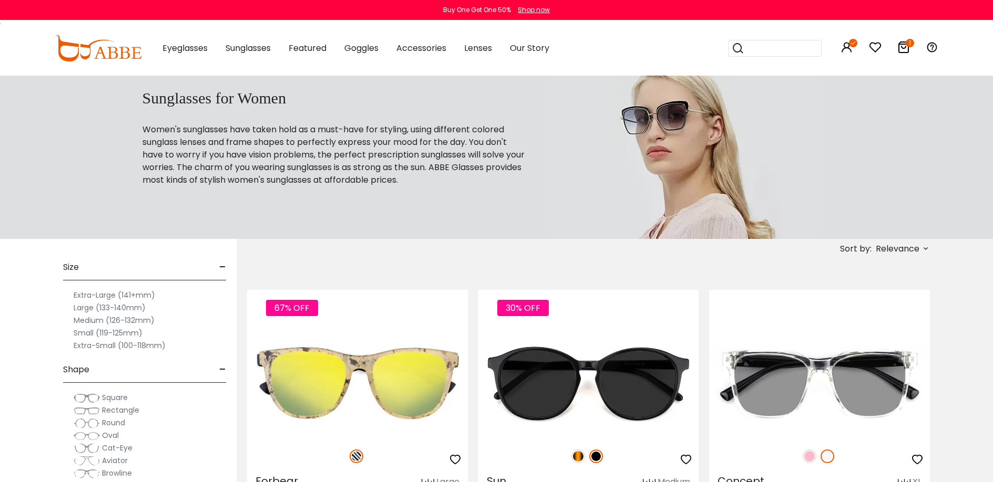
scroll to position [15, 0]
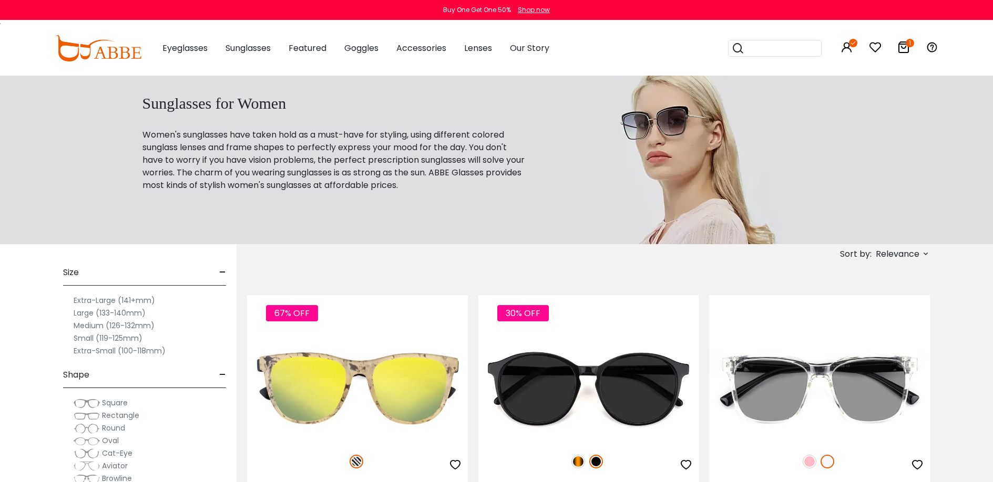
click at [882, 253] on span "Relevance" at bounding box center [897, 254] width 44 height 19
click at [880, 312] on label "Prices High To Low" at bounding box center [886, 309] width 76 height 13
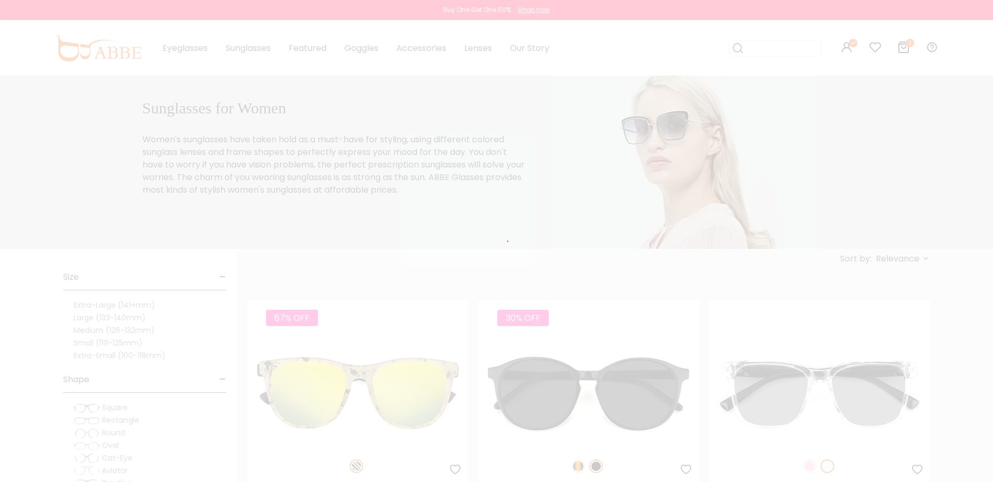
scroll to position [6, 0]
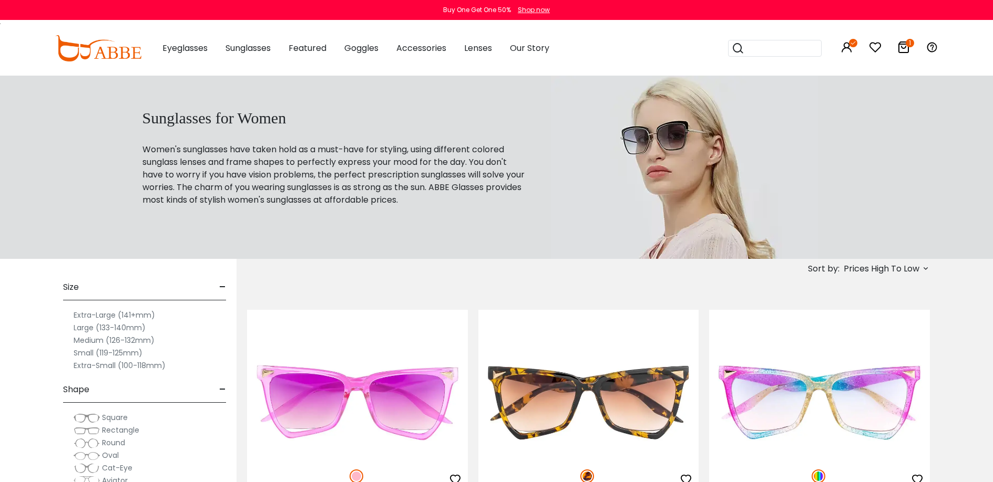
click at [924, 273] on icon at bounding box center [925, 268] width 8 height 8
click at [873, 343] on label "Prices Low To High" at bounding box center [886, 337] width 76 height 13
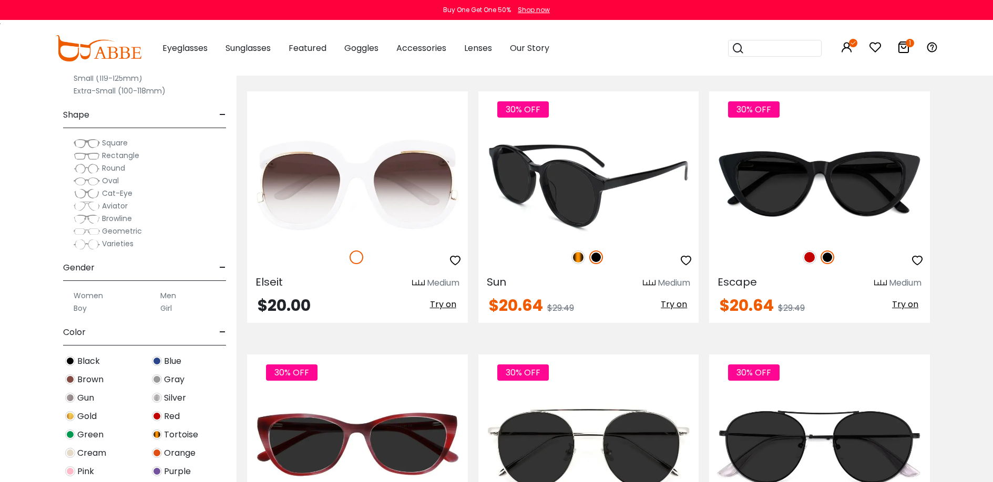
scroll to position [3900, 0]
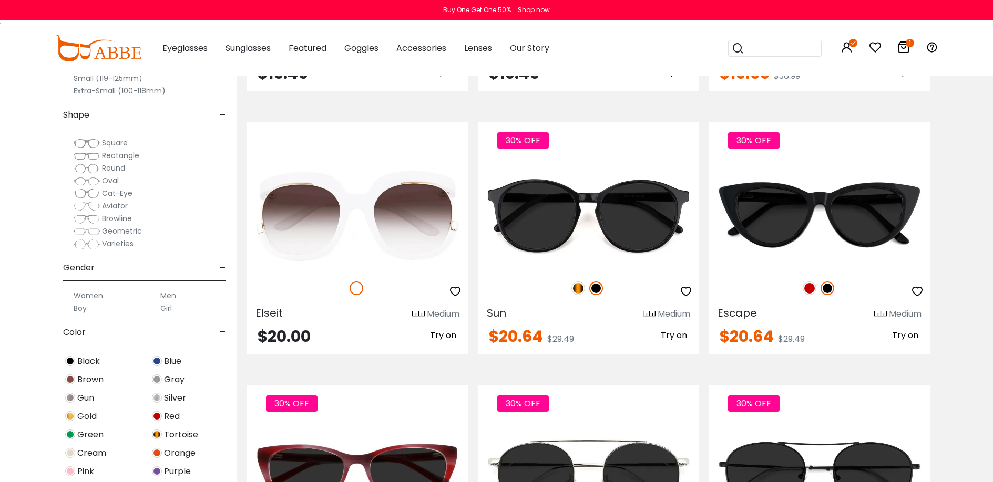
click at [604, 32] on img at bounding box center [605, 25] width 14 height 14
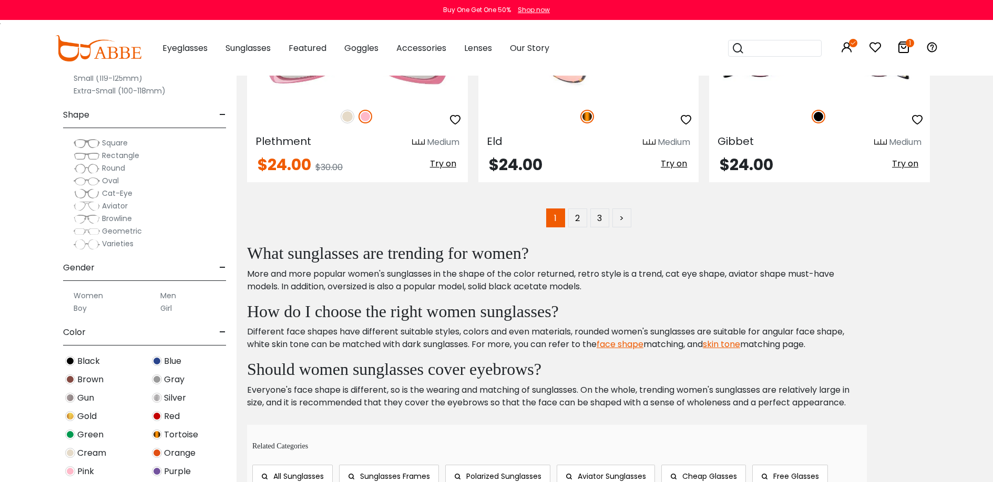
scroll to position [5530, 0]
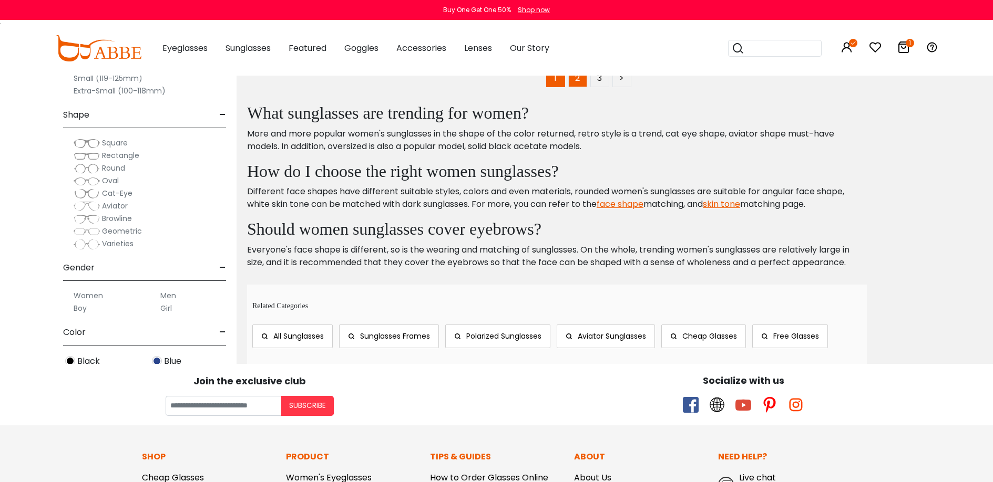
click at [581, 87] on link "2" at bounding box center [577, 77] width 19 height 19
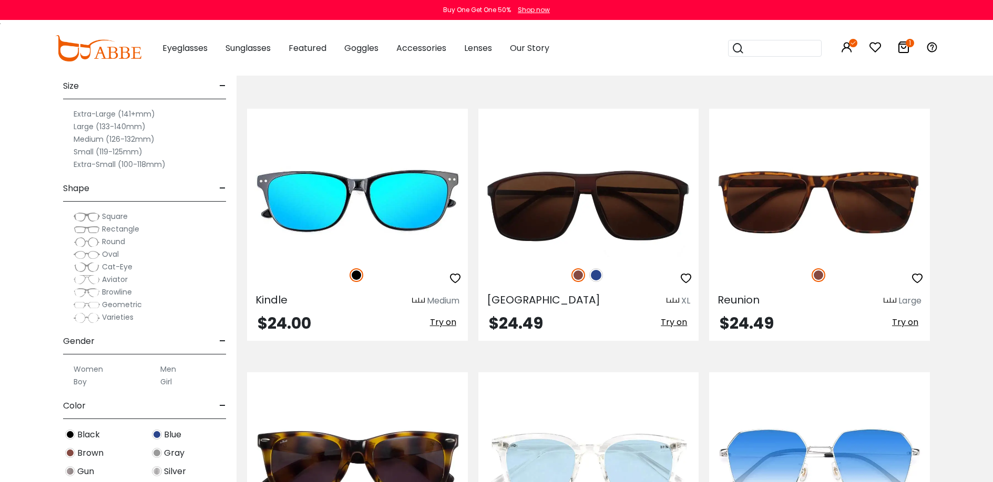
scroll to position [243, 0]
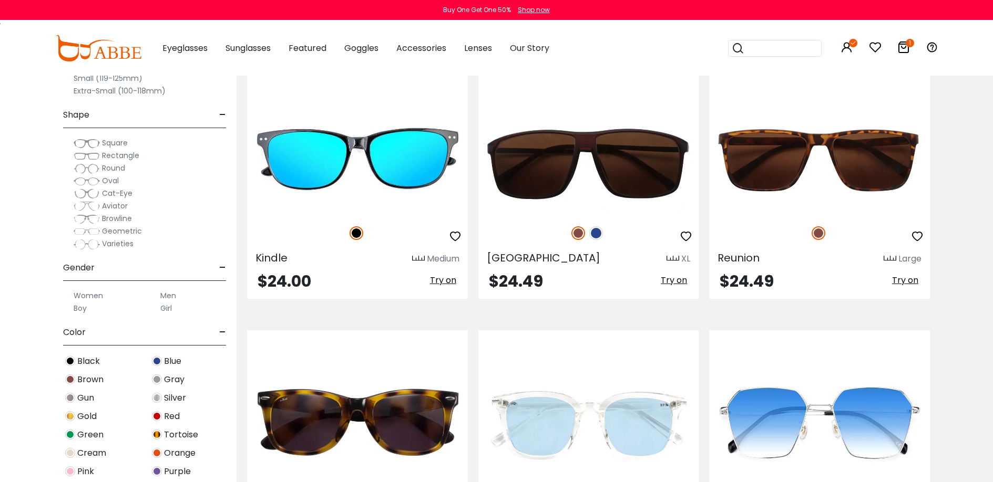
click at [85, 368] on span "Black" at bounding box center [88, 361] width 23 height 13
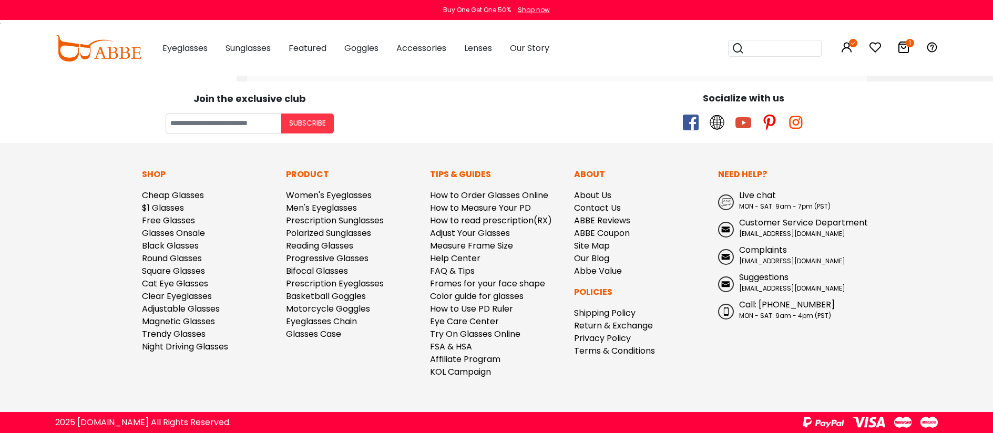
scroll to position [5924, 0]
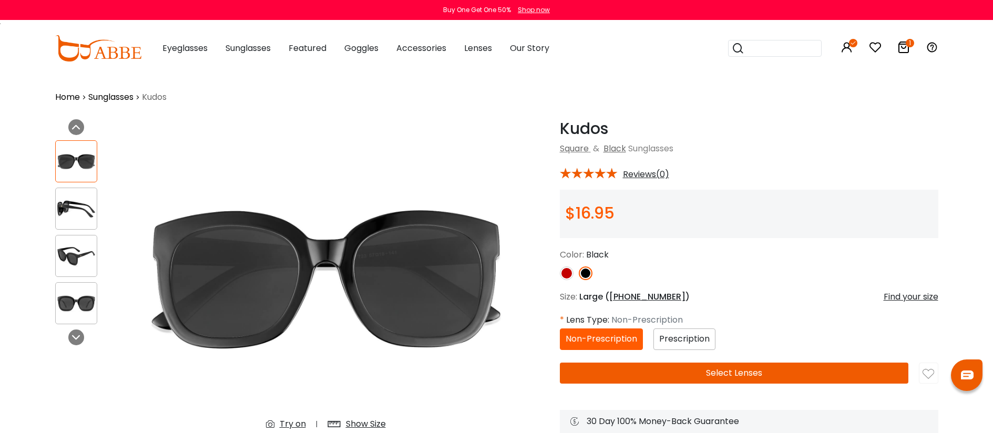
click at [79, 211] on img at bounding box center [76, 209] width 41 height 20
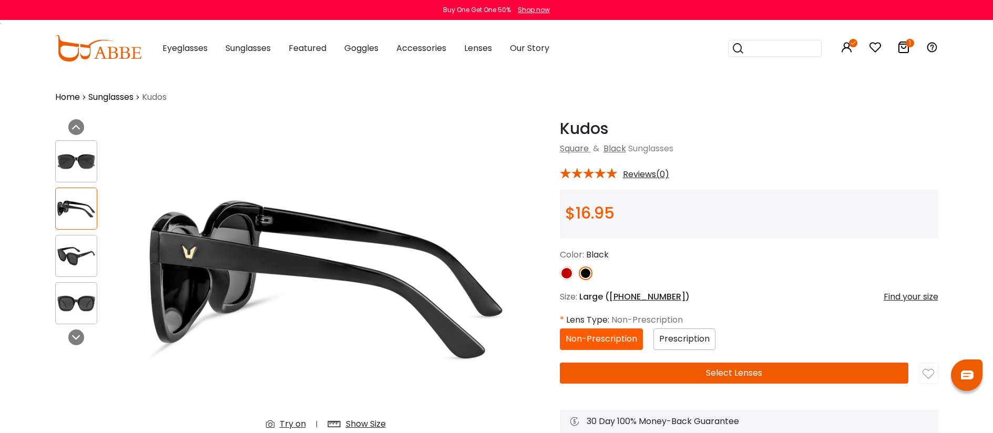
click at [73, 250] on img at bounding box center [76, 256] width 41 height 20
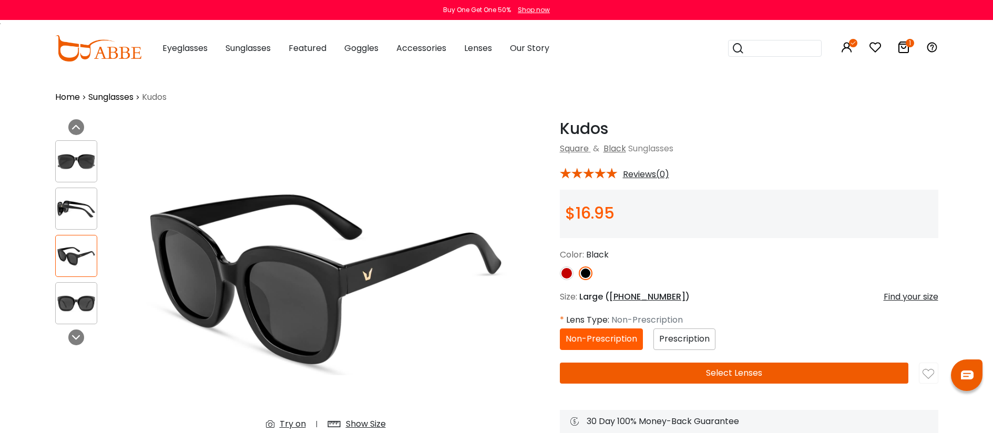
click at [76, 295] on img at bounding box center [76, 303] width 41 height 20
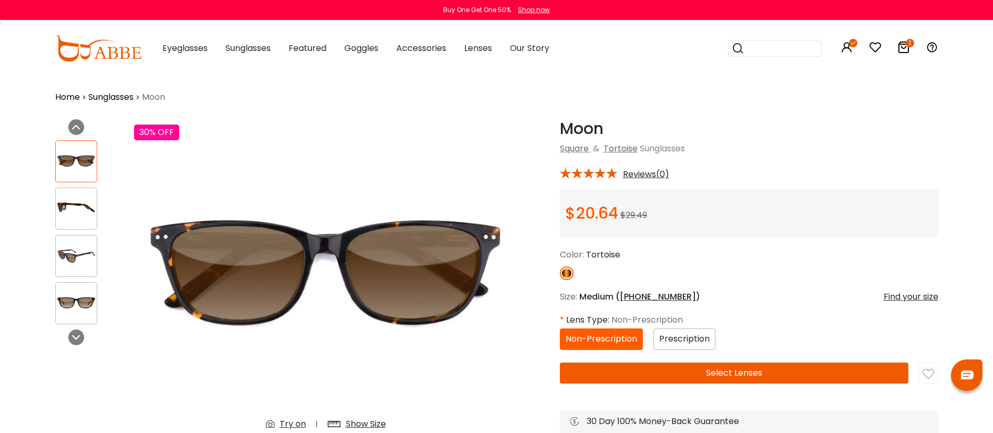
click at [66, 264] on img at bounding box center [76, 256] width 41 height 20
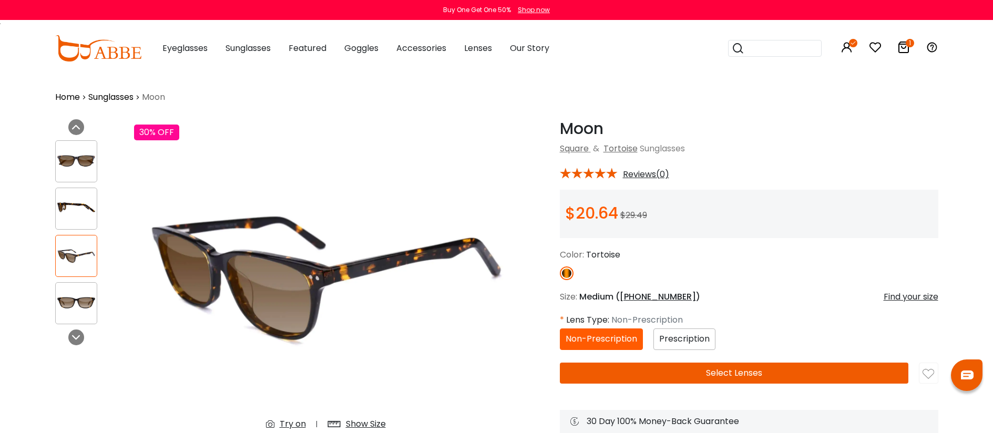
click at [68, 298] on img at bounding box center [76, 303] width 41 height 20
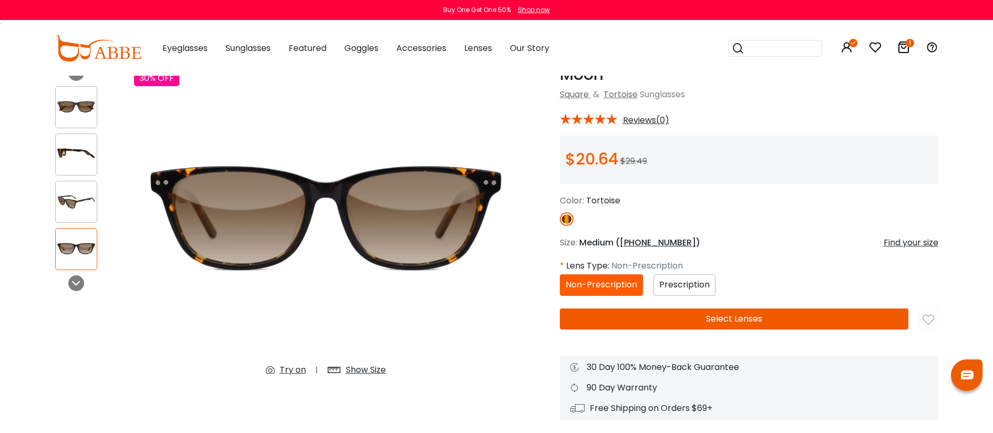
scroll to position [203, 0]
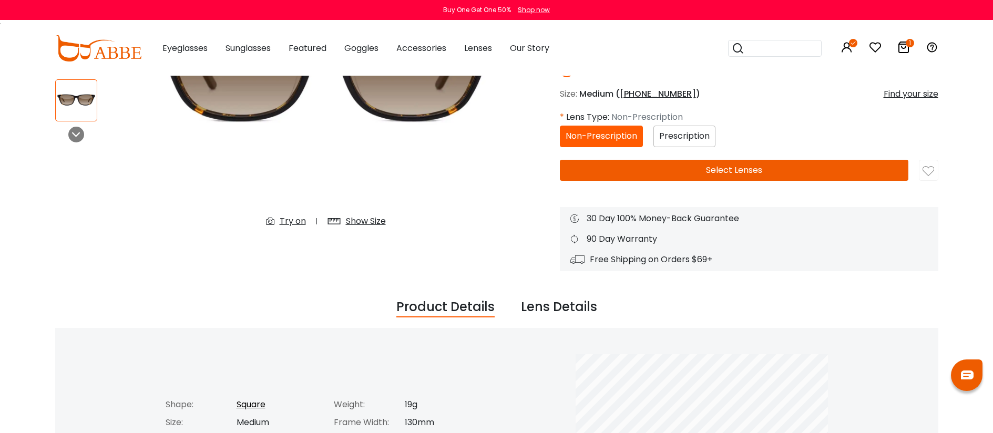
click at [705, 140] on span "Prescription" at bounding box center [684, 136] width 50 height 12
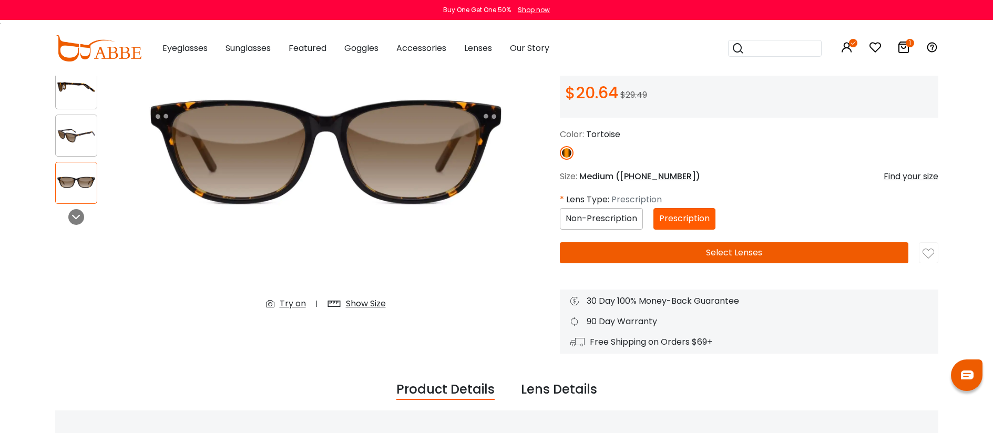
scroll to position [0, 0]
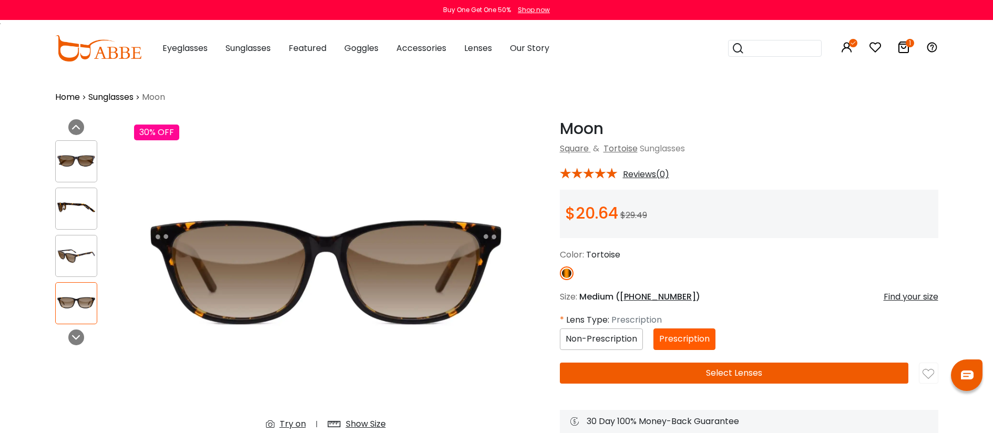
click at [696, 371] on button "Select Lenses" at bounding box center [734, 373] width 348 height 21
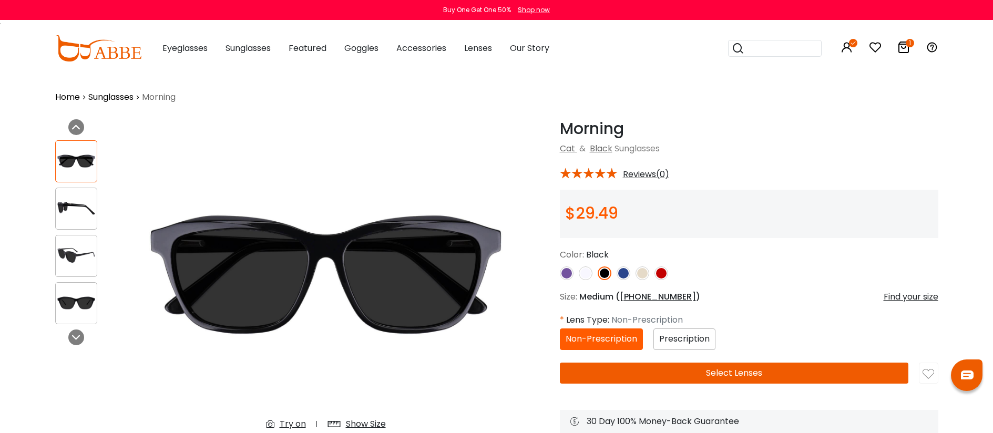
click at [87, 255] on img at bounding box center [76, 256] width 41 height 20
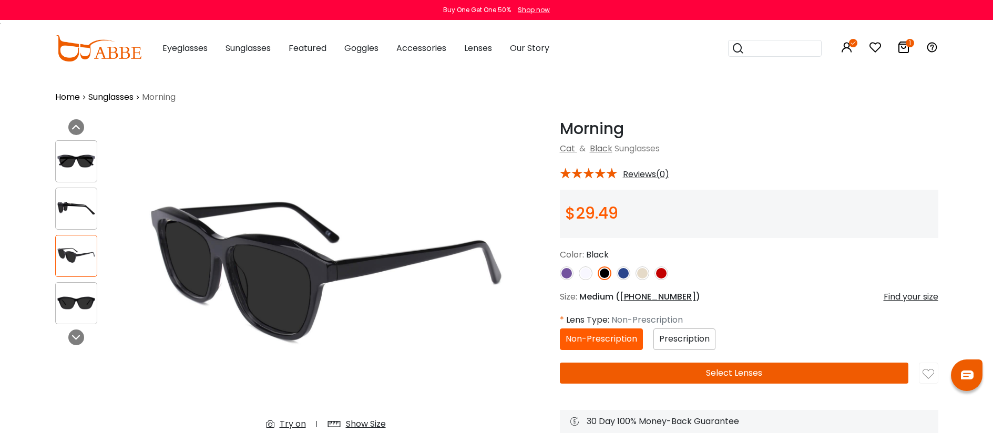
click at [79, 210] on img at bounding box center [76, 209] width 41 height 20
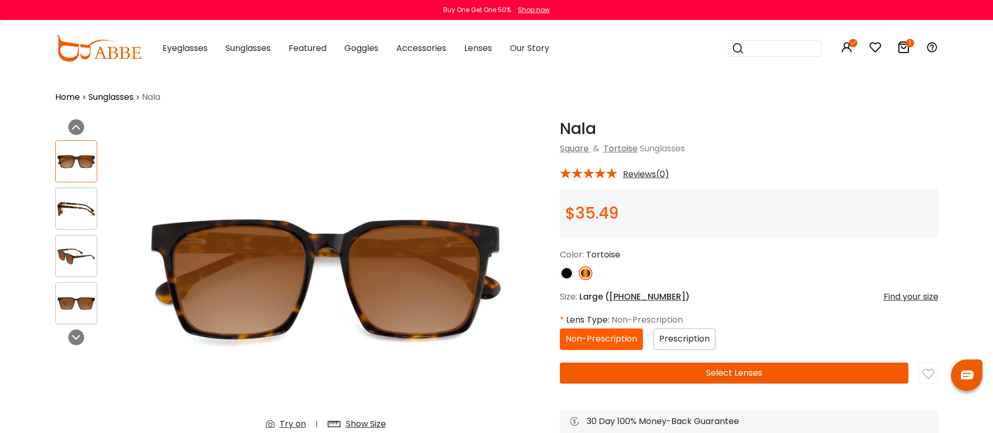
click at [563, 279] on img at bounding box center [567, 273] width 14 height 14
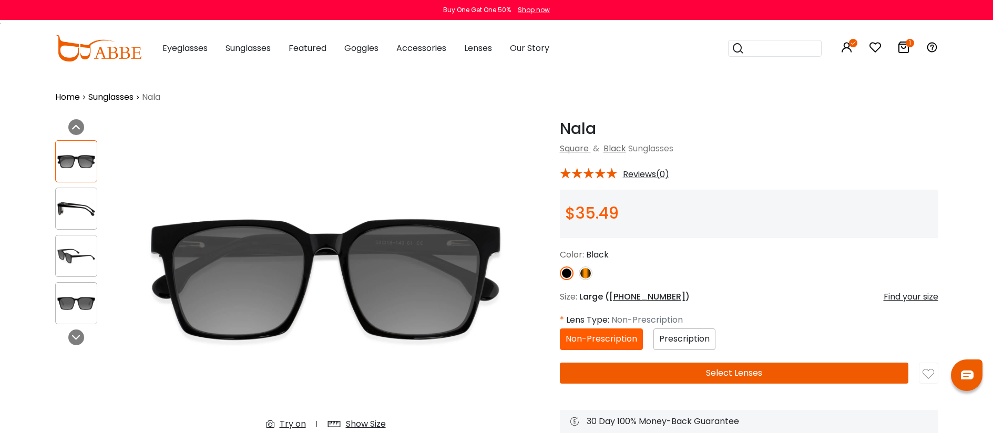
click at [709, 345] on span "Prescription" at bounding box center [684, 339] width 50 height 12
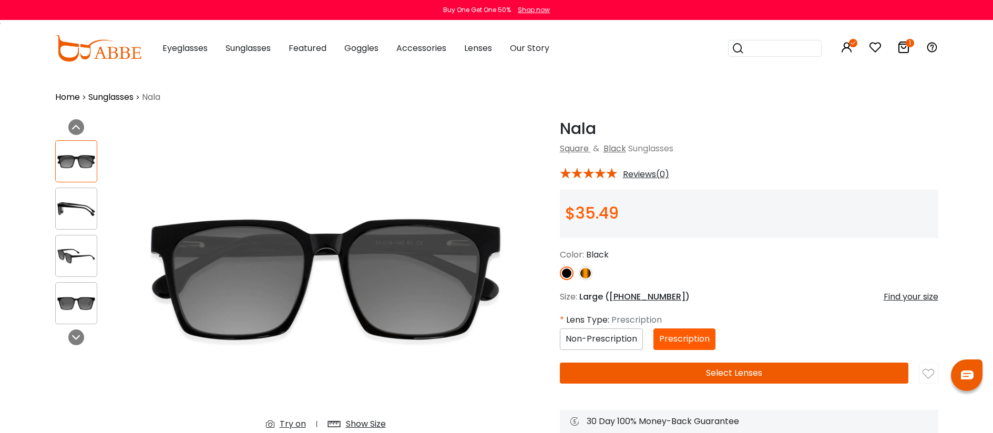
click at [718, 384] on button "Select Lenses" at bounding box center [734, 373] width 348 height 21
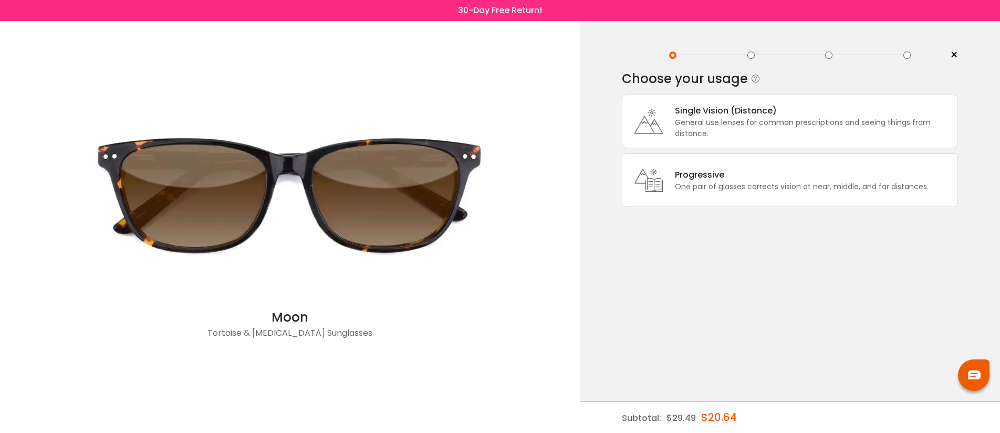
click at [686, 133] on div "General use lenses for common prescriptions and seeing things from distance." at bounding box center [813, 128] width 277 height 22
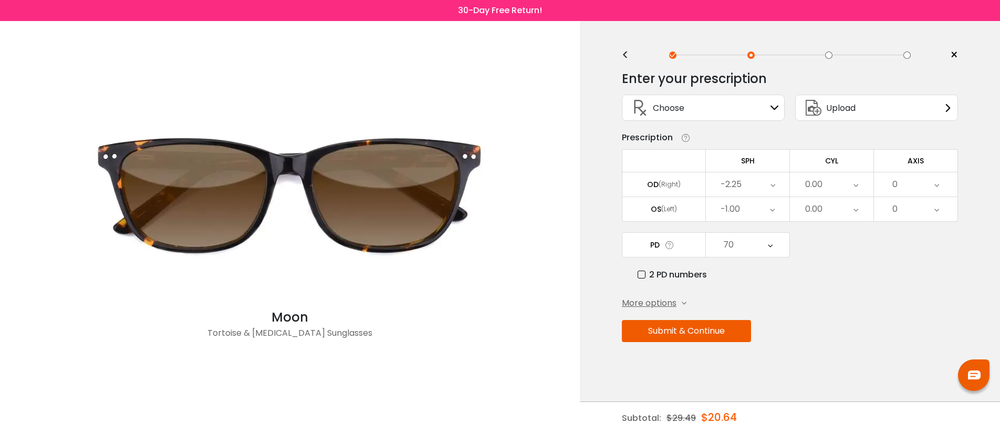
click at [702, 335] on button "Submit & Continue" at bounding box center [686, 331] width 129 height 22
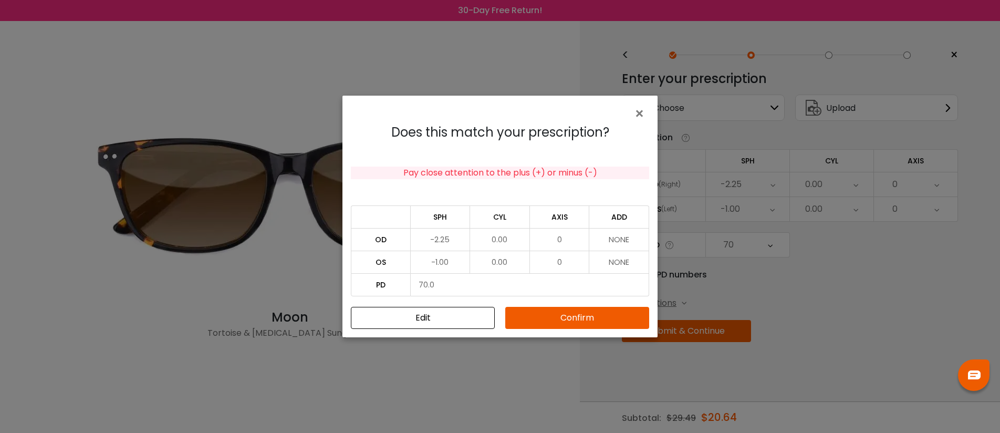
click at [595, 311] on button "Confirm" at bounding box center [577, 318] width 144 height 22
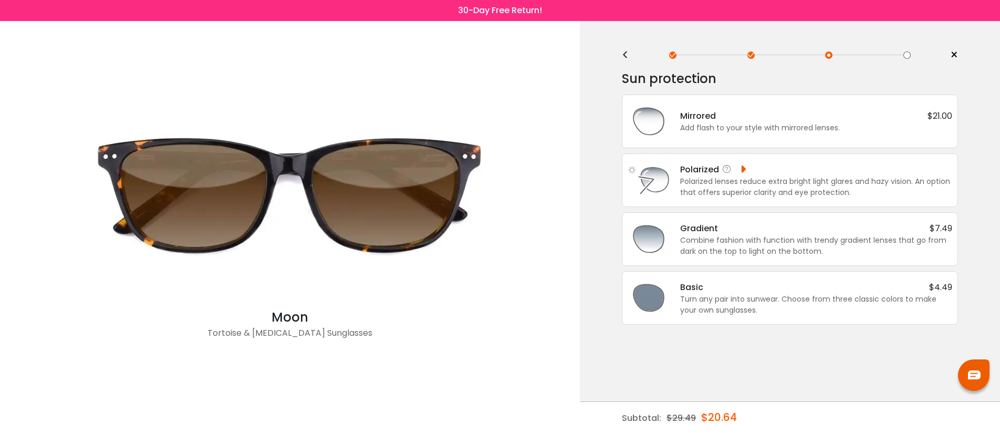
click at [835, 176] on div "Polarized lenses reduce extra bright light glares and hazy vision. An option th…" at bounding box center [816, 187] width 272 height 22
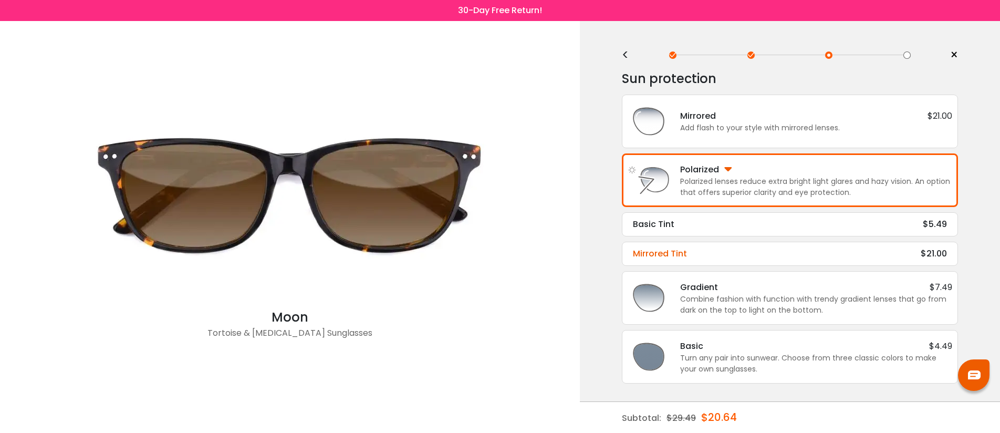
click at [716, 254] on div "Mirrored Tint $21.00" at bounding box center [790, 253] width 314 height 13
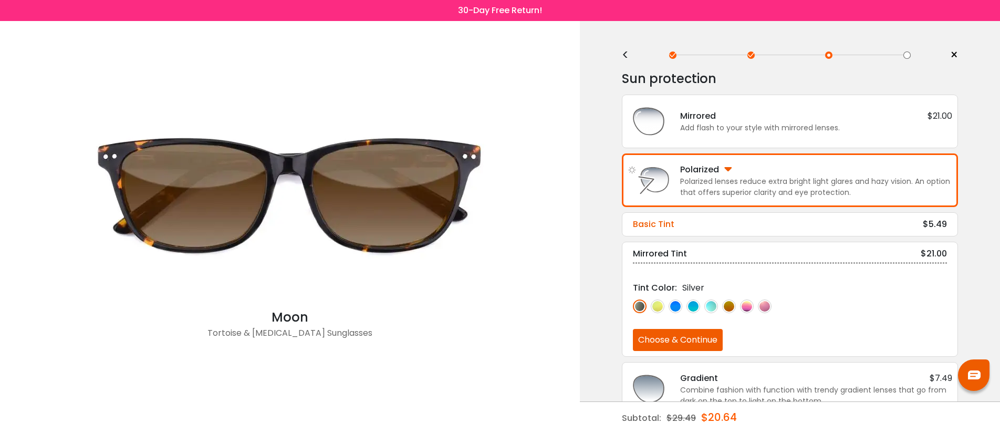
click at [710, 227] on div "Basic Tint $5.49" at bounding box center [790, 224] width 314 height 13
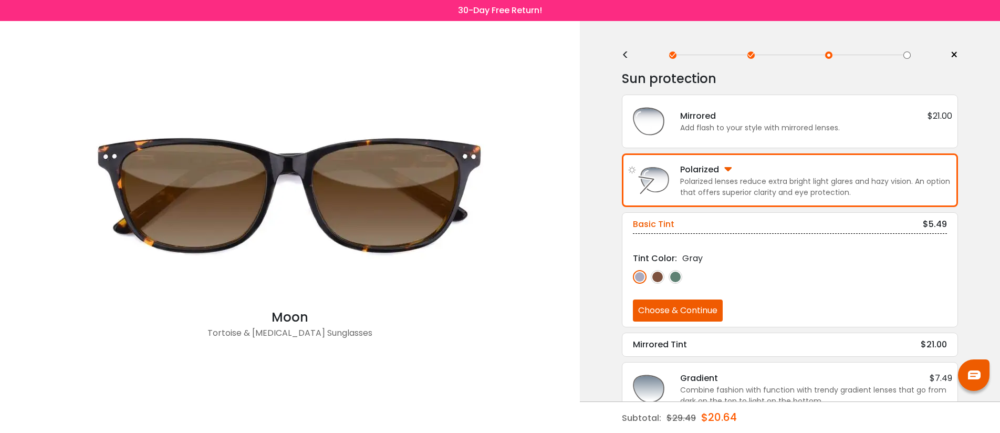
click at [653, 283] on img at bounding box center [658, 277] width 14 height 14
click at [676, 283] on img at bounding box center [676, 277] width 14 height 14
click at [678, 309] on button "Choose & Continue" at bounding box center [678, 311] width 90 height 22
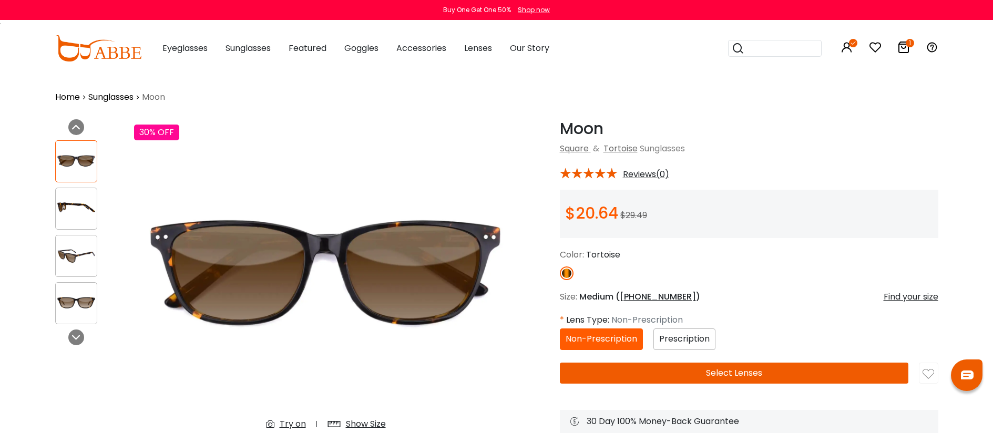
click at [698, 338] on div "Prescription" at bounding box center [684, 339] width 62 height 22
click at [697, 337] on div "Prescription" at bounding box center [684, 339] width 62 height 22
click at [698, 344] on span "Prescription" at bounding box center [684, 339] width 50 height 12
click at [718, 380] on button "Select Lenses" at bounding box center [734, 373] width 348 height 21
click at [687, 345] on span "Prescription" at bounding box center [684, 339] width 50 height 12
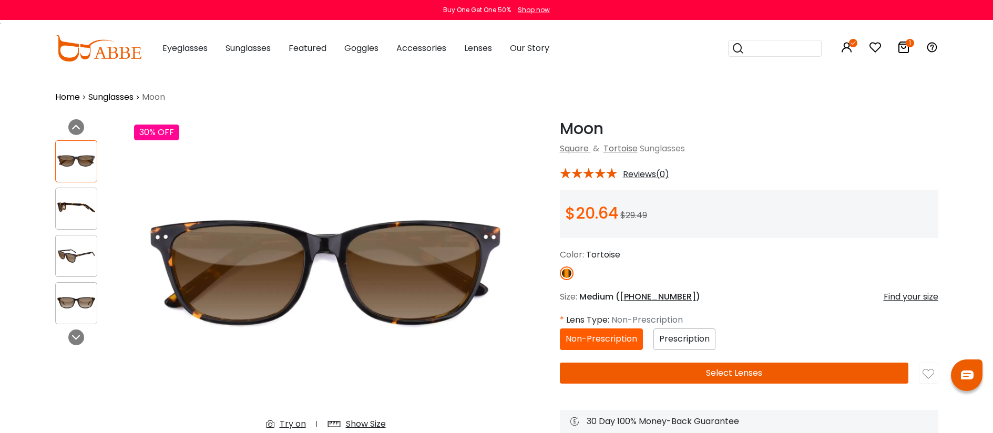
click at [698, 326] on div "* Lens Type: Non-Prescription" at bounding box center [734, 320] width 348 height 13
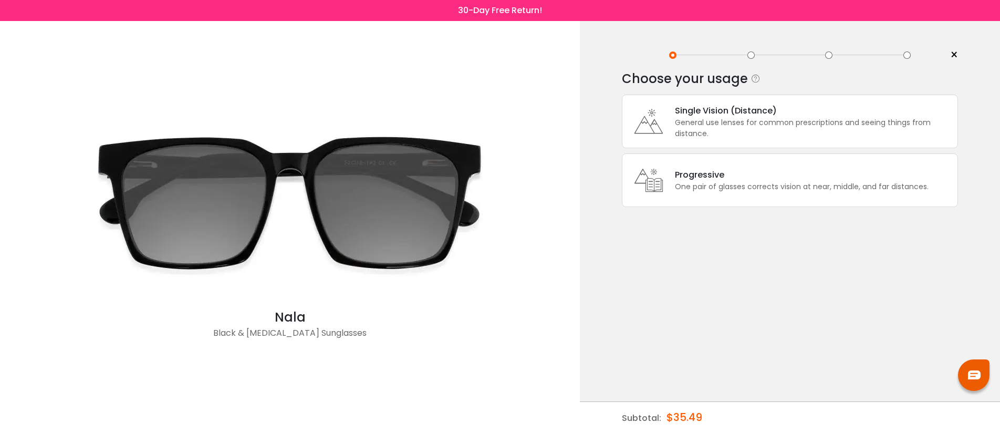
click at [725, 129] on div "General use lenses for common prescriptions and seeing things from distance." at bounding box center [813, 128] width 277 height 22
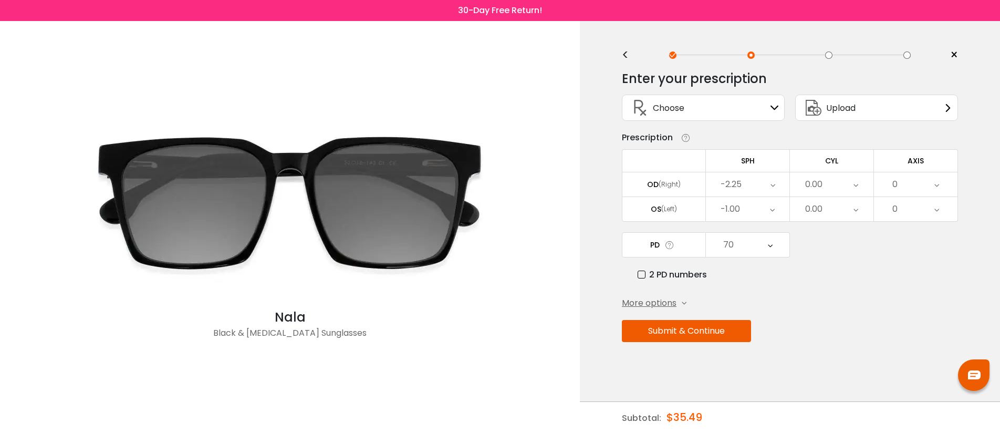
click at [715, 339] on button "Submit & Continue" at bounding box center [686, 331] width 129 height 22
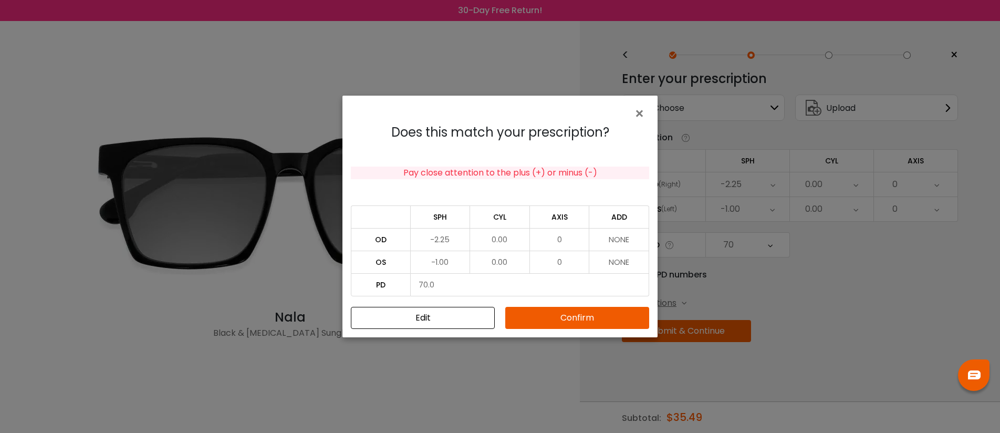
click at [628, 319] on button "Confirm" at bounding box center [577, 318] width 144 height 22
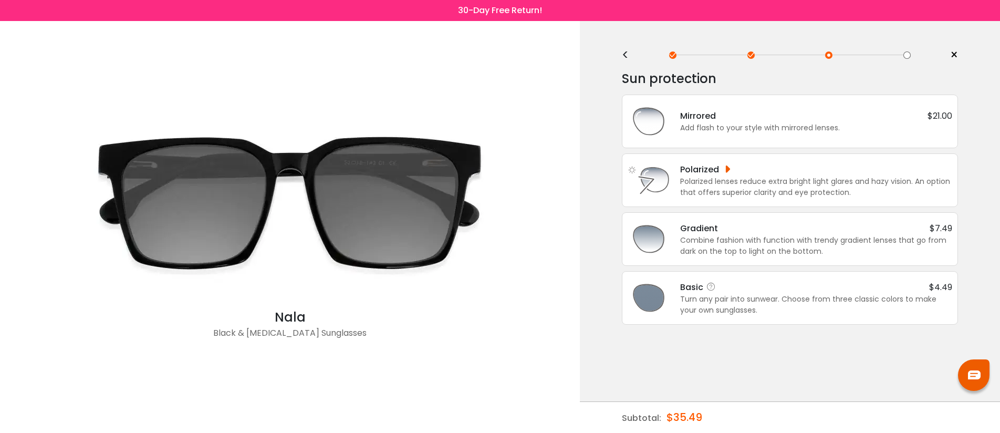
click at [810, 306] on div "Turn any pair into sunwear. Choose from three classic colors to make your own s…" at bounding box center [816, 305] width 272 height 22
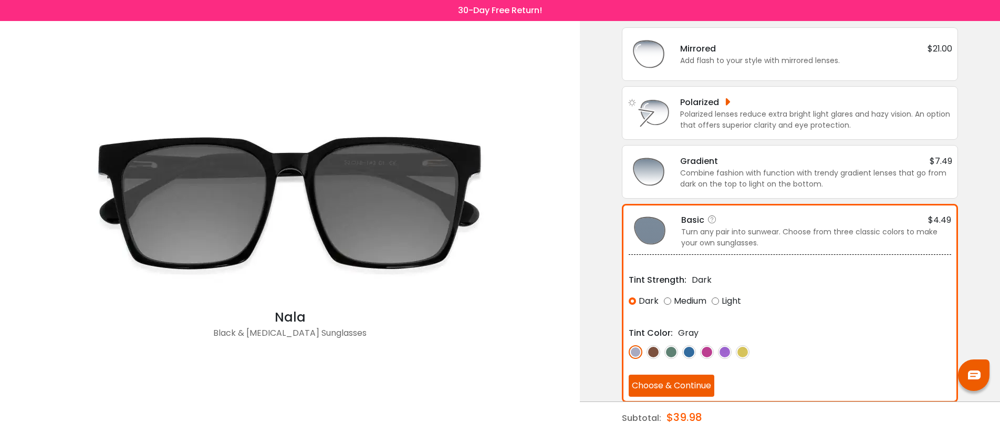
scroll to position [70, 0]
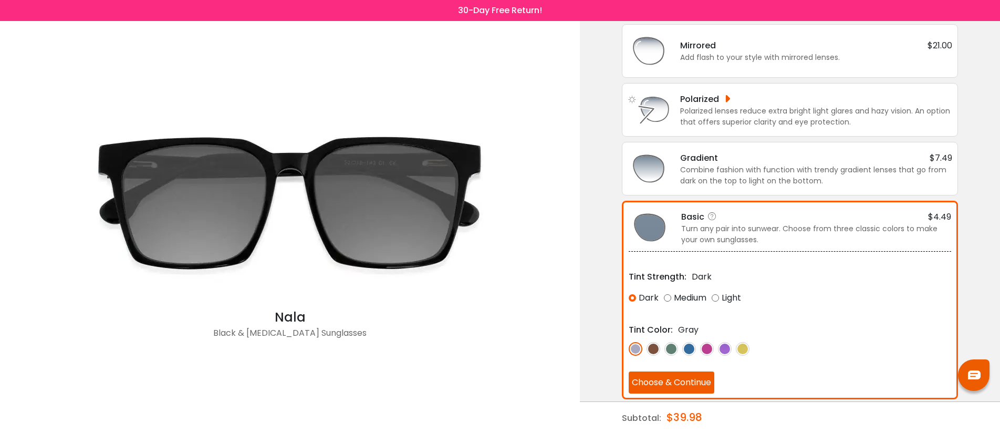
click at [653, 355] on img at bounding box center [654, 349] width 14 height 14
click at [668, 353] on img at bounding box center [672, 349] width 14 height 14
click at [713, 189] on div "Gradient $7.49 Combine fashion with function with trendy gradient lenses that g…" at bounding box center [790, 169] width 325 height 42
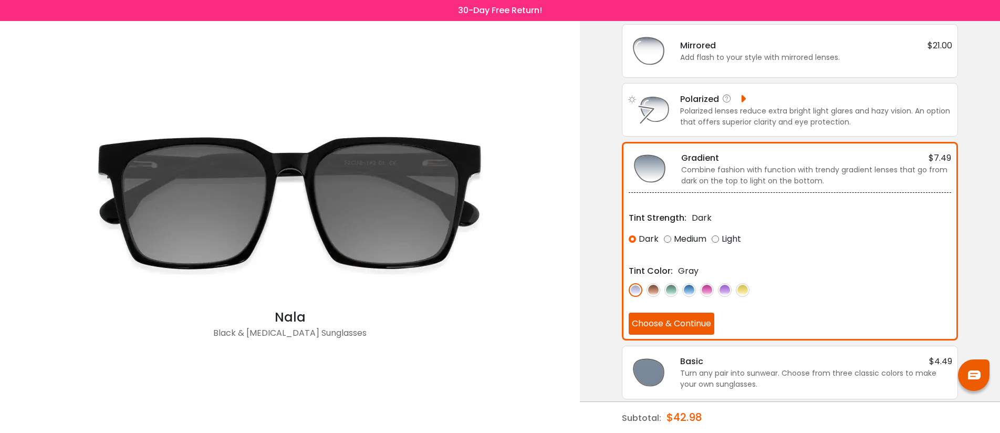
click at [687, 110] on div "Polarized lenses reduce extra bright light glares and hazy vision. An option th…" at bounding box center [816, 117] width 272 height 22
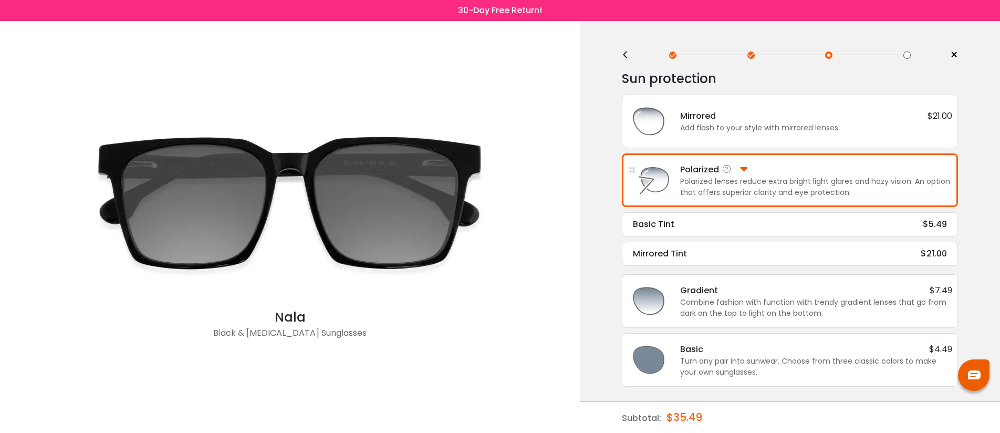
scroll to position [0, 0]
click at [680, 254] on div "Mirrored Tint" at bounding box center [660, 253] width 54 height 13
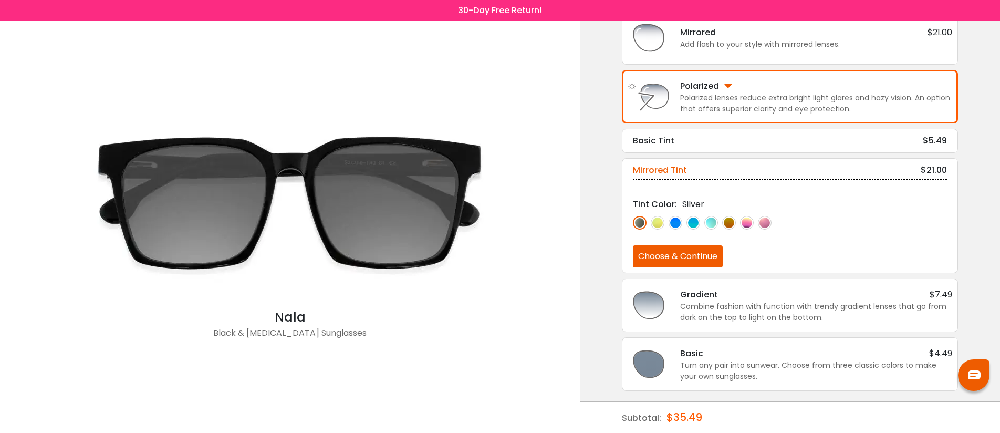
scroll to position [89, 0]
click at [780, 304] on div "Combine fashion with function with trendy gradient lenses that go from dark on …" at bounding box center [816, 312] width 272 height 22
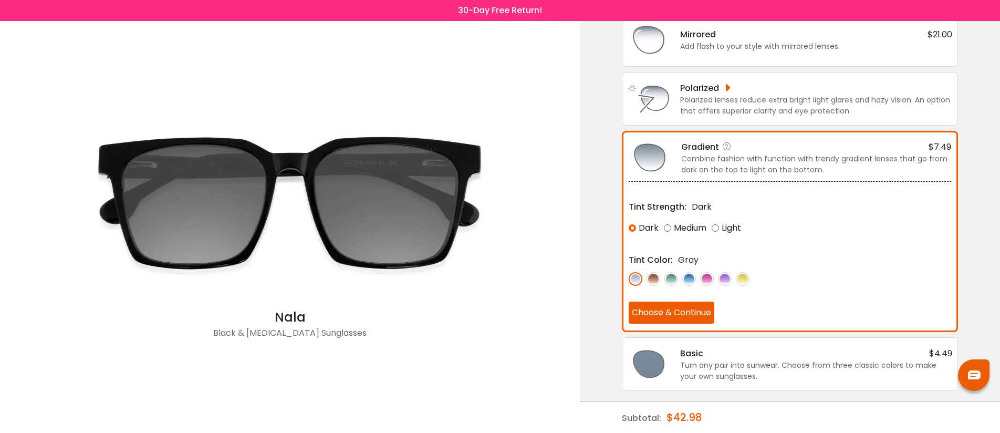
scroll to position [81, 0]
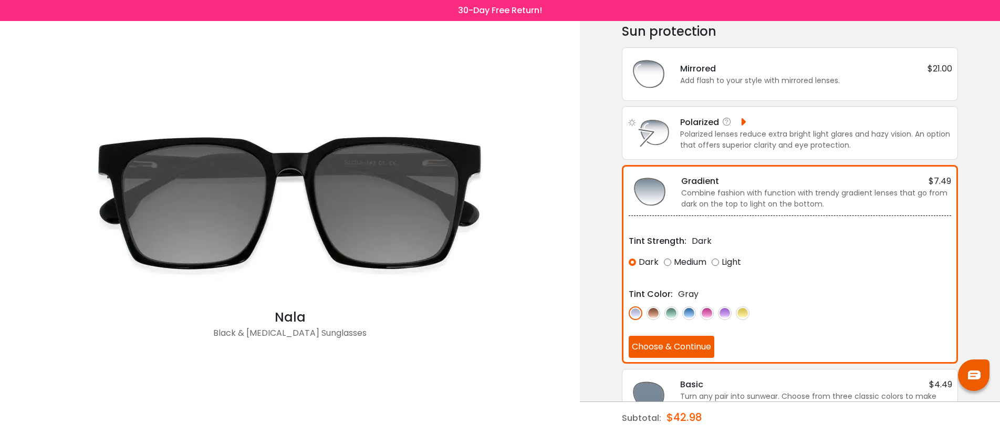
click at [767, 151] on div "Polarized Polarized lenses reduce extra bright light glares and hazy vision. An…" at bounding box center [790, 133] width 336 height 54
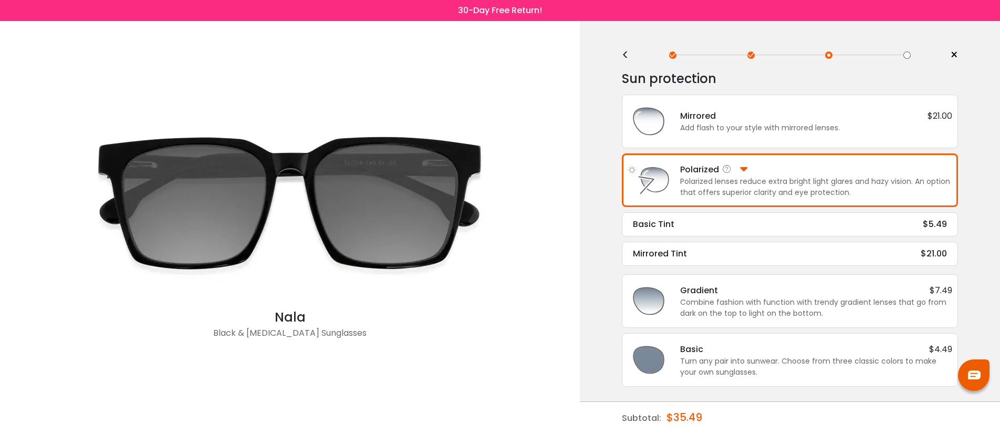
scroll to position [0, 0]
click at [768, 125] on div "Add flash to your style with mirrored lenses." at bounding box center [816, 127] width 272 height 11
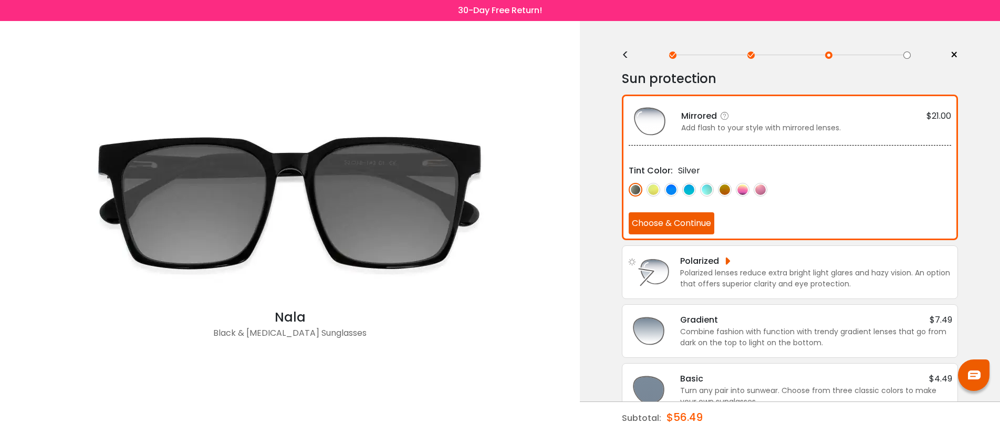
click at [672, 196] on img at bounding box center [672, 190] width 14 height 14
click at [641, 194] on img at bounding box center [636, 190] width 14 height 14
click at [653, 193] on img at bounding box center [654, 190] width 14 height 14
click at [666, 222] on button "Choose & Continue" at bounding box center [672, 223] width 86 height 22
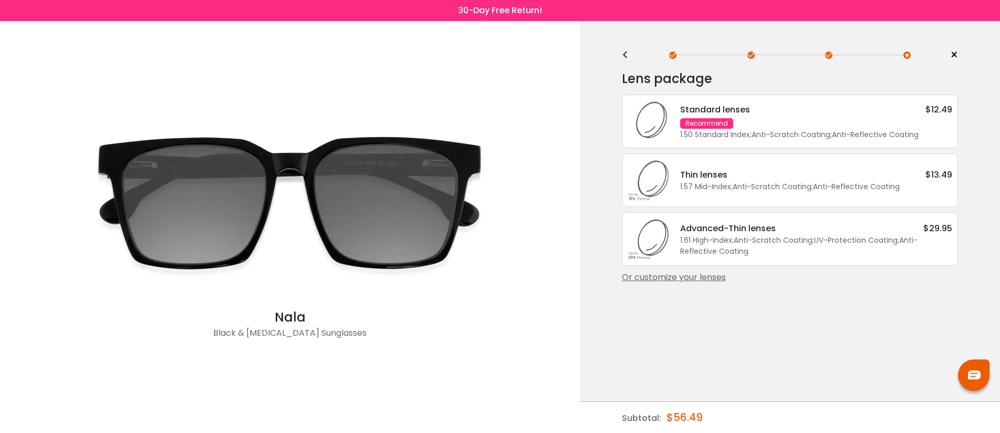
click at [724, 129] on div "Recommend" at bounding box center [706, 123] width 53 height 11
